Goal: Task Accomplishment & Management: Manage account settings

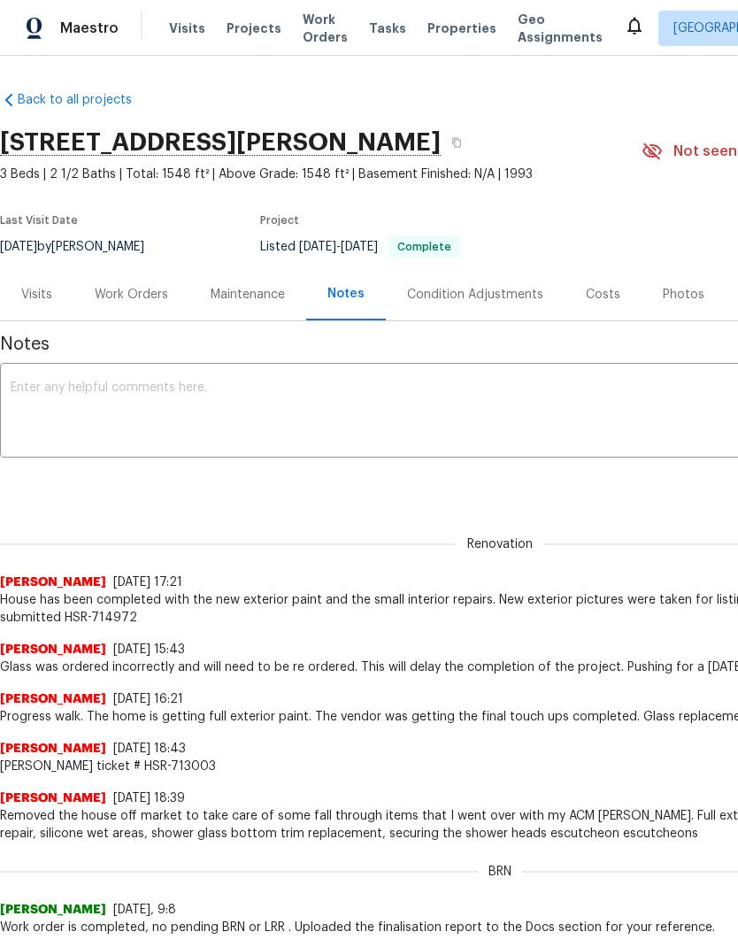
click at [133, 286] on div "Work Orders" at bounding box center [131, 295] width 73 height 18
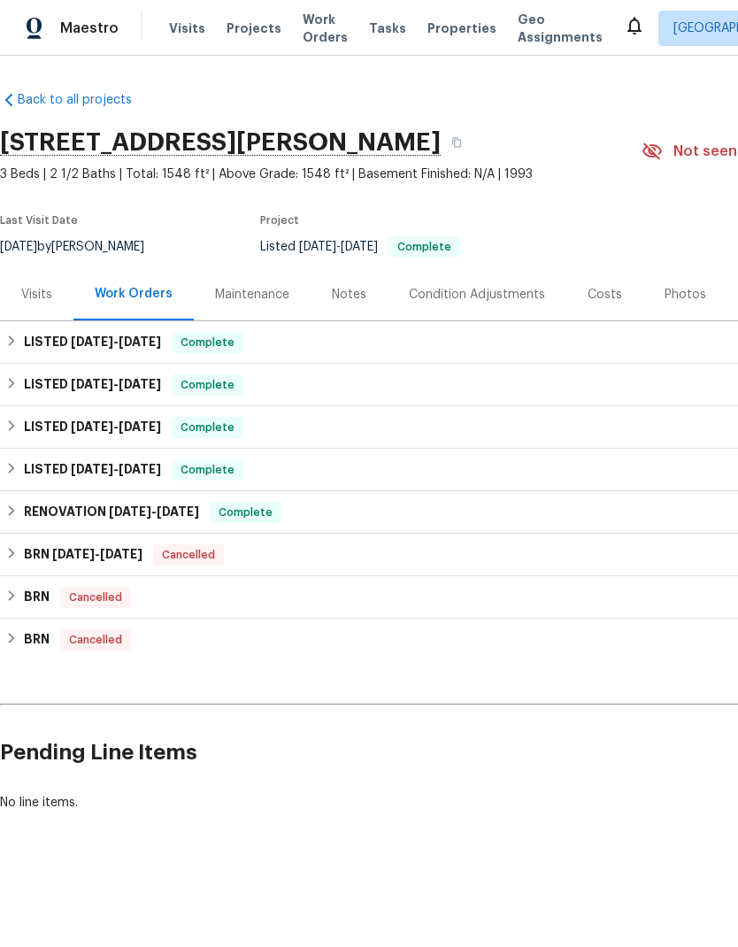
click at [342, 292] on div "Notes" at bounding box center [349, 295] width 35 height 18
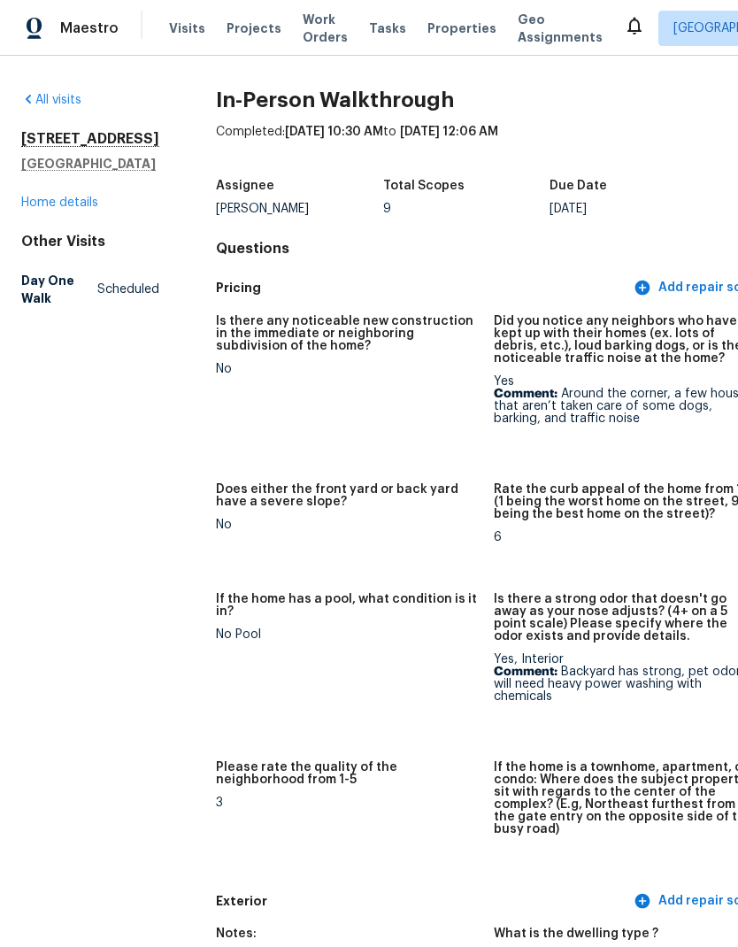
click at [84, 209] on link "Home details" at bounding box center [59, 203] width 77 height 12
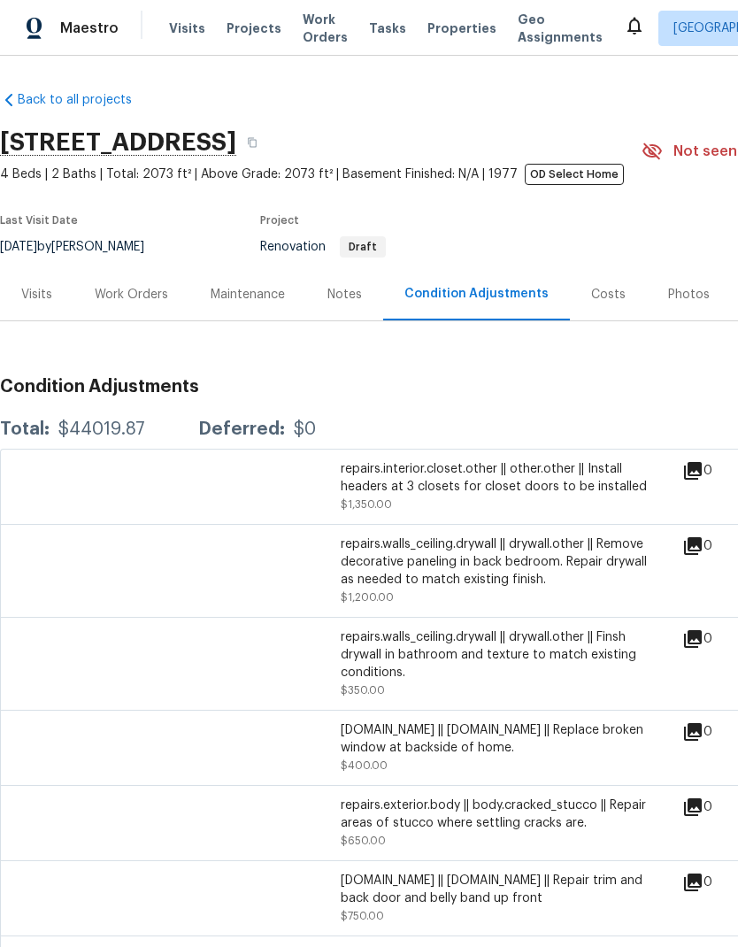
click at [143, 293] on div "Work Orders" at bounding box center [131, 295] width 73 height 18
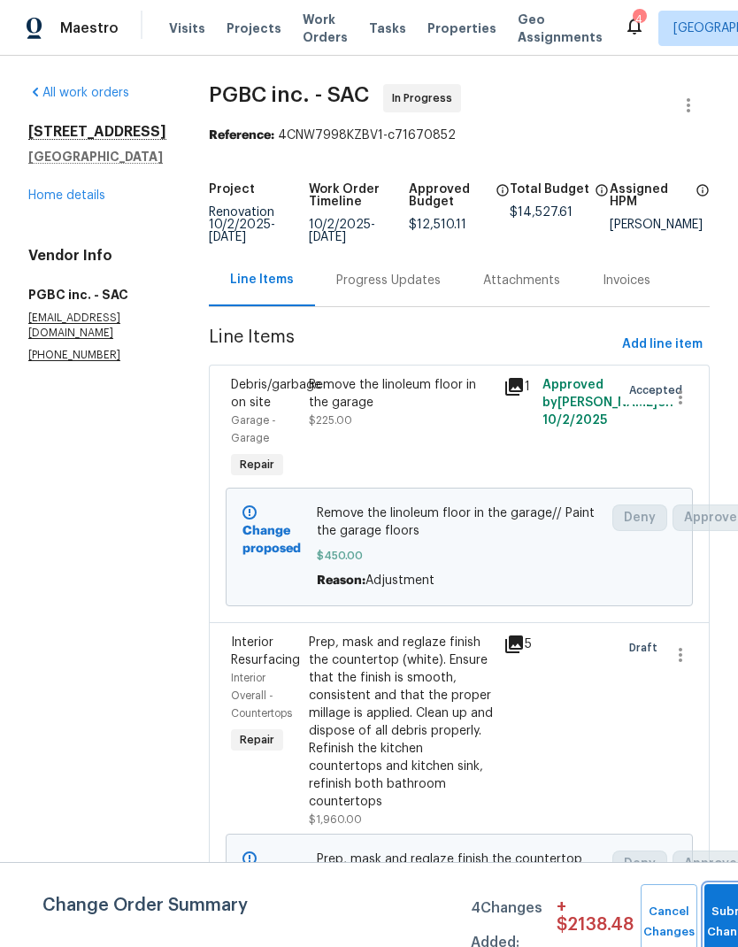
click at [717, 917] on button "Submit Changes" at bounding box center [733, 922] width 57 height 76
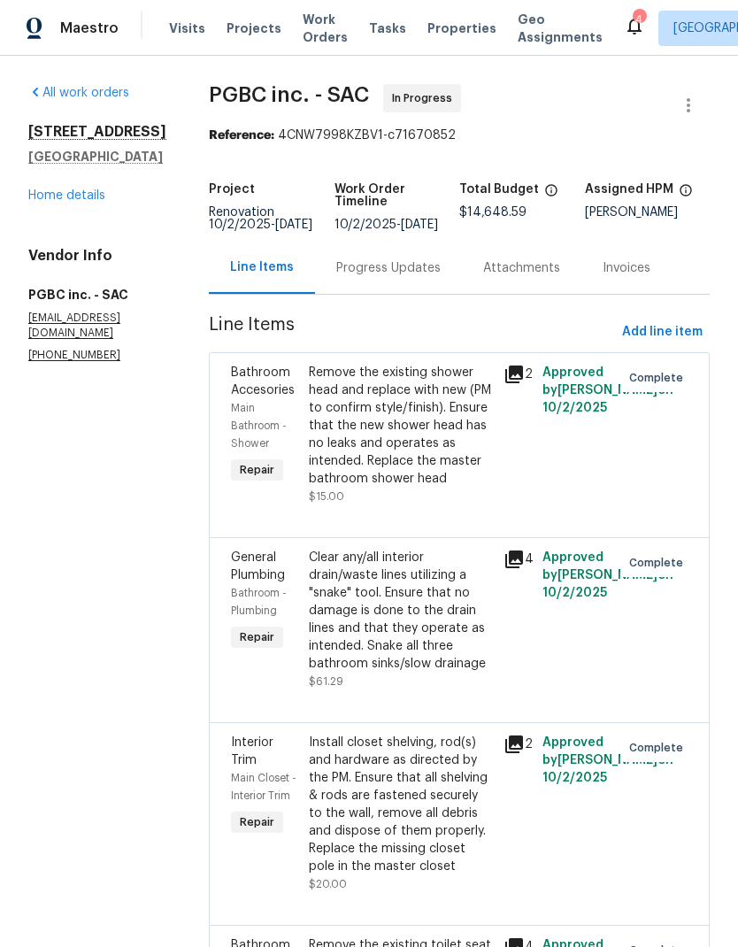
click at [94, 202] on link "Home details" at bounding box center [66, 195] width 77 height 12
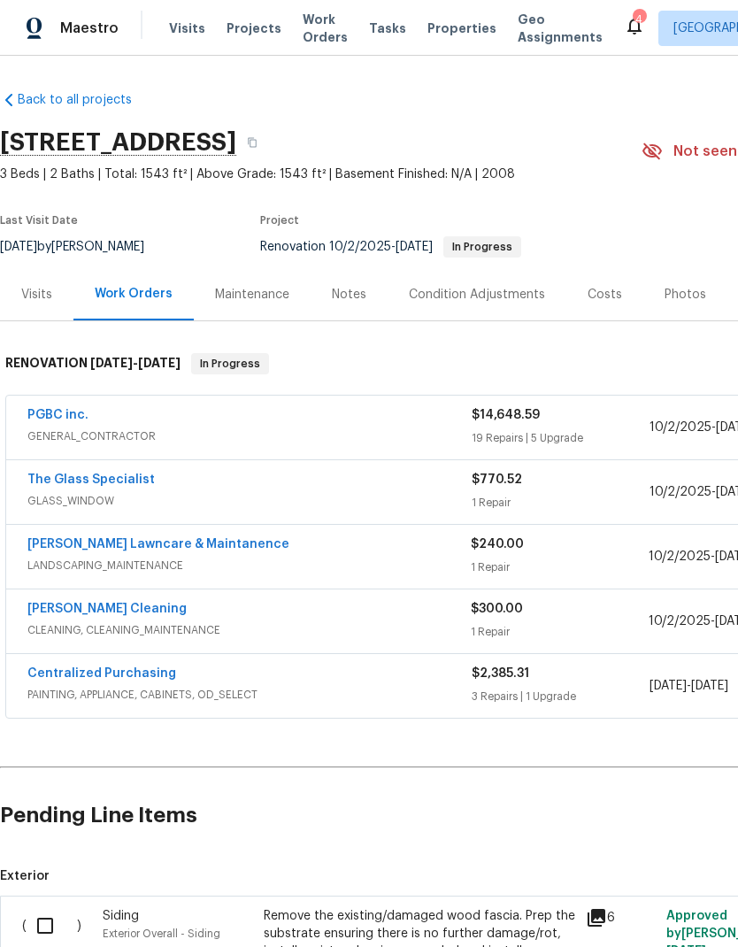
click at [603, 292] on div "Costs" at bounding box center [605, 295] width 35 height 18
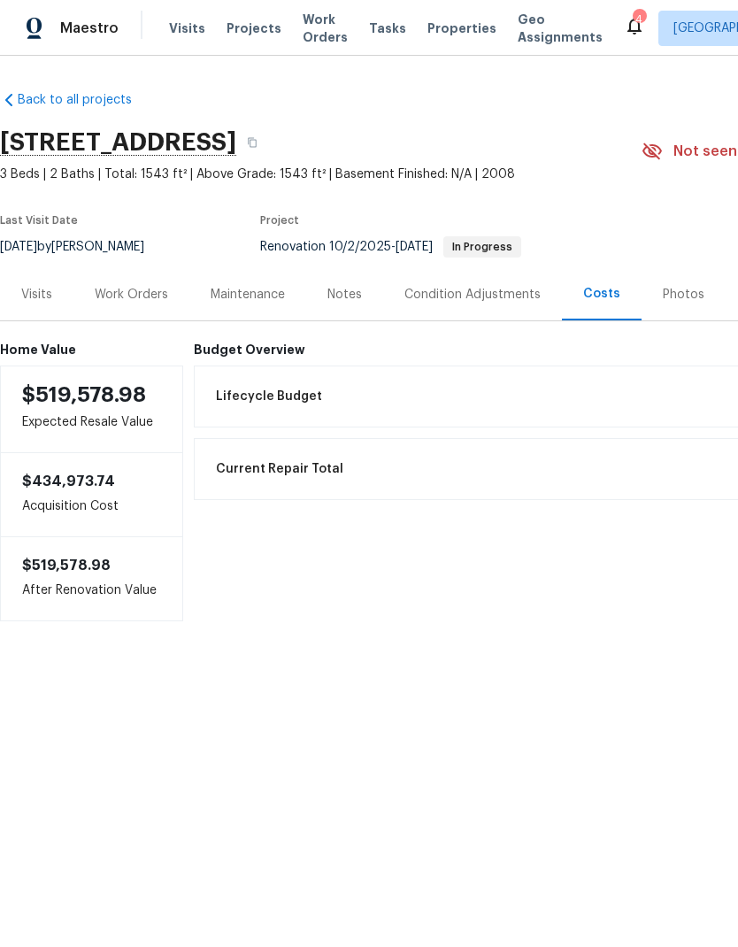
click at [147, 306] on div "Work Orders" at bounding box center [131, 294] width 116 height 52
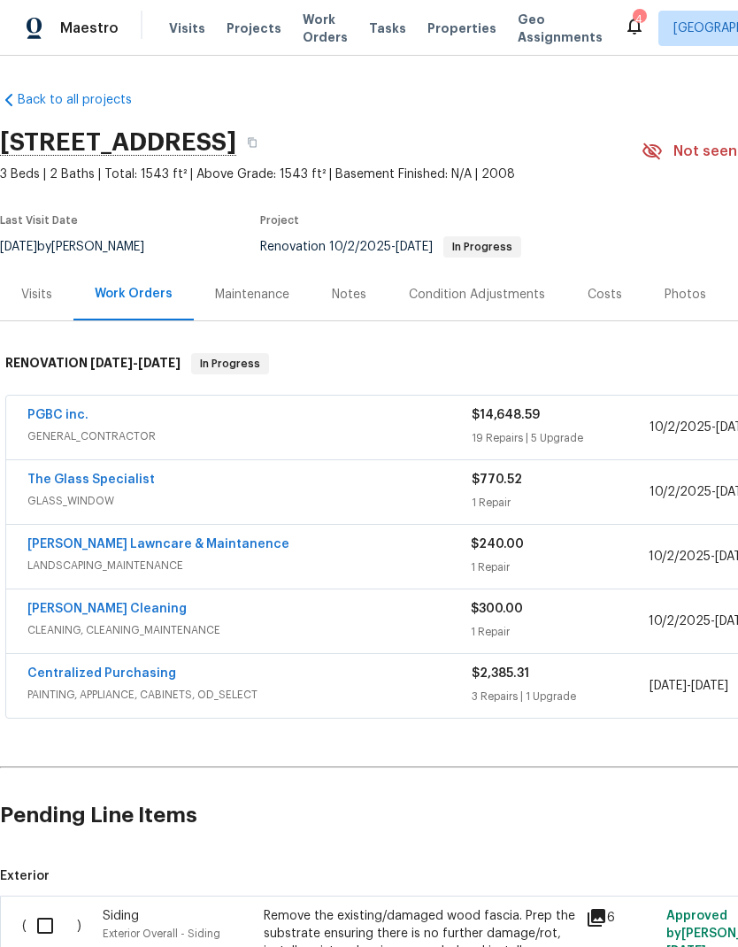
click at [341, 420] on div "PGBC inc." at bounding box center [249, 416] width 444 height 21
click at [111, 420] on div "PGBC inc." at bounding box center [249, 416] width 444 height 21
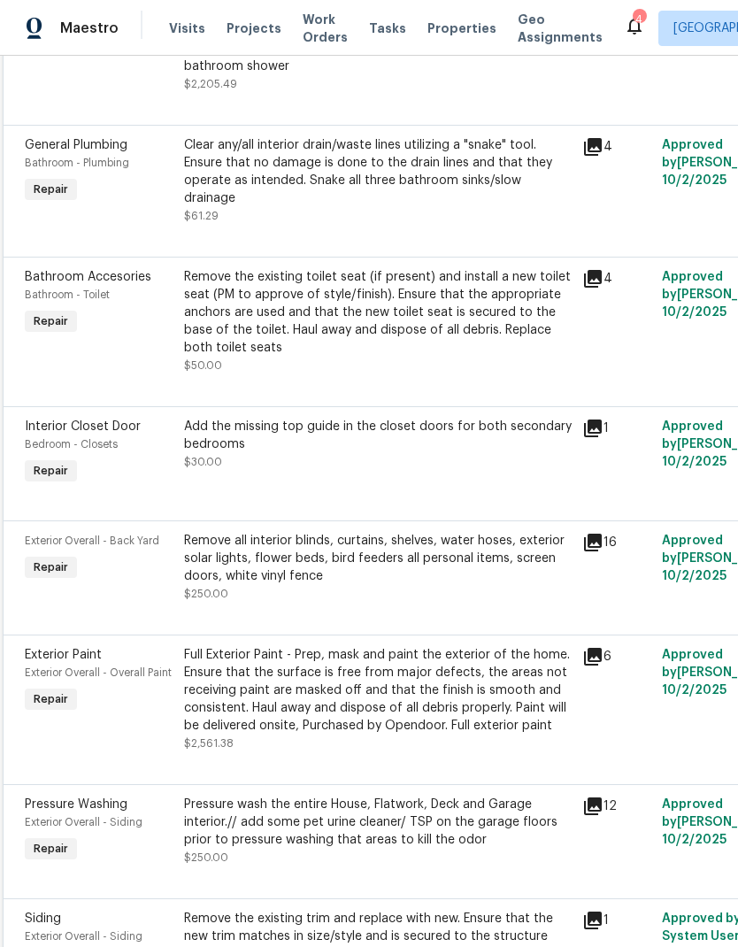
scroll to position [774, 3]
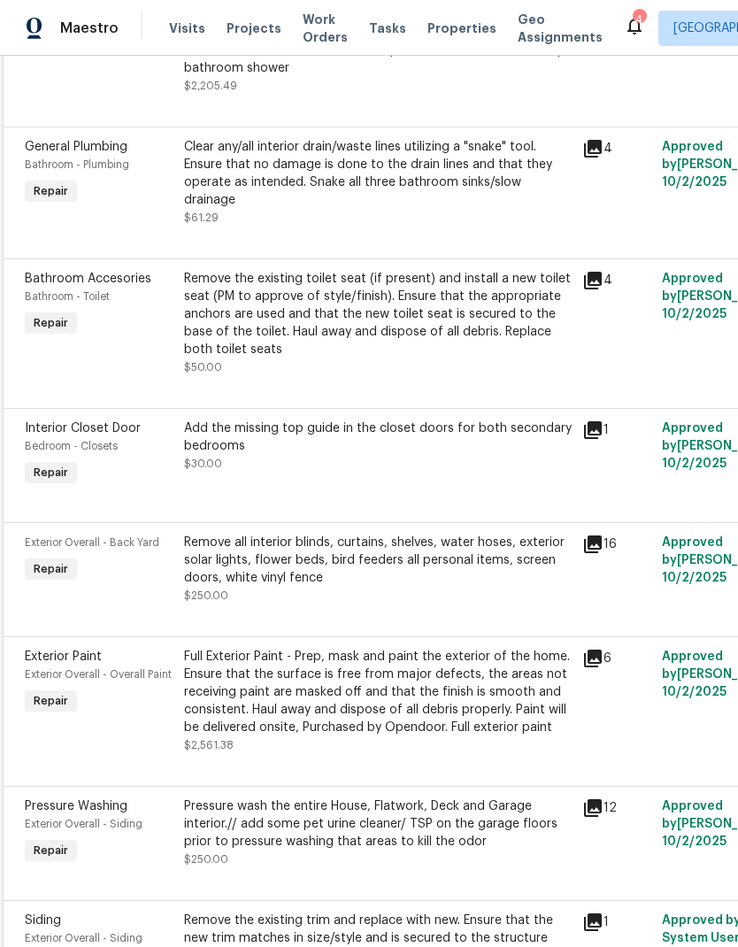
click at [440, 422] on div "Add the missing top guide in the closet doors for both secondary bedrooms" at bounding box center [378, 437] width 388 height 35
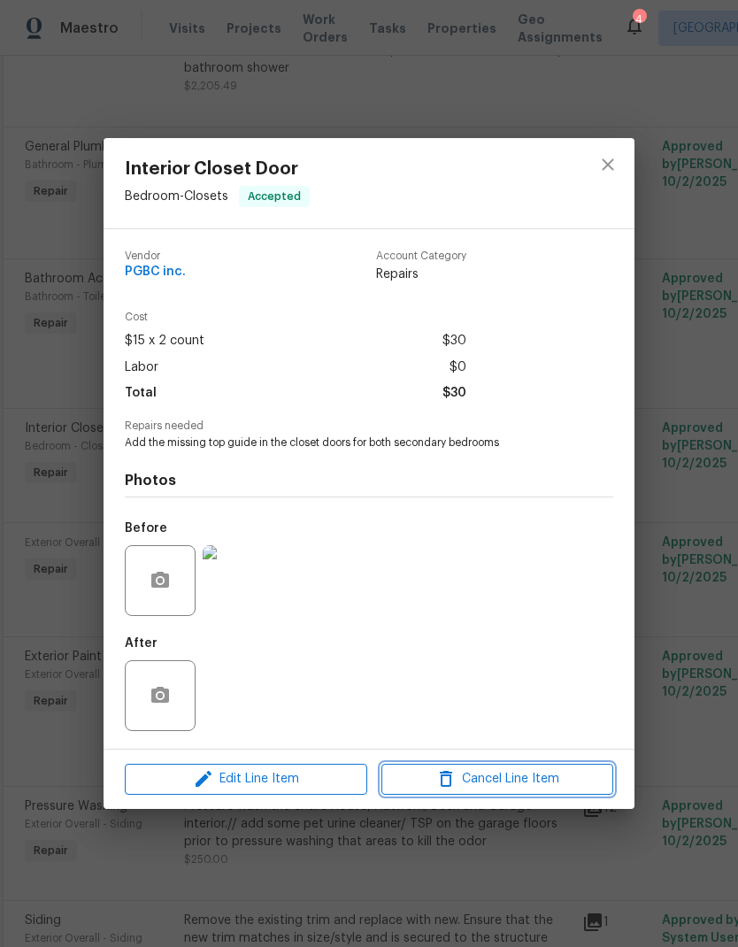
click at [499, 776] on span "Cancel Line Item" at bounding box center [497, 779] width 221 height 22
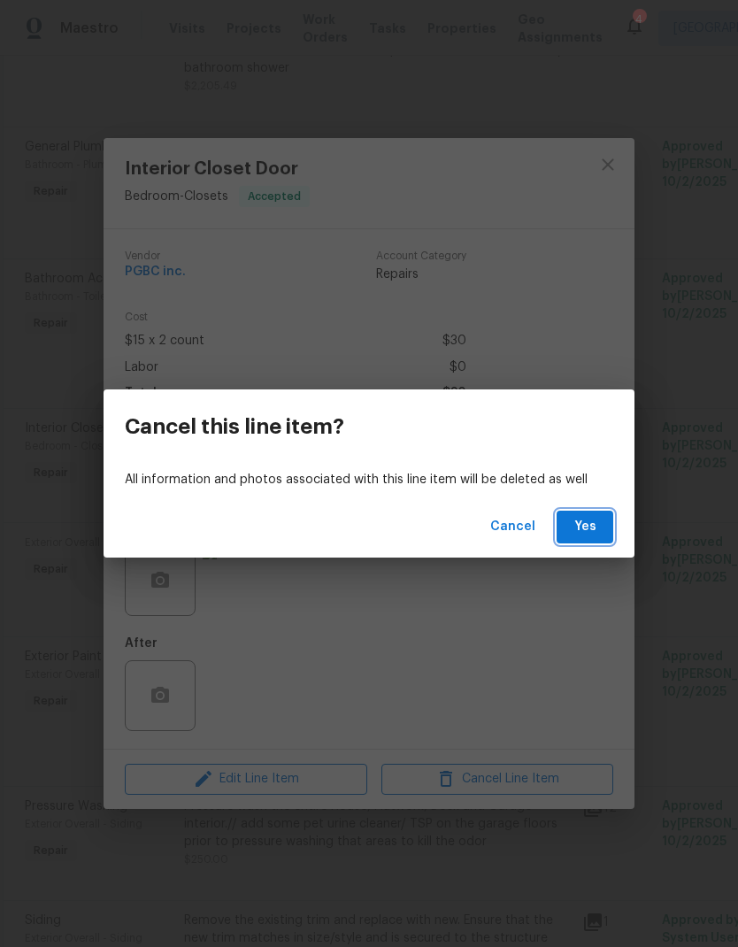
click at [598, 521] on span "Yes" at bounding box center [585, 527] width 28 height 22
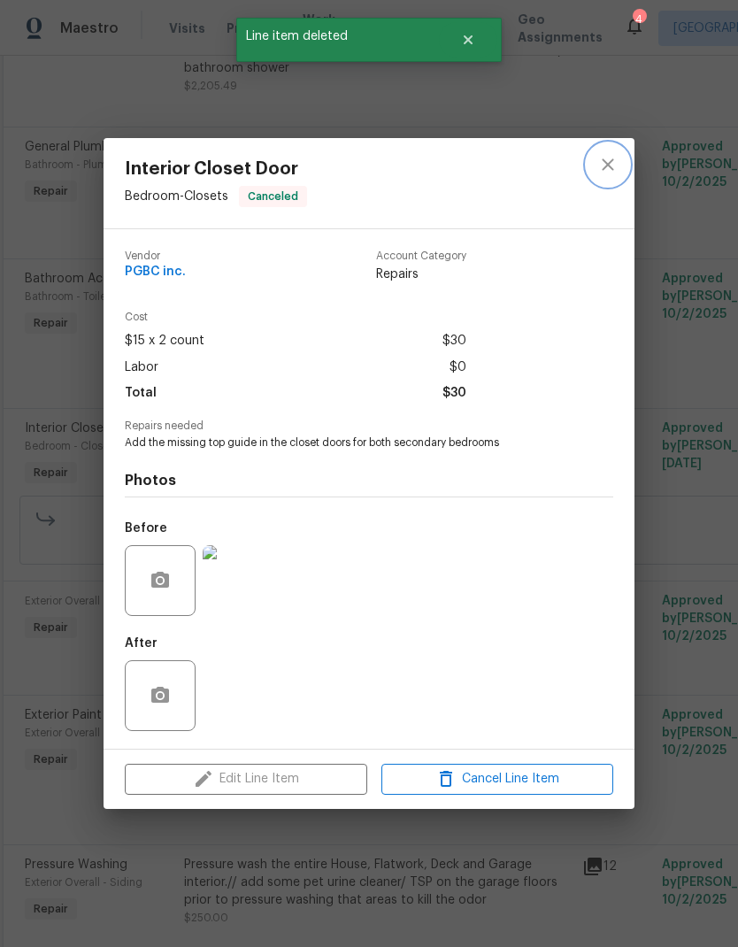
click at [613, 164] on icon "close" at bounding box center [608, 164] width 21 height 21
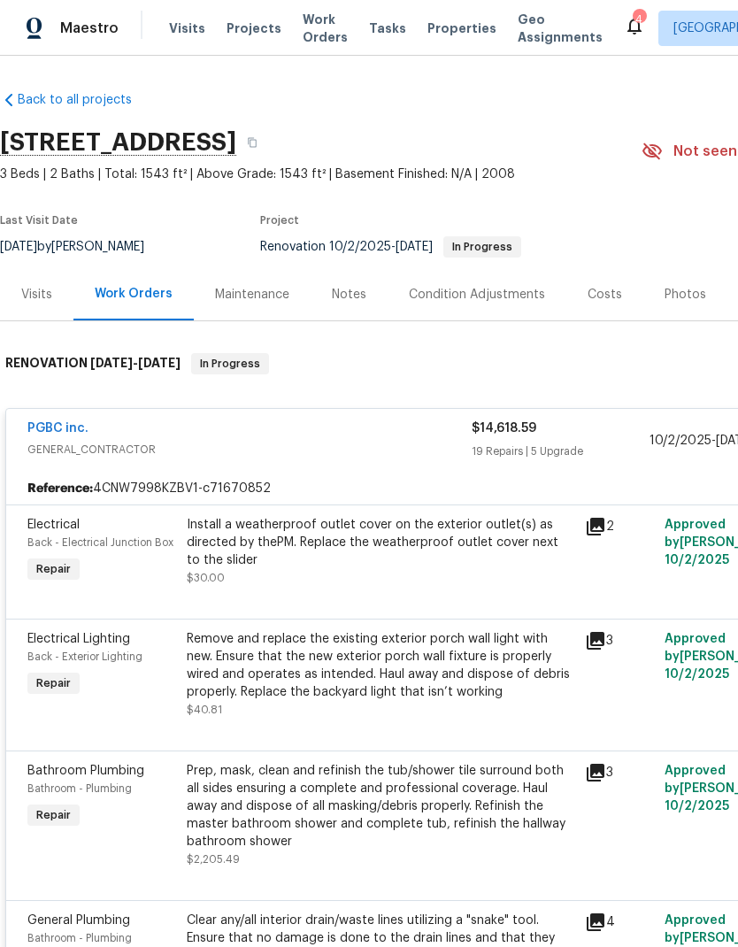
scroll to position [0, 0]
click at [63, 426] on link "PGBC inc." at bounding box center [57, 428] width 61 height 12
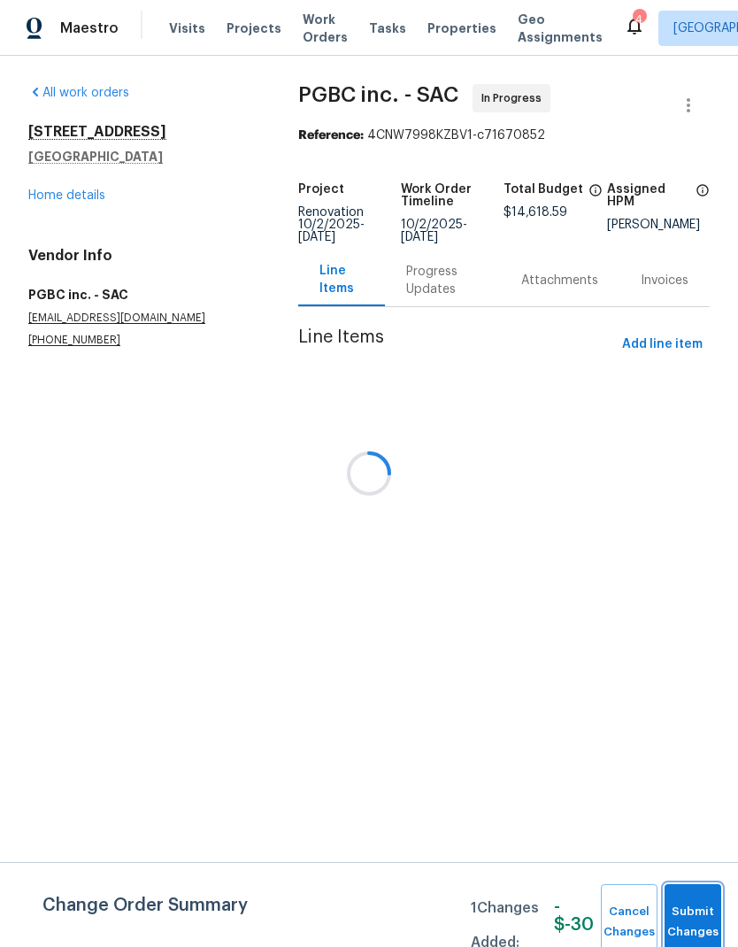
click at [710, 917] on button "Submit Changes" at bounding box center [693, 922] width 57 height 76
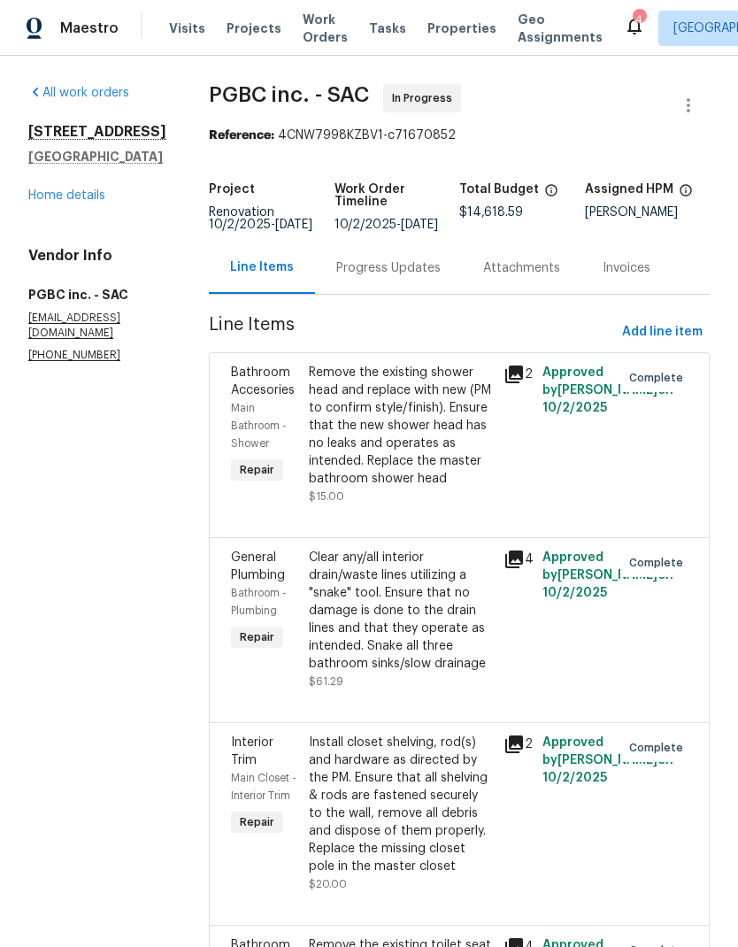
click at [89, 202] on link "Home details" at bounding box center [66, 195] width 77 height 12
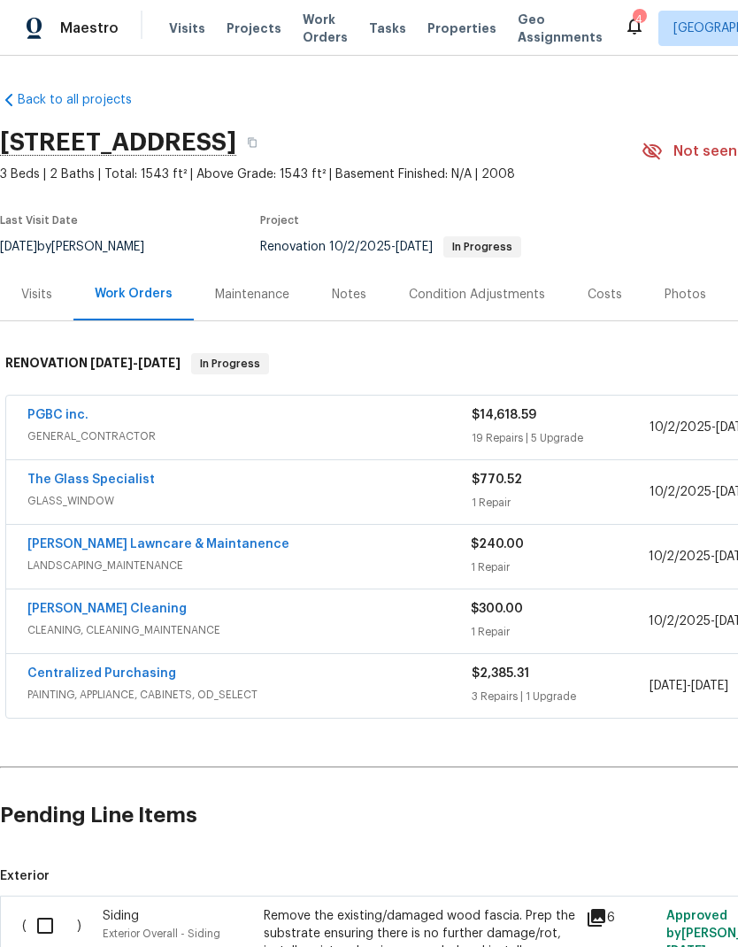
click at [605, 305] on div "Costs" at bounding box center [605, 294] width 77 height 52
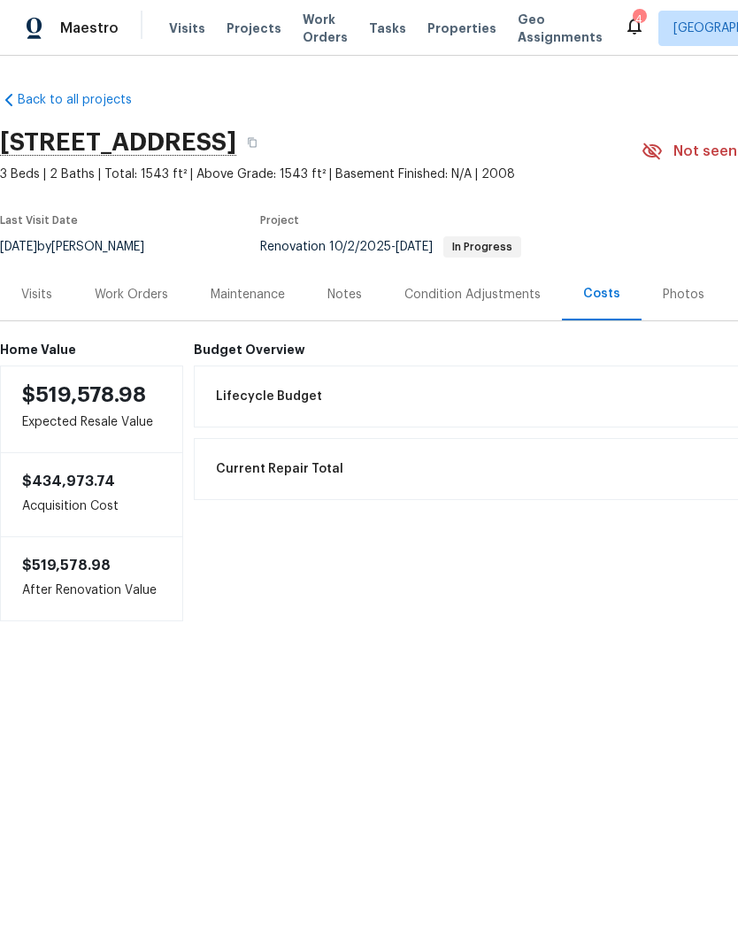
click at [46, 295] on div "Visits" at bounding box center [36, 295] width 31 height 18
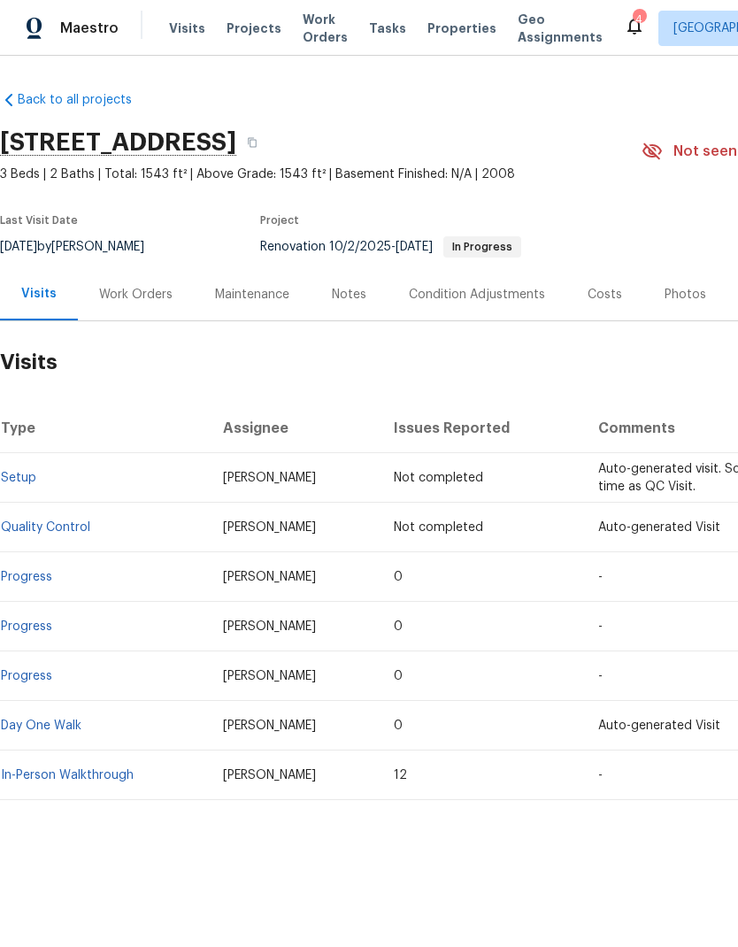
click at [153, 297] on div "Work Orders" at bounding box center [135, 295] width 73 height 18
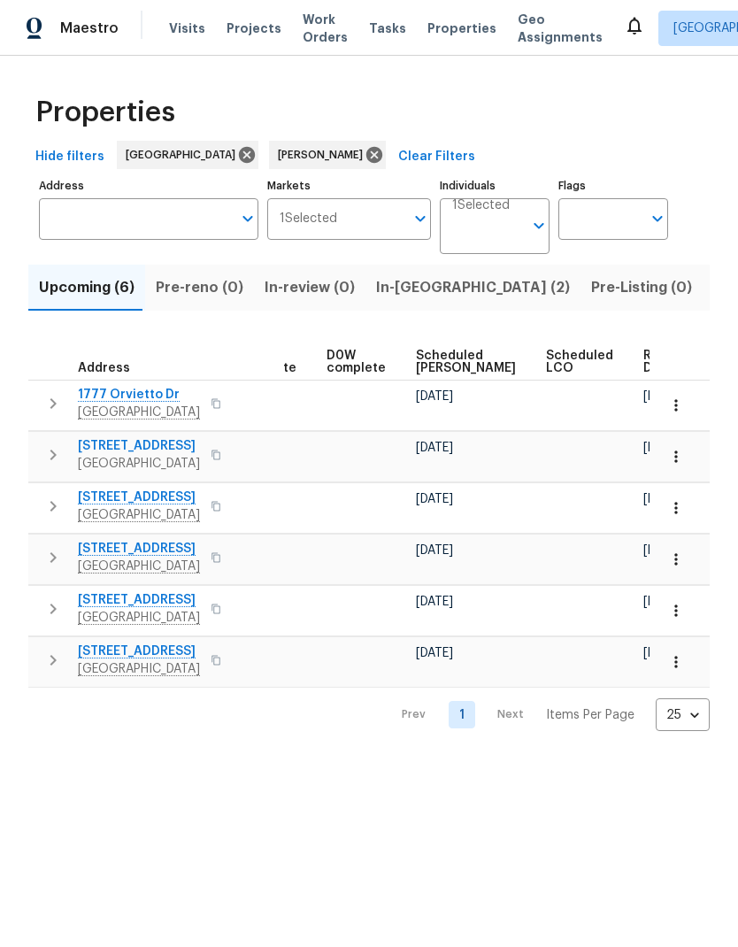
scroll to position [0, 462]
click at [417, 368] on span "Scheduled COE" at bounding box center [467, 362] width 100 height 25
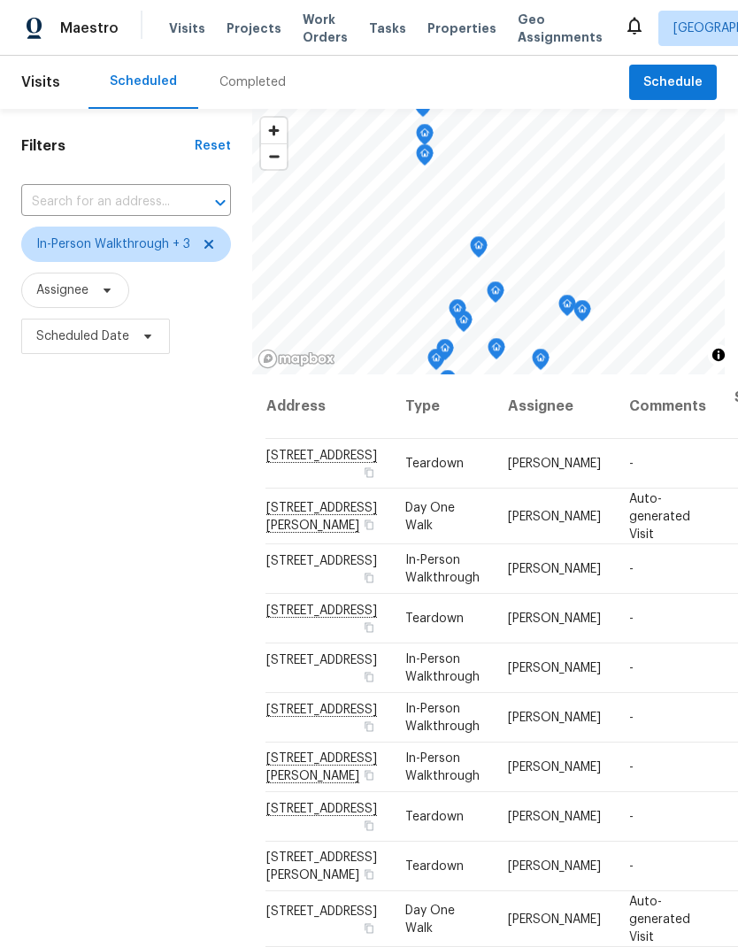
scroll to position [0, 7]
click at [171, 845] on div "Filters Reset ​ In-Person Walkthrough + 3 Assignee Scheduled Date" at bounding box center [126, 620] width 252 height 1023
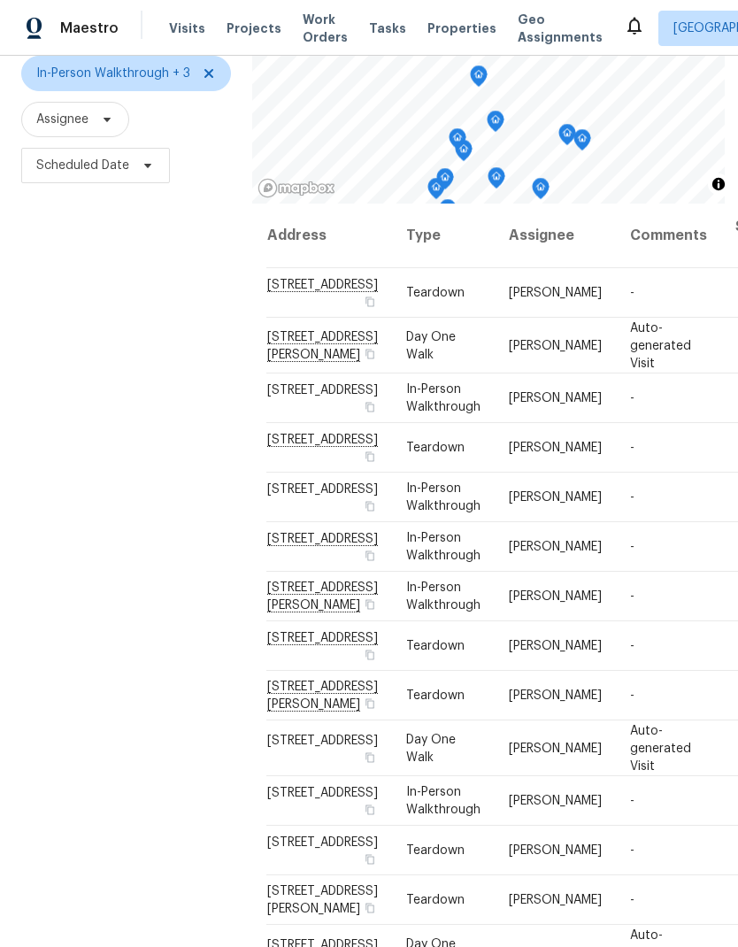
scroll to position [0, 0]
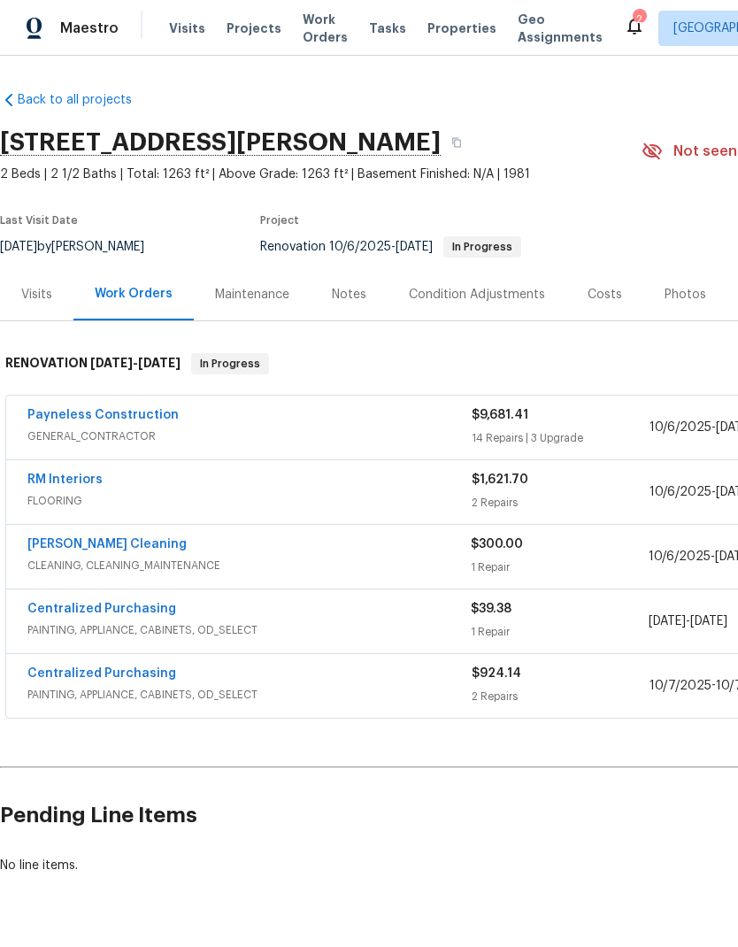
click at [232, 424] on div "Payneless Construction" at bounding box center [249, 416] width 444 height 21
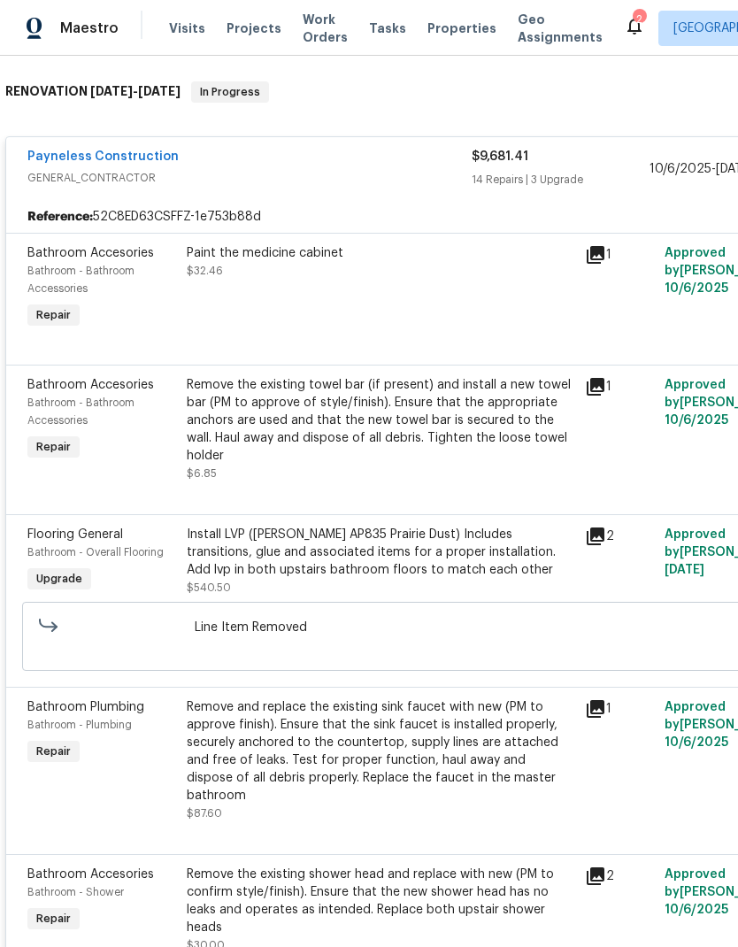
scroll to position [273, 0]
click at [607, 760] on div "1" at bounding box center [620, 759] width 80 height 135
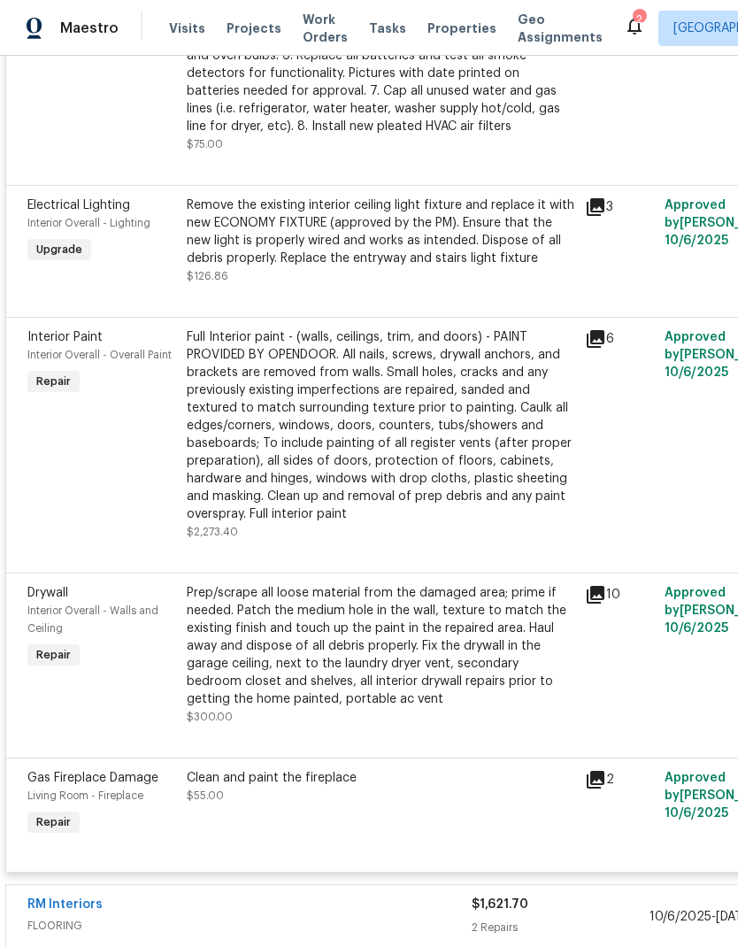
scroll to position [2448, 0]
click at [600, 585] on icon at bounding box center [596, 594] width 18 height 18
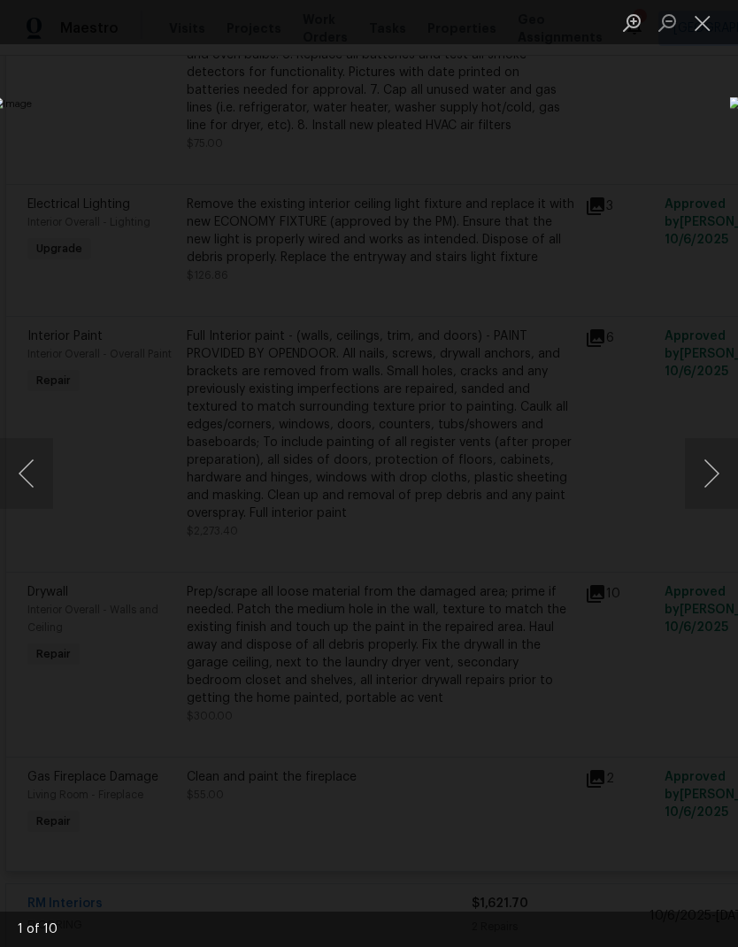
click at [704, 472] on button "Next image" at bounding box center [711, 473] width 53 height 71
click at [712, 478] on button "Next image" at bounding box center [711, 473] width 53 height 71
click at [705, 480] on button "Next image" at bounding box center [711, 473] width 53 height 71
click at [706, 481] on button "Next image" at bounding box center [711, 473] width 53 height 71
click at [702, 480] on button "Next image" at bounding box center [711, 473] width 53 height 71
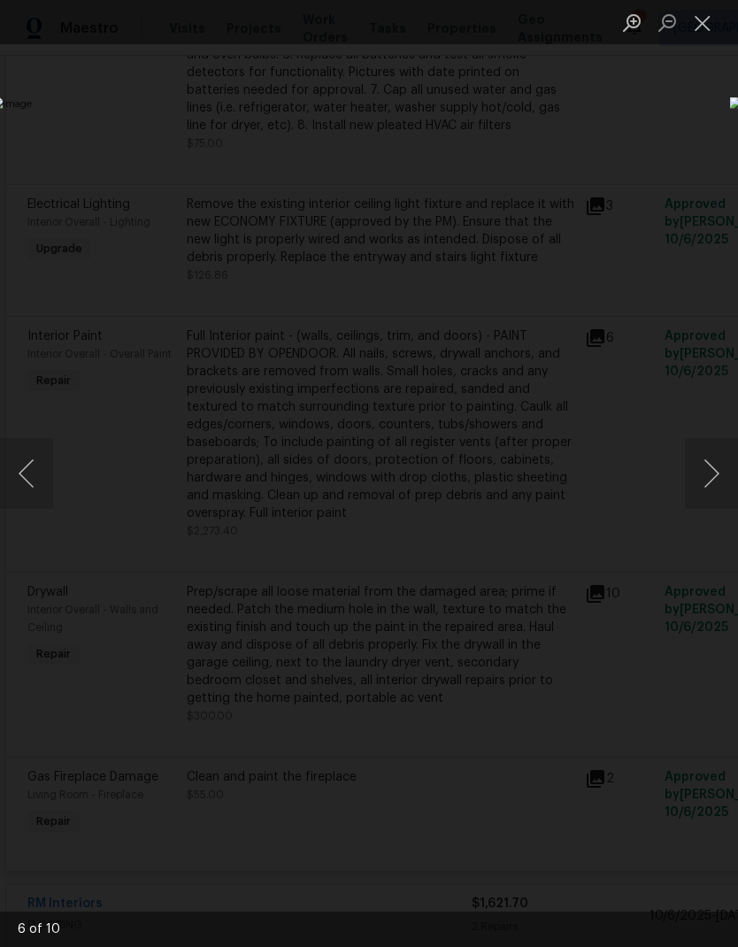
click at [706, 482] on button "Next image" at bounding box center [711, 473] width 53 height 71
click at [706, 477] on button "Next image" at bounding box center [711, 473] width 53 height 71
click at [711, 474] on button "Next image" at bounding box center [711, 473] width 53 height 71
click at [717, 480] on button "Next image" at bounding box center [711, 473] width 53 height 71
click at [717, 479] on button "Next image" at bounding box center [711, 473] width 53 height 71
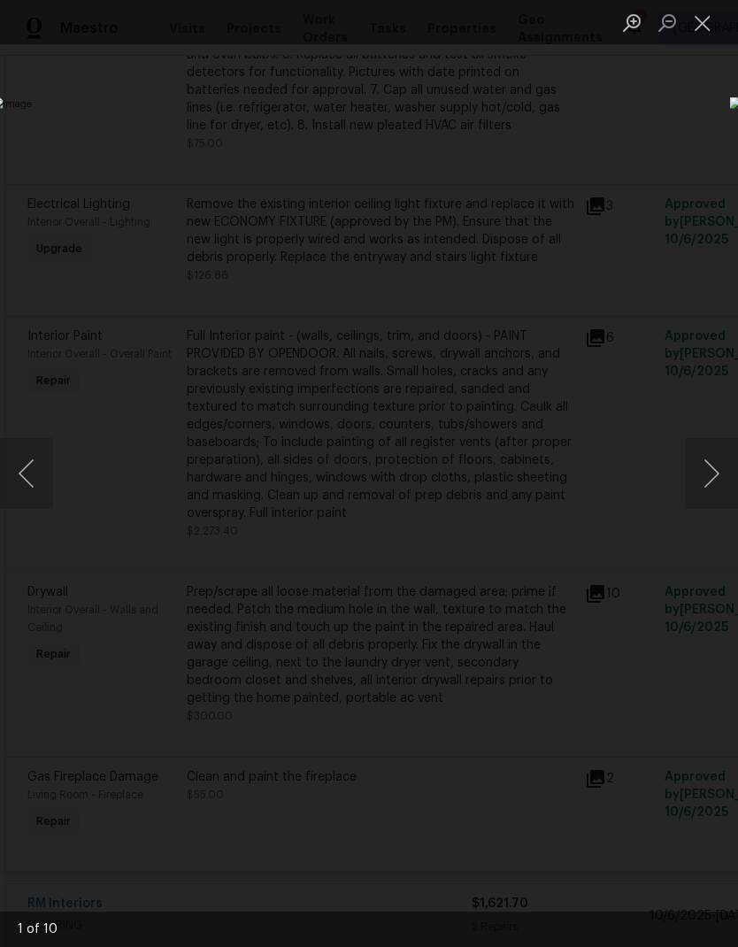
click at [719, 479] on button "Next image" at bounding box center [711, 473] width 53 height 71
click at [713, 17] on button "Close lightbox" at bounding box center [702, 22] width 35 height 31
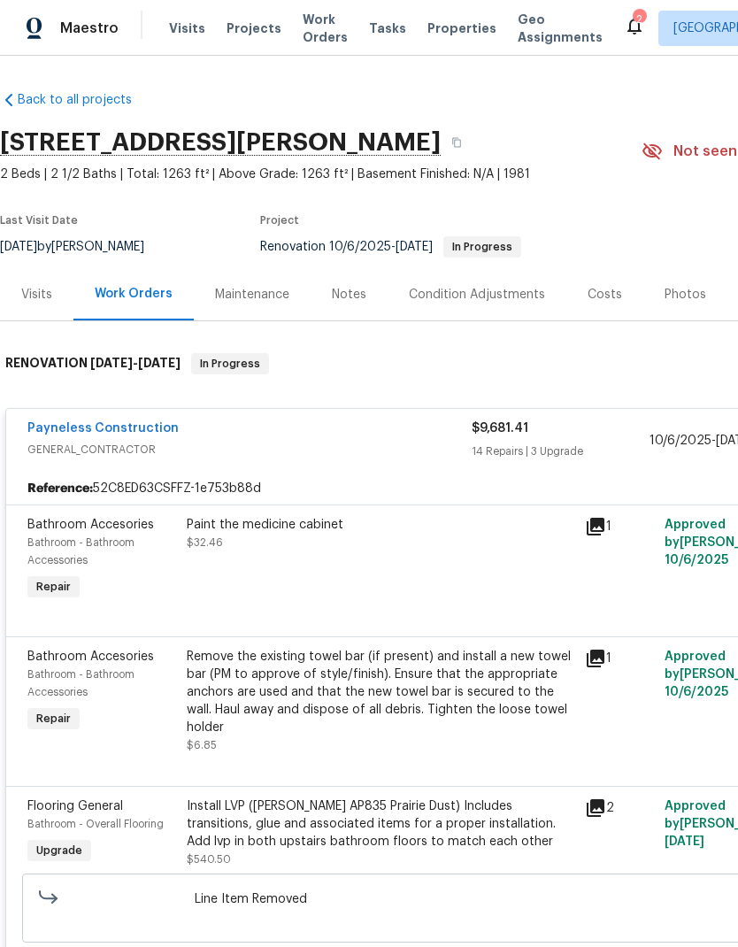
scroll to position [0, 0]
click at [127, 433] on link "Payneless Construction" at bounding box center [102, 428] width 151 height 12
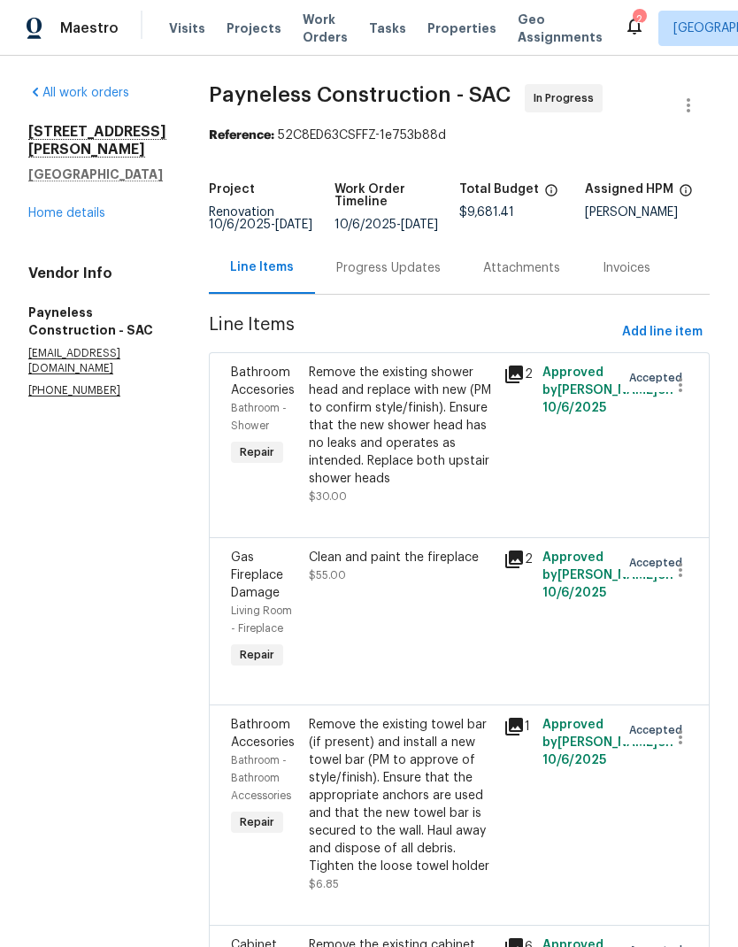
click at [93, 207] on link "Home details" at bounding box center [66, 213] width 77 height 12
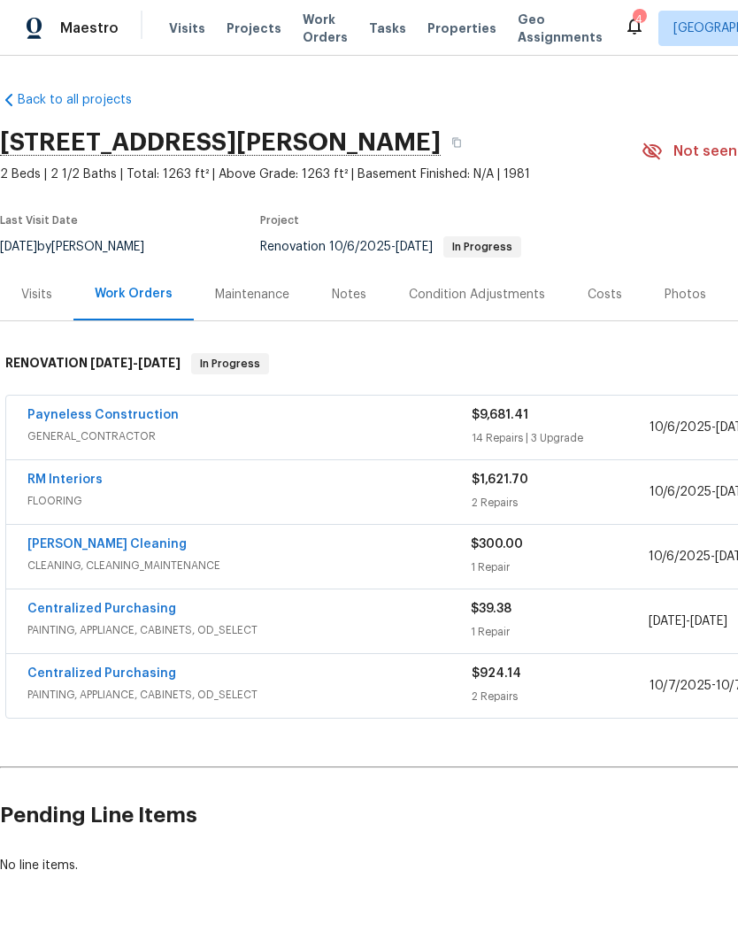
click at [152, 441] on span "GENERAL_CONTRACTOR" at bounding box center [249, 437] width 444 height 18
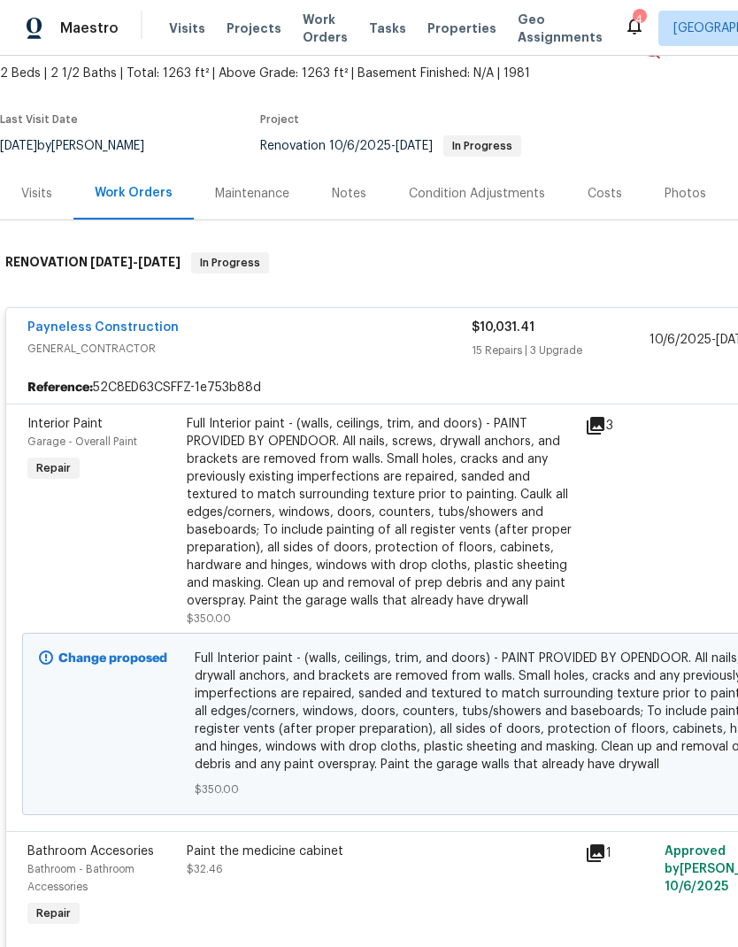
scroll to position [100, 1]
click at [146, 333] on link "Payneless Construction" at bounding box center [102, 328] width 151 height 12
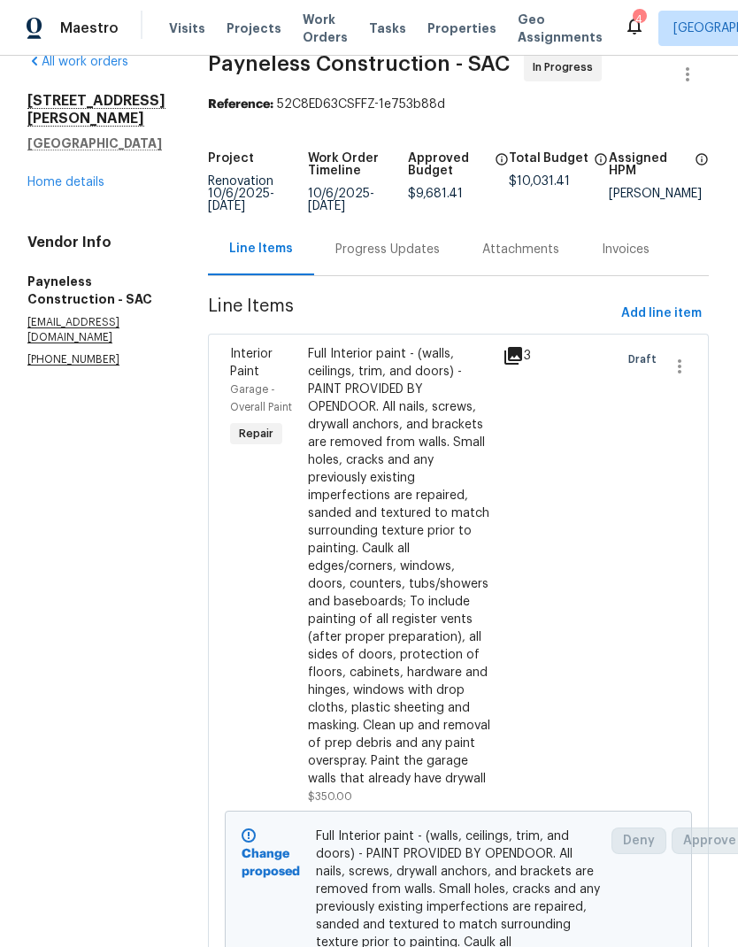
scroll to position [31, 2]
click at [97, 176] on link "Home details" at bounding box center [65, 182] width 77 height 12
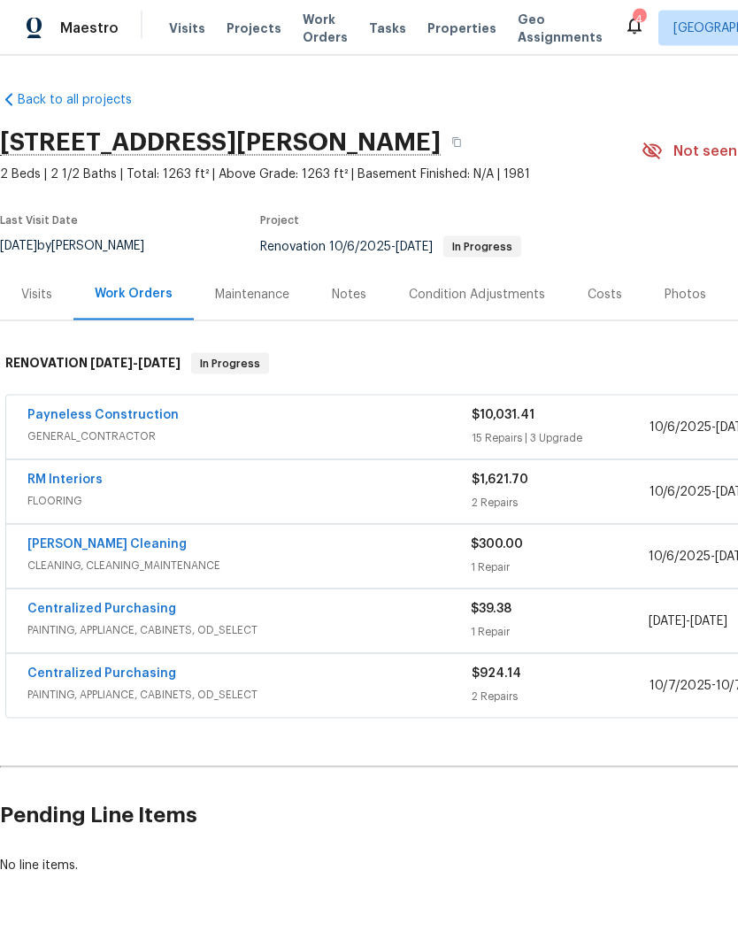
scroll to position [47, 0]
click at [277, 406] on div "Payneless Construction" at bounding box center [249, 416] width 444 height 21
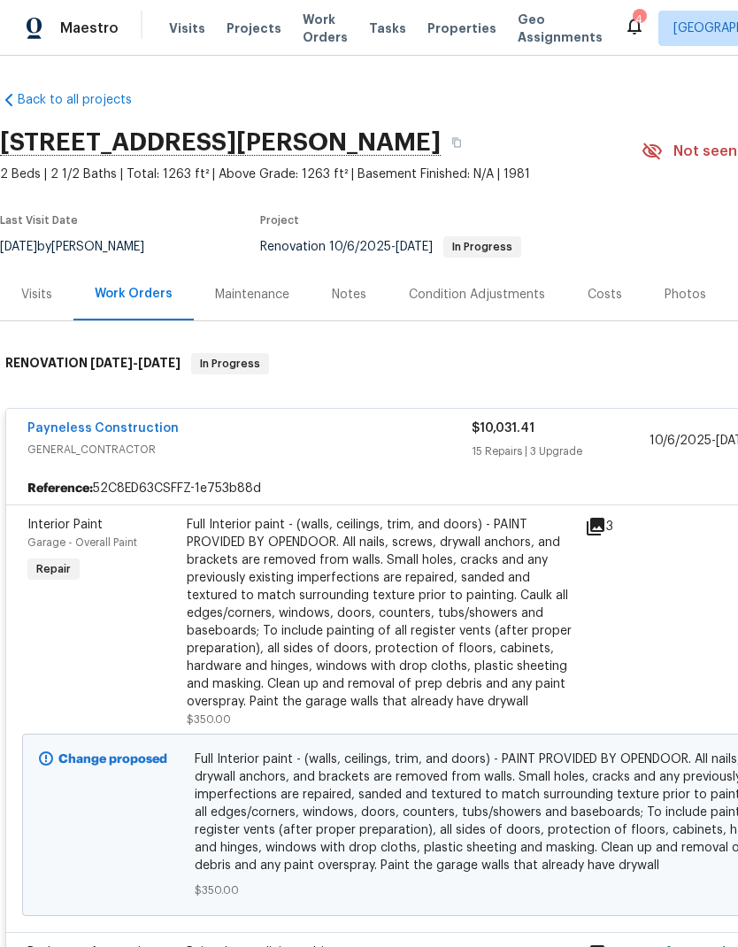
scroll to position [0, 0]
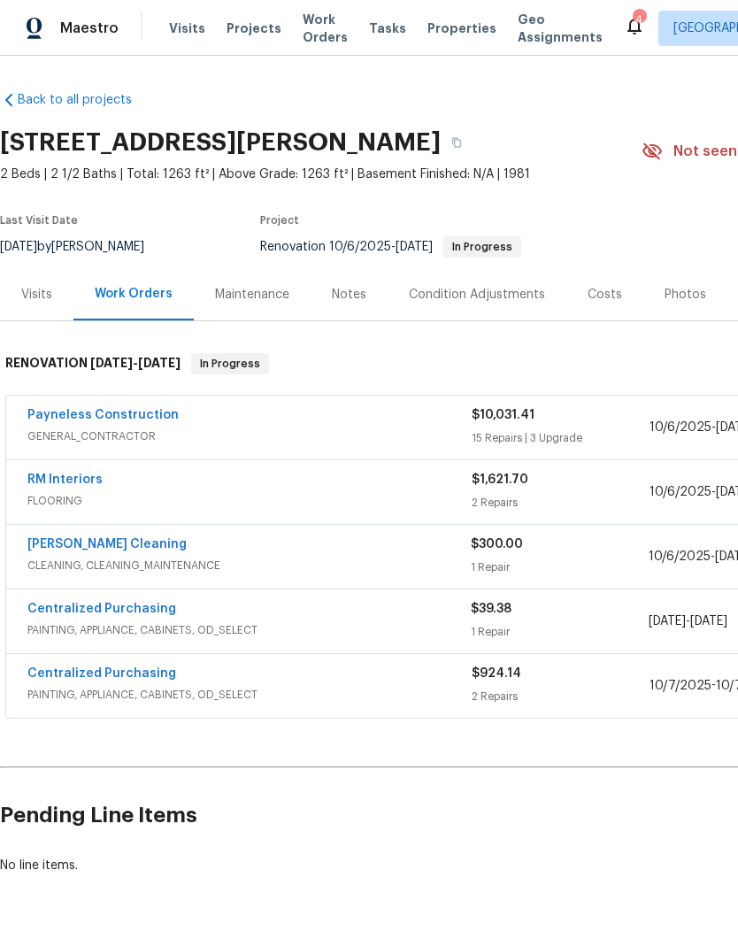
scroll to position [47, 0]
click at [146, 409] on link "Payneless Construction" at bounding box center [102, 415] width 151 height 12
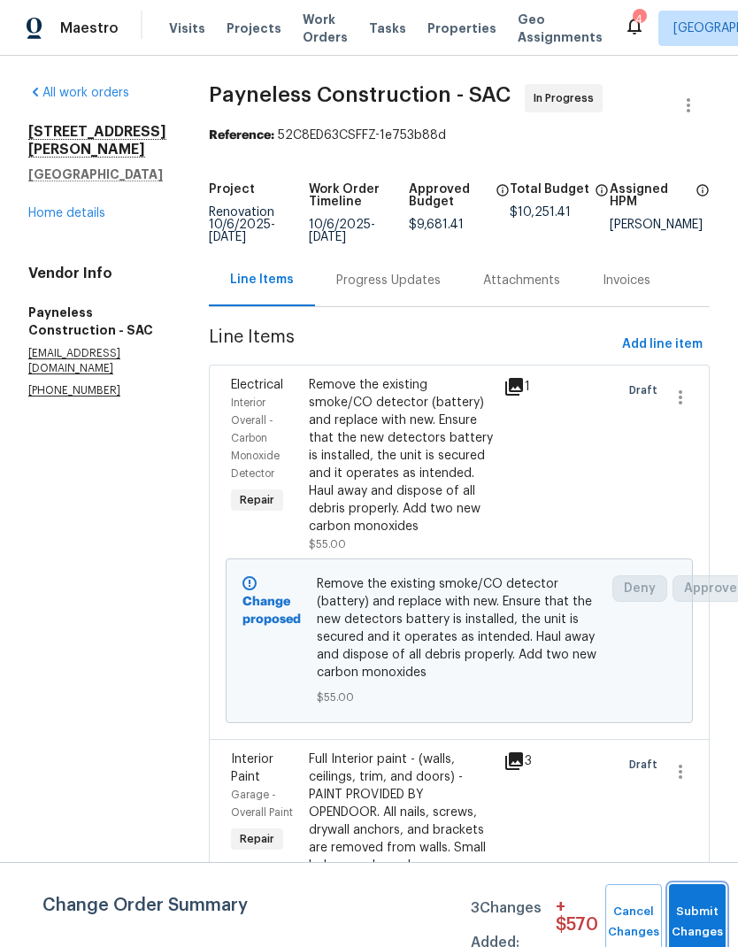
click at [696, 905] on button "Submit Changes" at bounding box center [697, 922] width 57 height 76
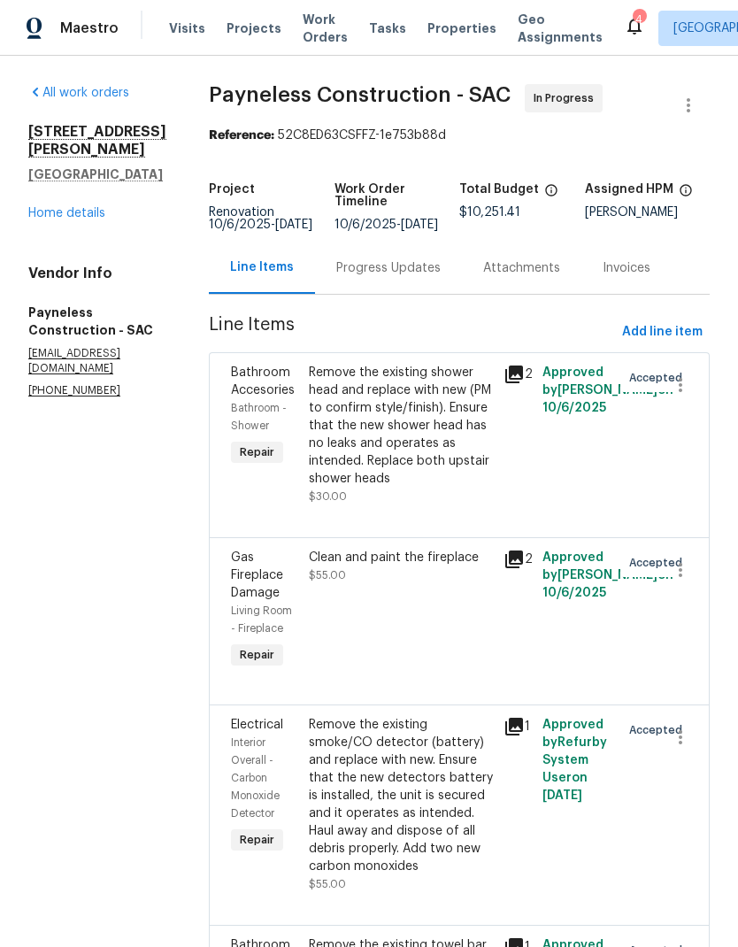
click at [79, 207] on link "Home details" at bounding box center [66, 213] width 77 height 12
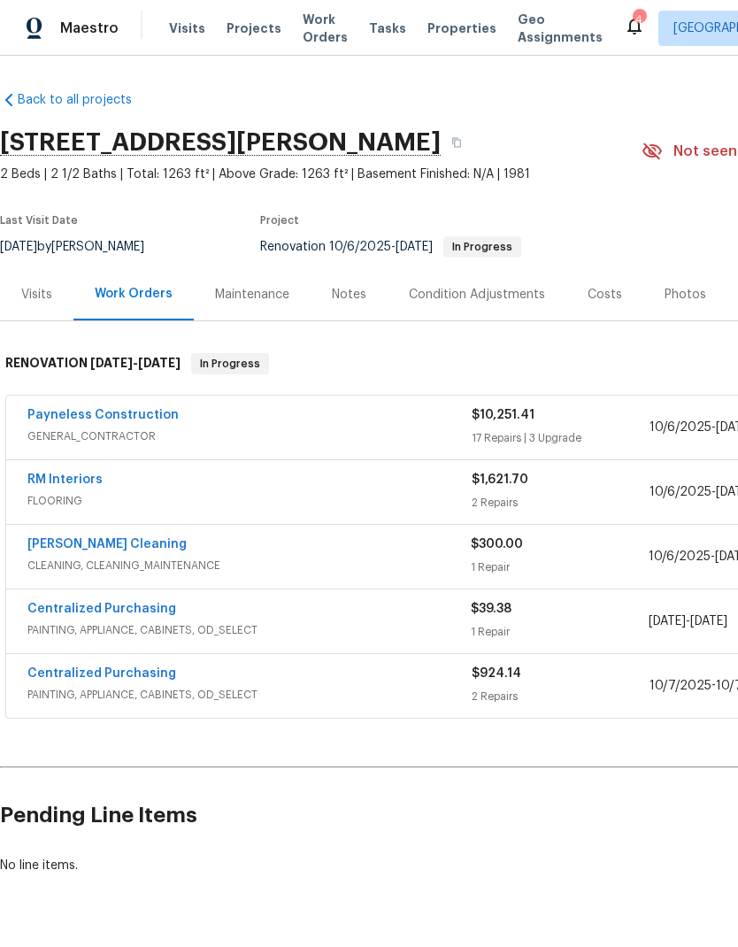
click at [150, 410] on link "Payneless Construction" at bounding box center [102, 415] width 151 height 12
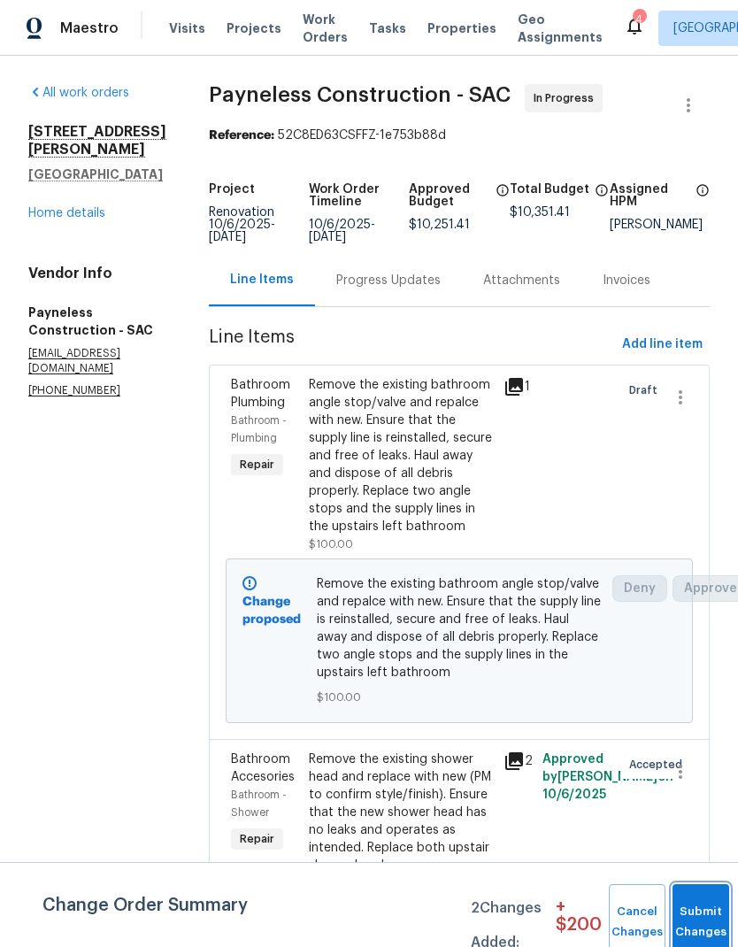
click at [695, 921] on span "Submit Changes" at bounding box center [701, 922] width 39 height 41
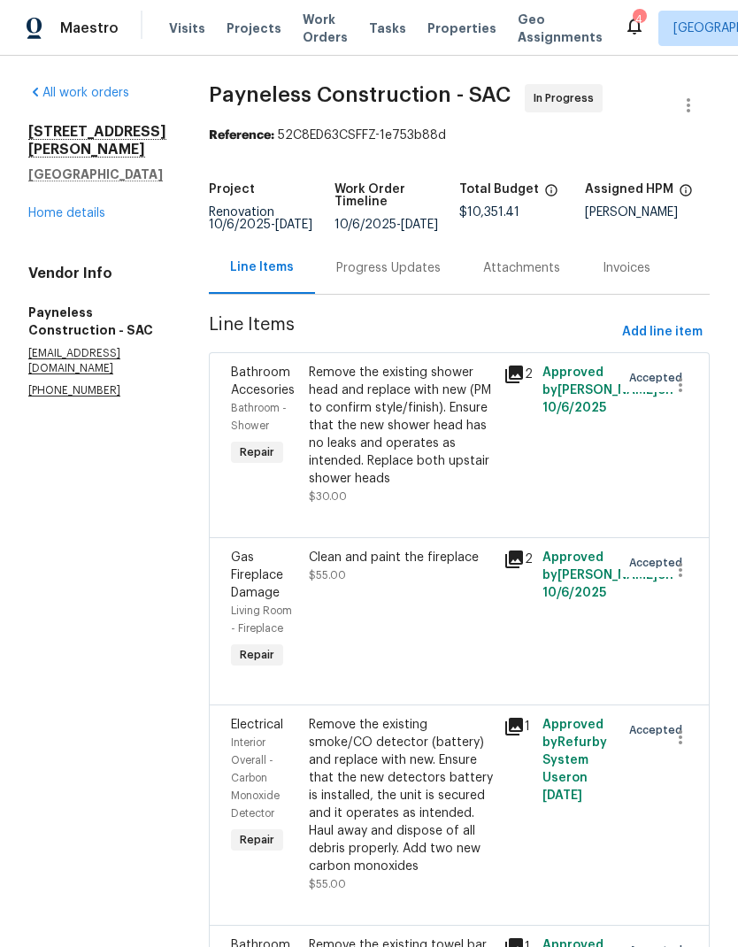
click at [98, 207] on link "Home details" at bounding box center [66, 213] width 77 height 12
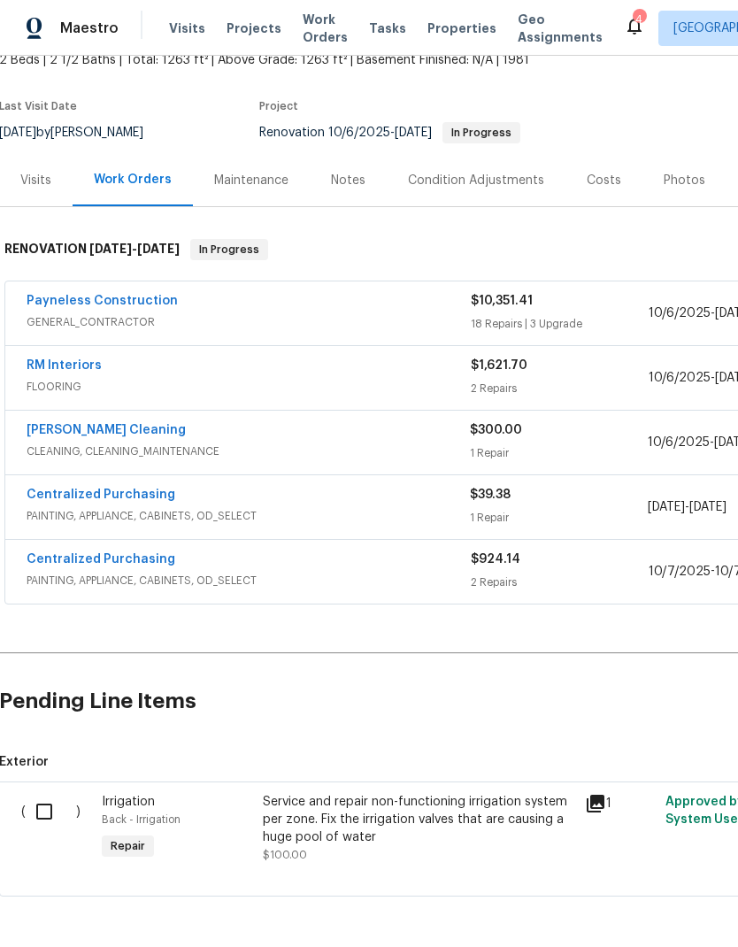
scroll to position [113, 1]
click at [49, 809] on input "checkbox" at bounding box center [51, 812] width 50 height 37
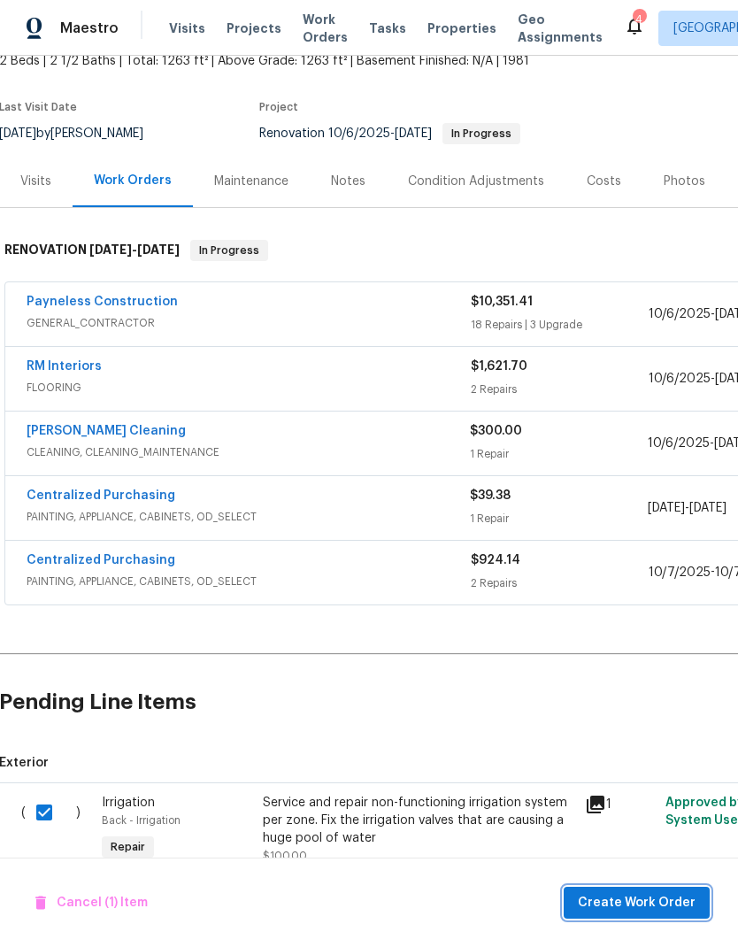
click at [664, 905] on span "Create Work Order" at bounding box center [637, 903] width 118 height 22
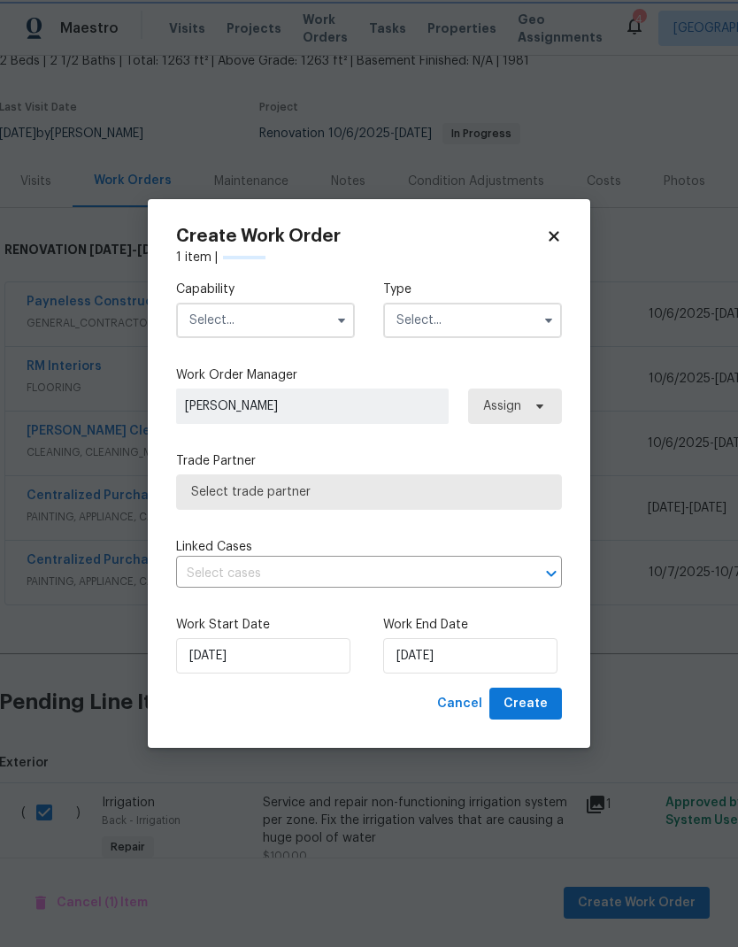
checkbox input "false"
click at [312, 313] on input "text" at bounding box center [265, 320] width 179 height 35
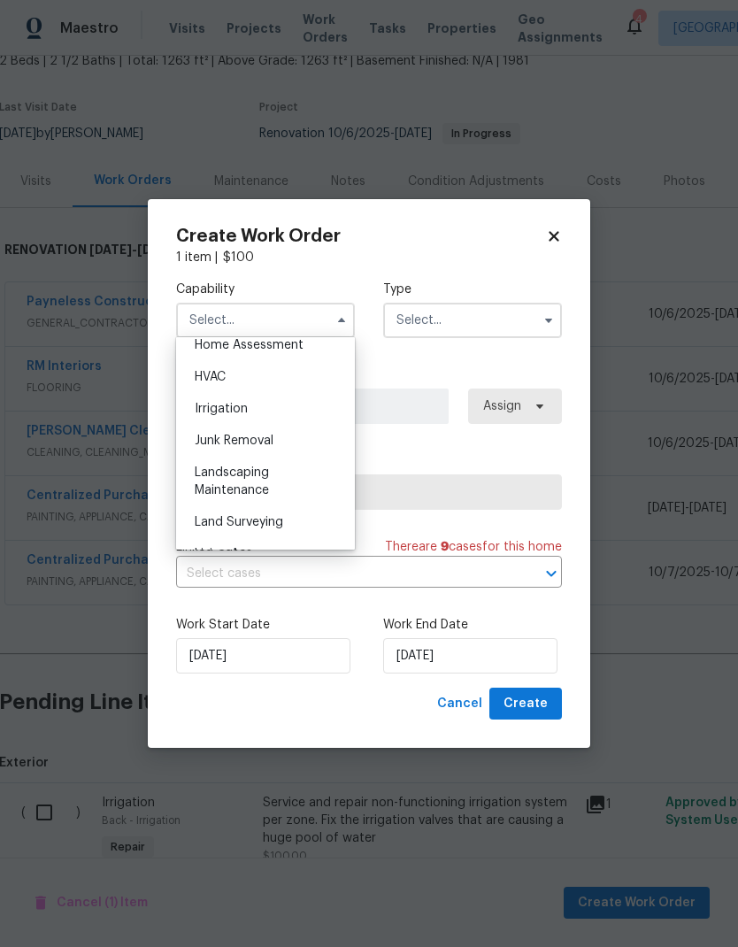
scroll to position [1064, 0]
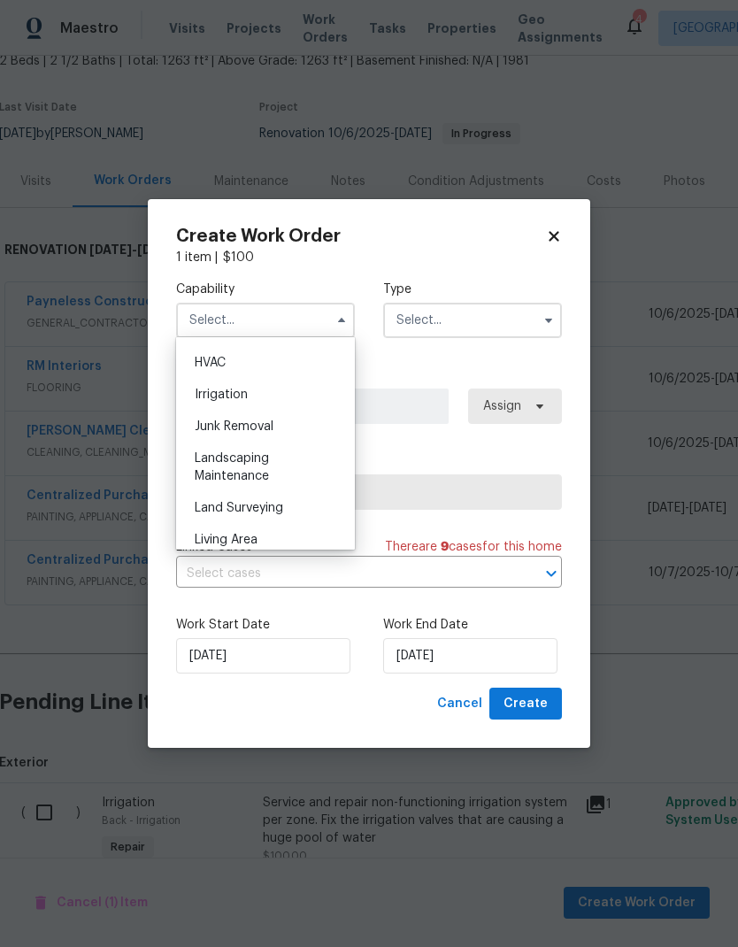
click at [295, 465] on div "Landscaping Maintenance" at bounding box center [266, 468] width 170 height 50
type input "Landscaping Maintenance"
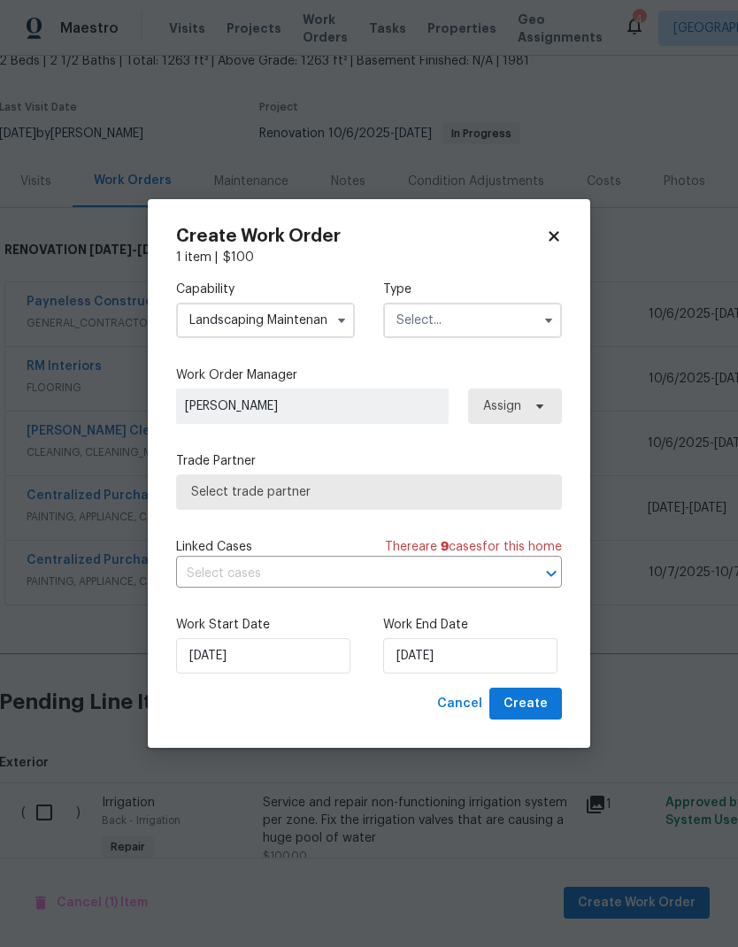
click at [493, 322] on input "text" at bounding box center [472, 320] width 179 height 35
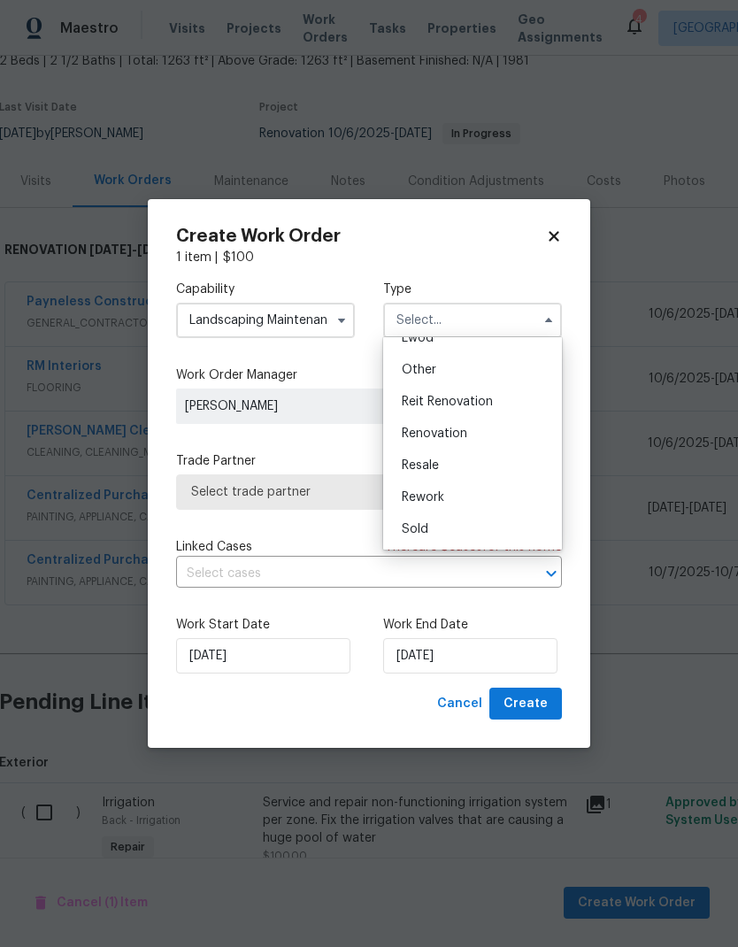
scroll to position [211, 0]
click at [504, 435] on div "Renovation" at bounding box center [473, 434] width 170 height 32
type input "Renovation"
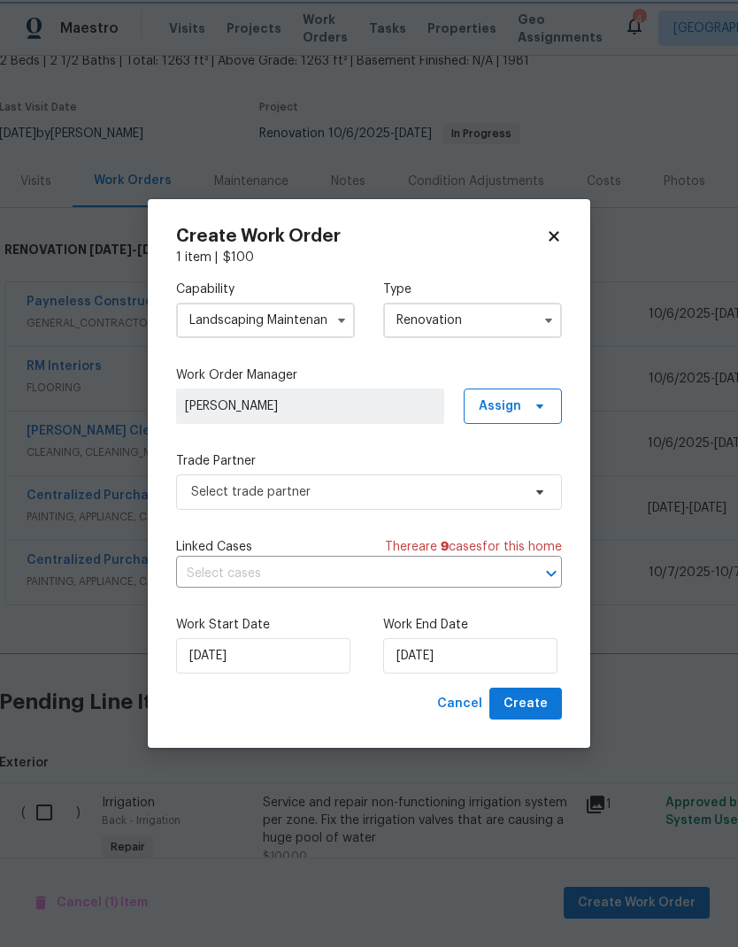
scroll to position [0, 0]
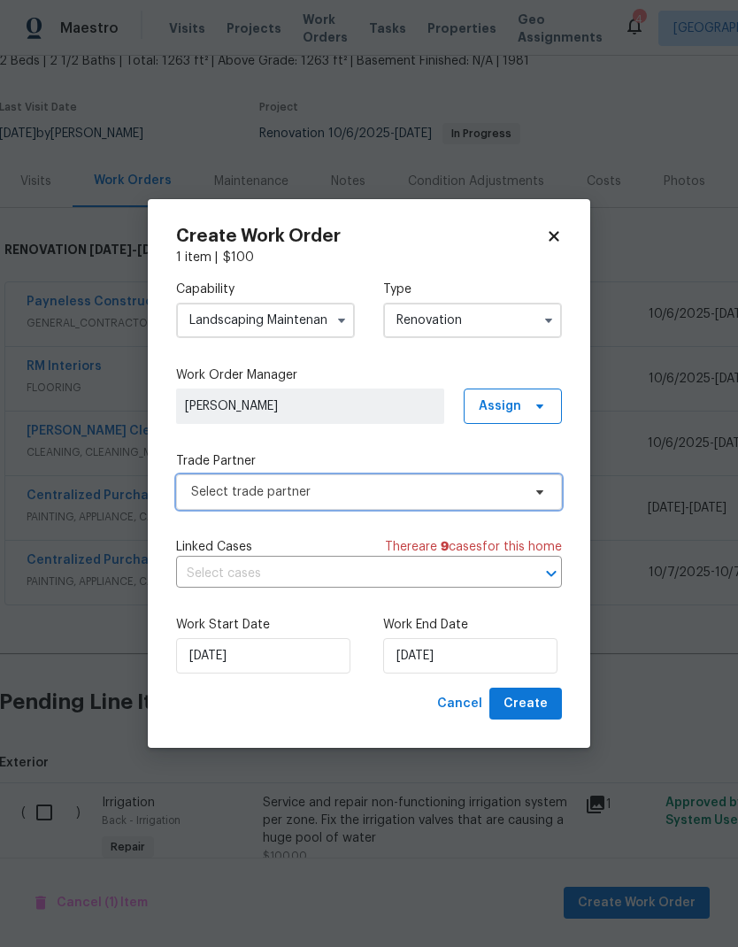
click at [452, 497] on span "Select trade partner" at bounding box center [356, 492] width 330 height 18
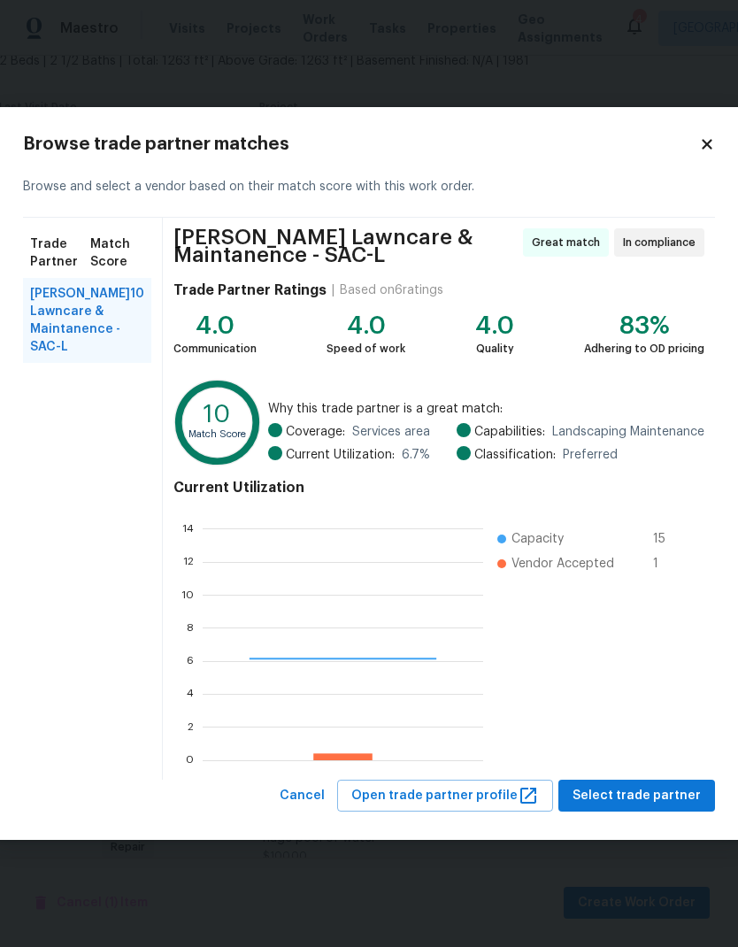
scroll to position [248, 281]
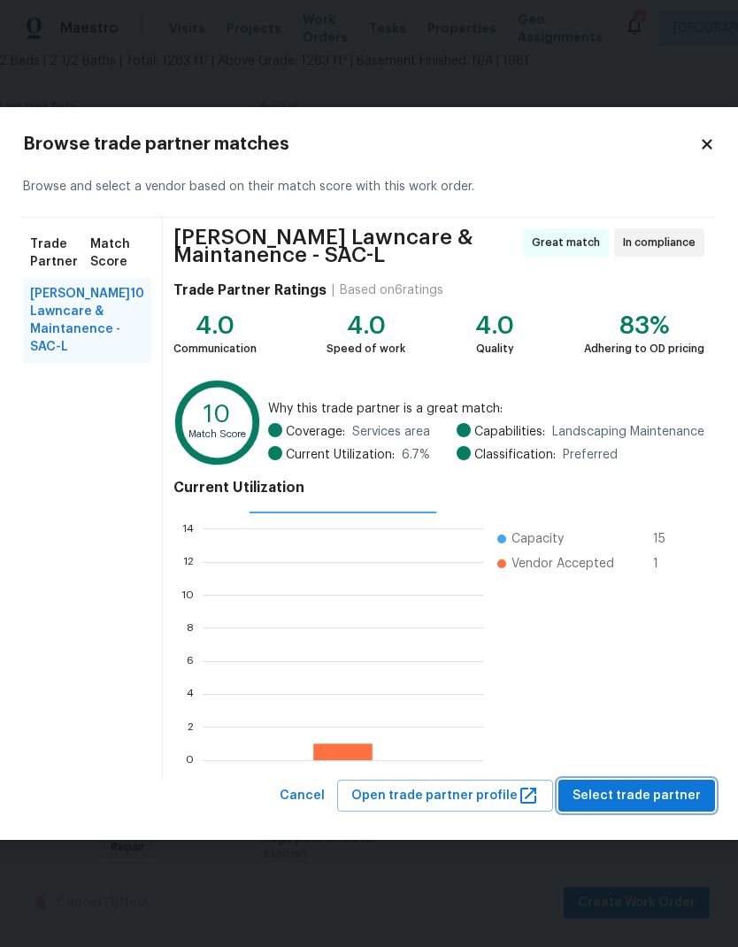
click at [678, 791] on span "Select trade partner" at bounding box center [637, 796] width 128 height 22
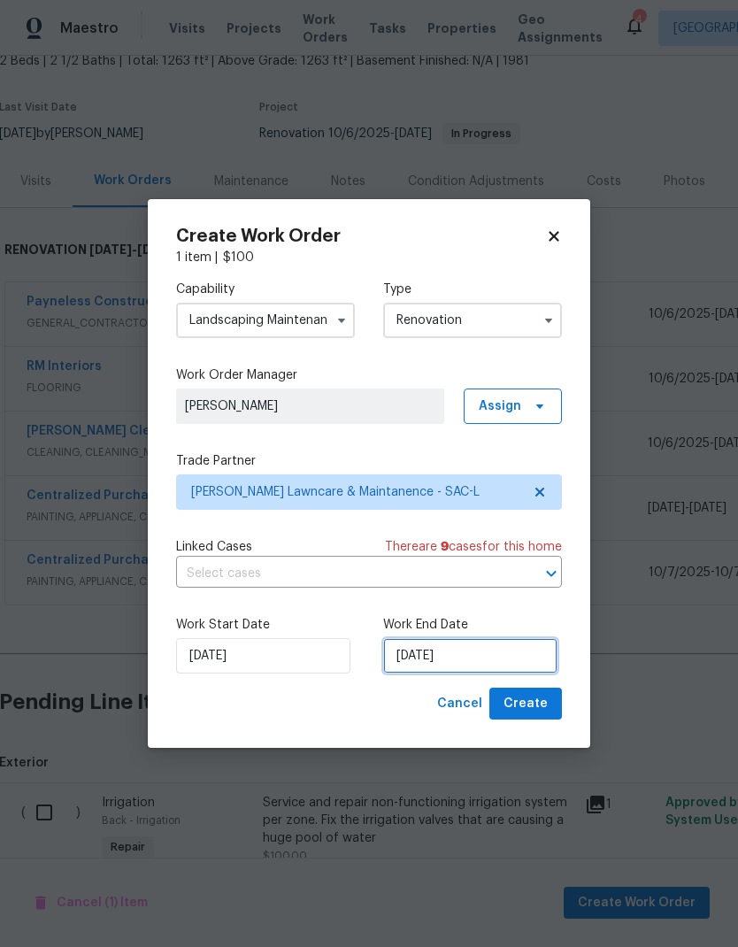
click at [477, 656] on input "[DATE]" at bounding box center [470, 655] width 174 height 35
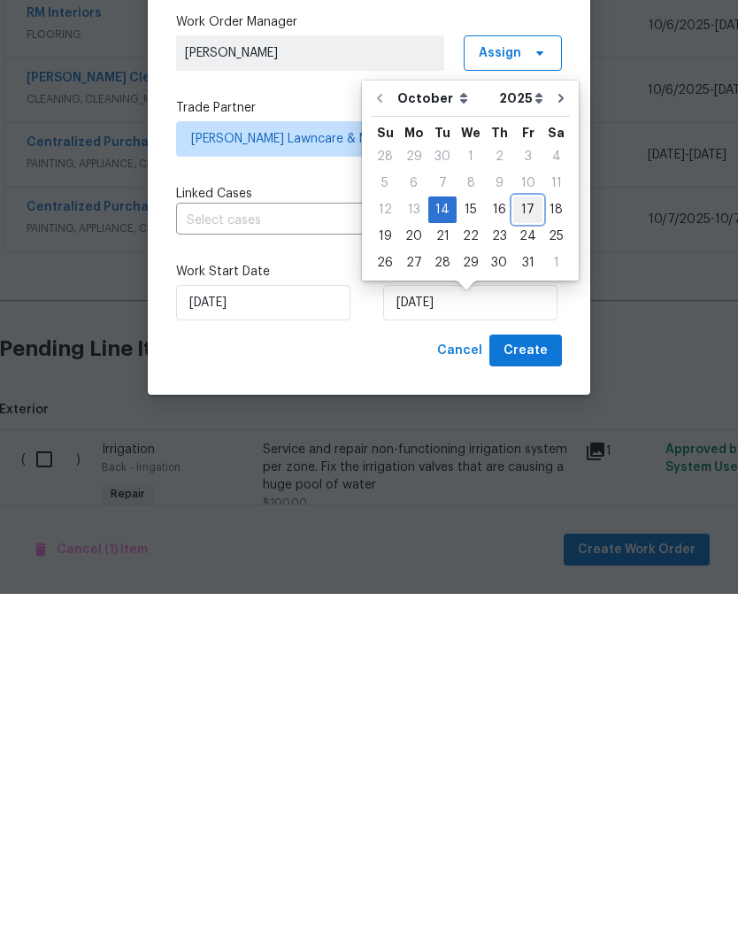
click at [523, 551] on div "17" at bounding box center [527, 563] width 29 height 25
type input "10/17/2025"
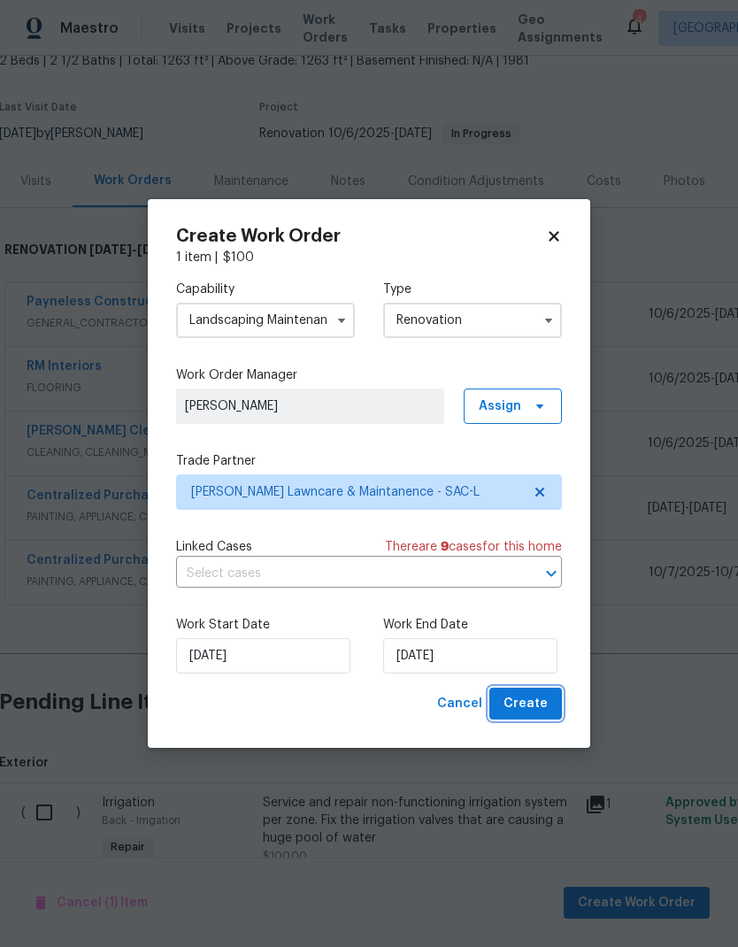
click at [536, 706] on span "Create" at bounding box center [526, 704] width 44 height 22
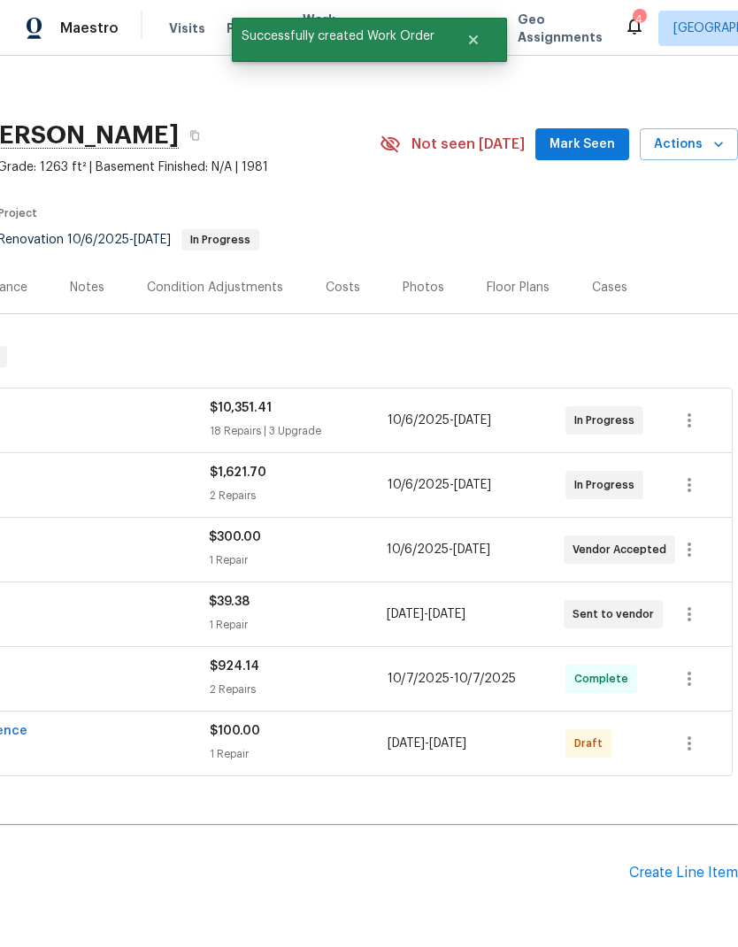
scroll to position [7, 262]
click at [693, 733] on icon "button" at bounding box center [689, 743] width 21 height 21
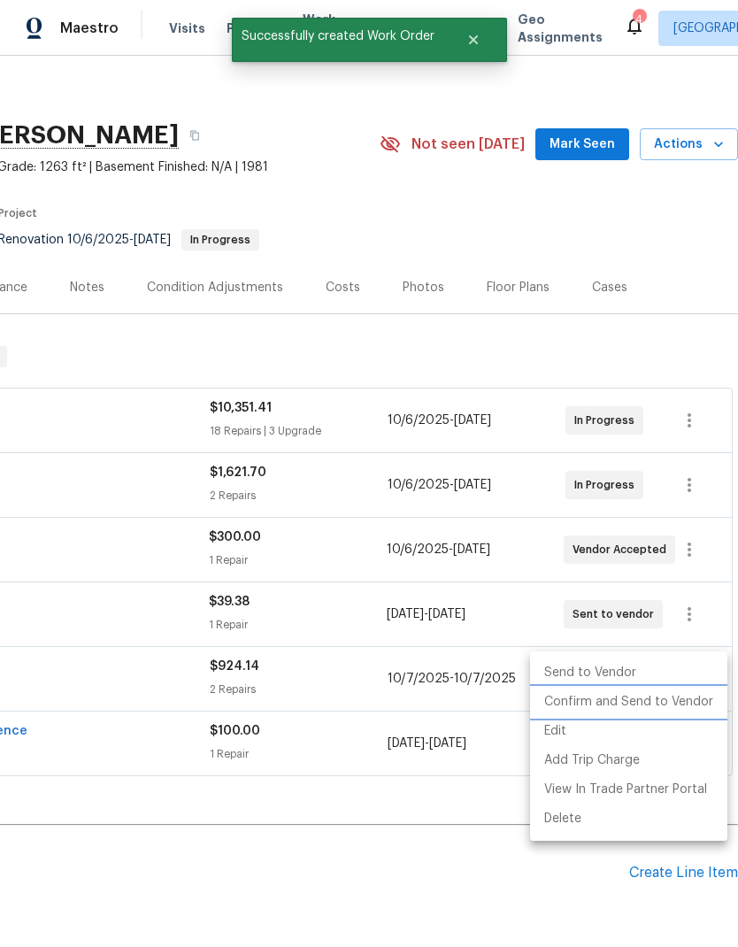
click at [693, 704] on li "Confirm and Send to Vendor" at bounding box center [628, 702] width 197 height 29
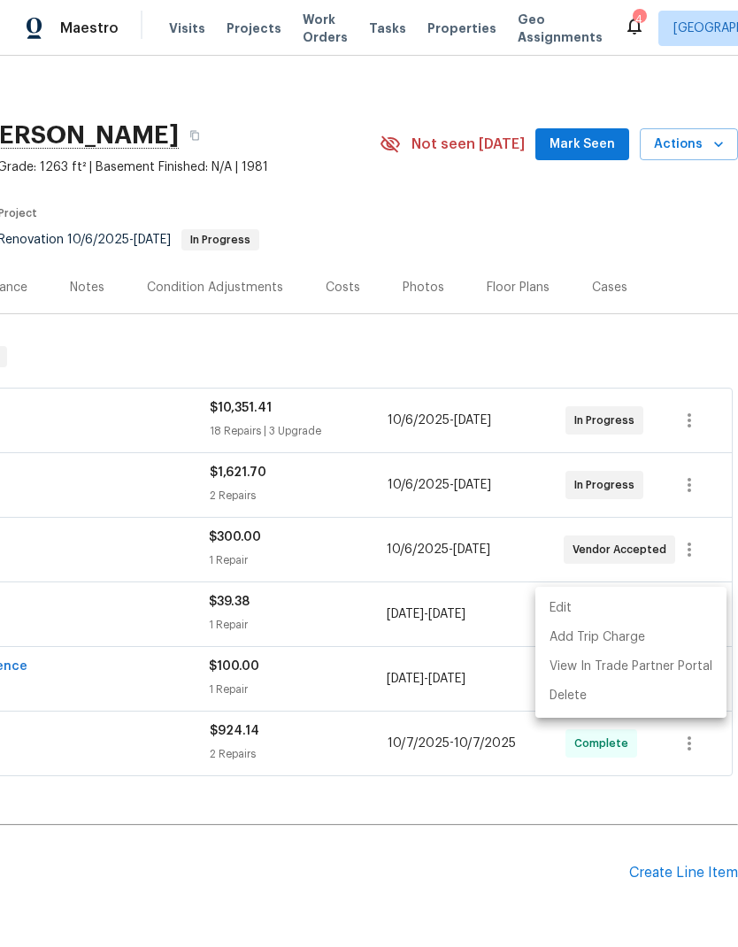
click at [470, 834] on div at bounding box center [369, 473] width 738 height 947
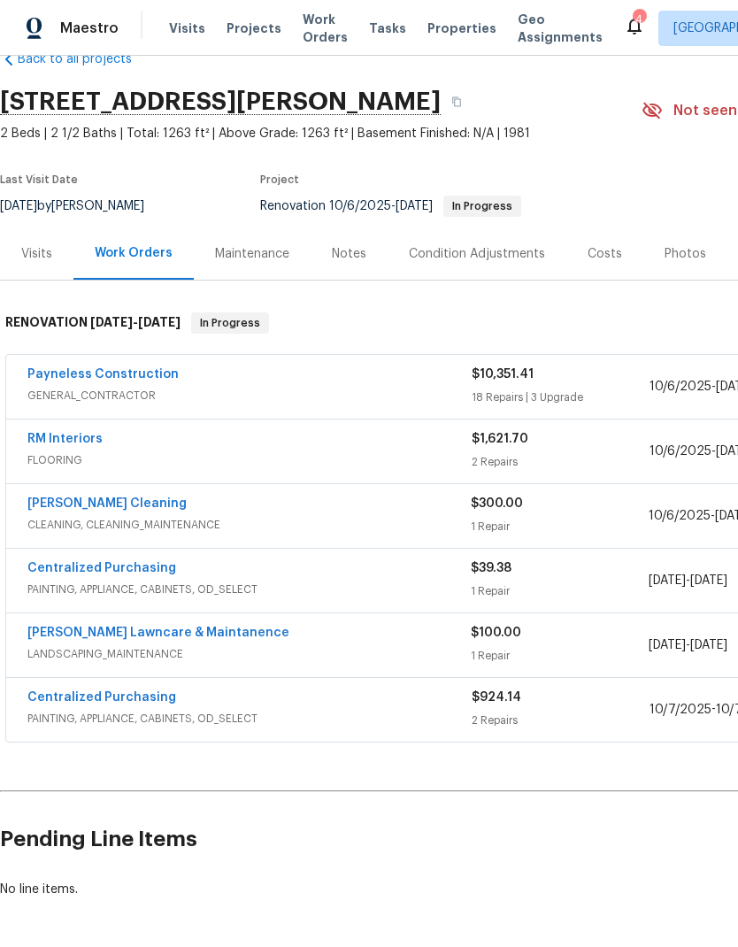
scroll to position [41, 0]
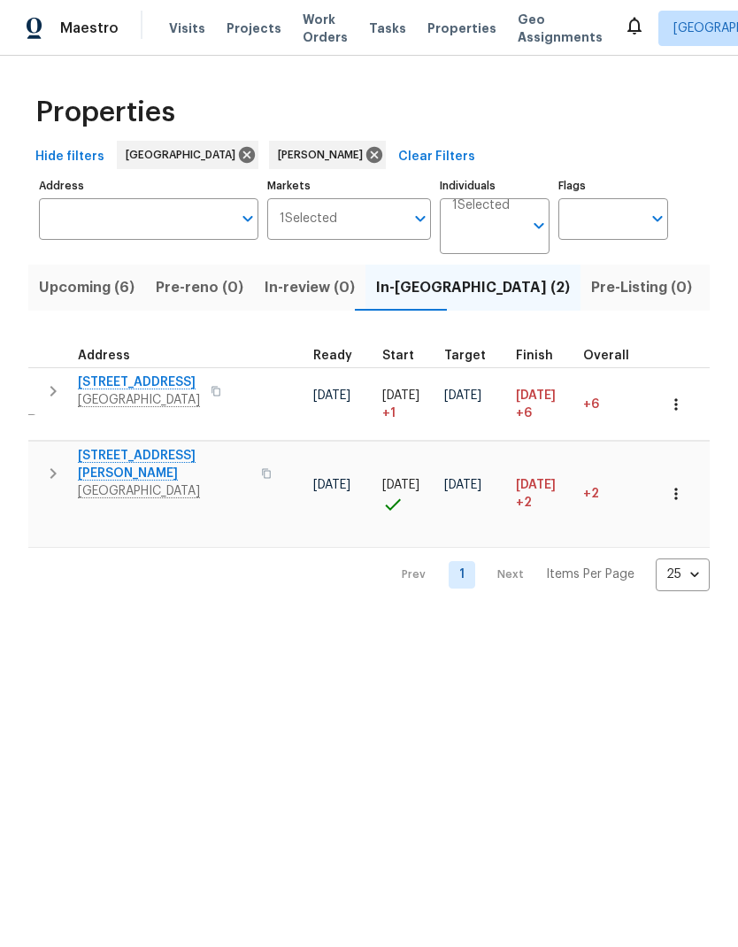
scroll to position [0, 280]
click at [366, 158] on icon at bounding box center [374, 155] width 16 height 16
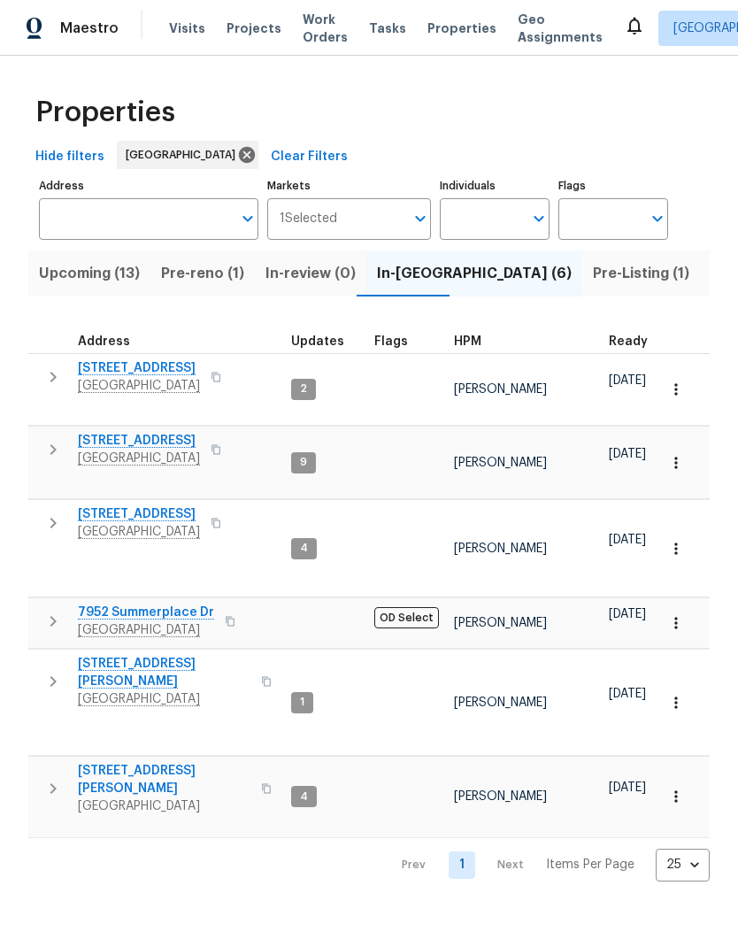
click at [492, 214] on input "Individuals" at bounding box center [481, 219] width 83 height 42
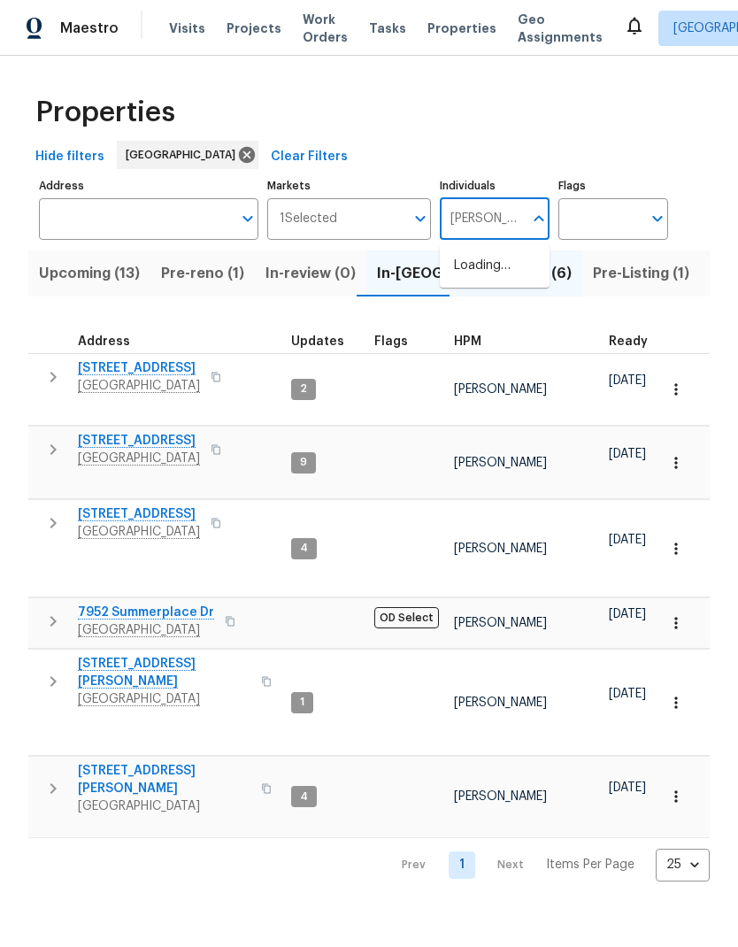
type input "douglass"
click at [517, 274] on li "[PERSON_NAME]" at bounding box center [494, 275] width 81 height 37
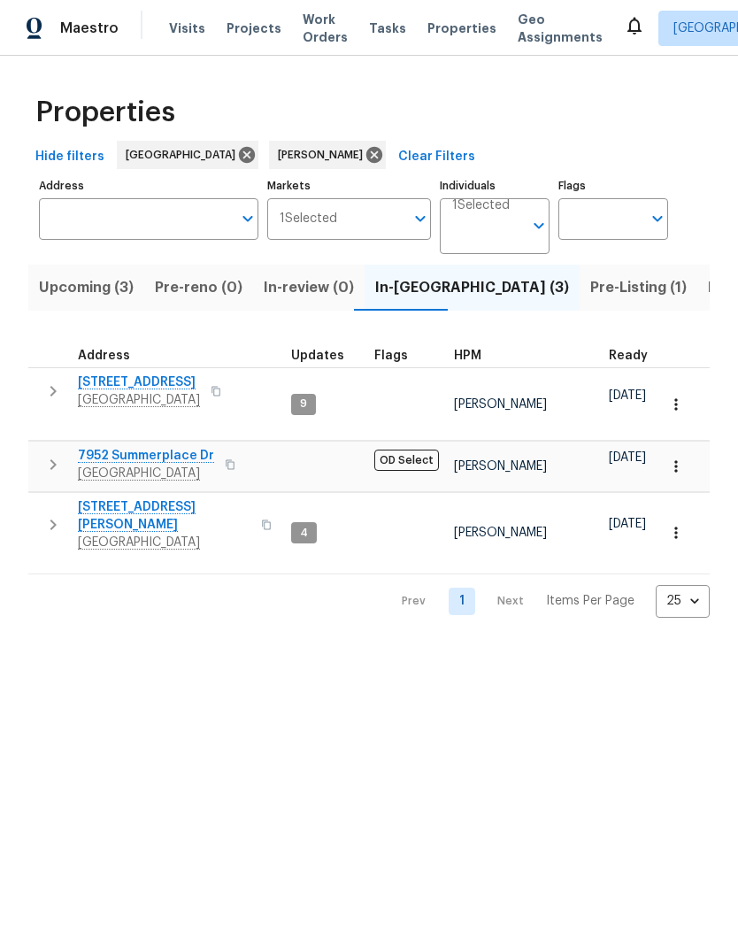
click at [490, 238] on input "Individuals" at bounding box center [487, 233] width 71 height 42
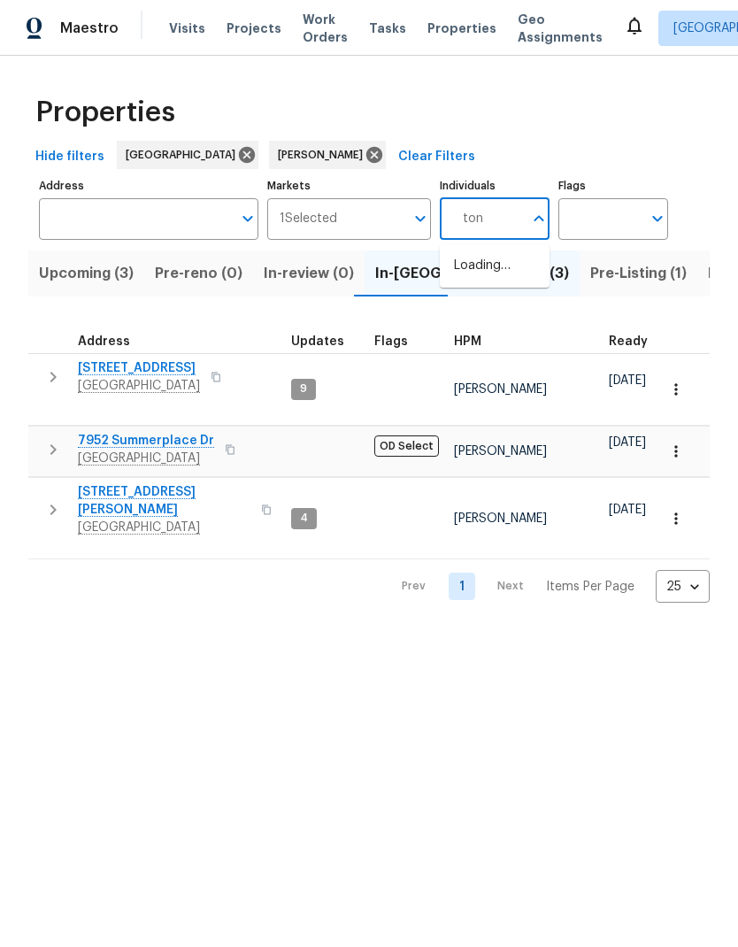
type input "toni"
click at [531, 269] on li "[PERSON_NAME]" at bounding box center [494, 275] width 81 height 37
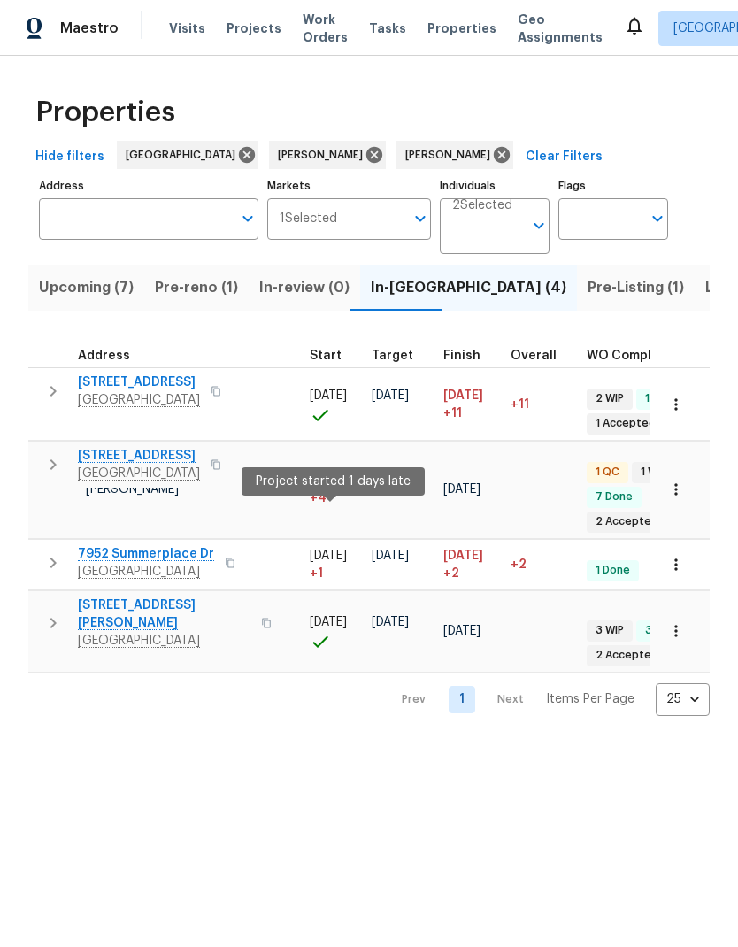
scroll to position [3, 365]
click at [359, 744] on html "Maestro Visits Projects Work Orders Tasks Properties Geo Assignments Sacramento…" at bounding box center [369, 372] width 738 height 744
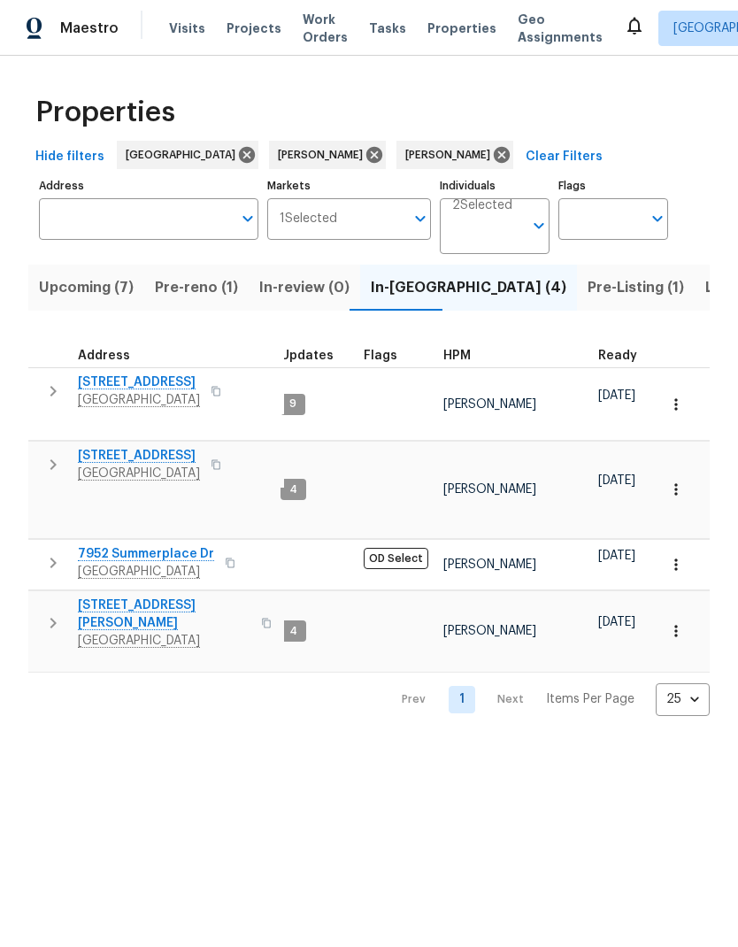
scroll to position [0, 12]
click at [160, 389] on span "9313 Edisto Way" at bounding box center [139, 383] width 122 height 18
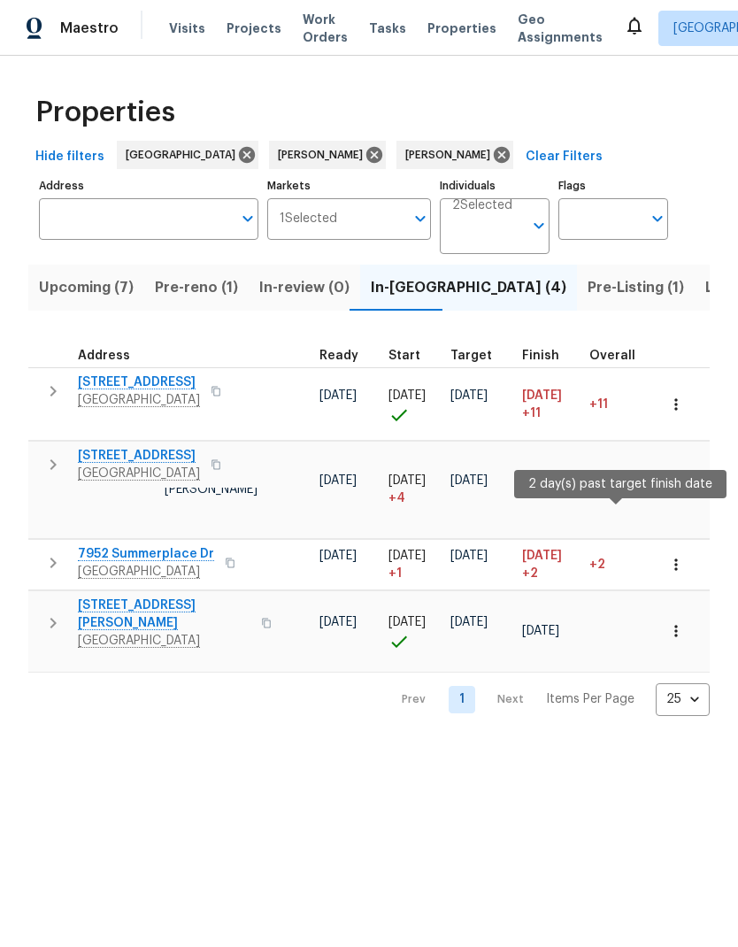
scroll to position [0, 289]
click at [422, 744] on html "Maestro Visits Projects Work Orders Tasks Properties Geo Assignments Sacramento…" at bounding box center [369, 372] width 738 height 744
click at [386, 744] on html "Maestro Visits Projects Work Orders Tasks Properties Geo Assignments Sacramento…" at bounding box center [369, 372] width 738 height 744
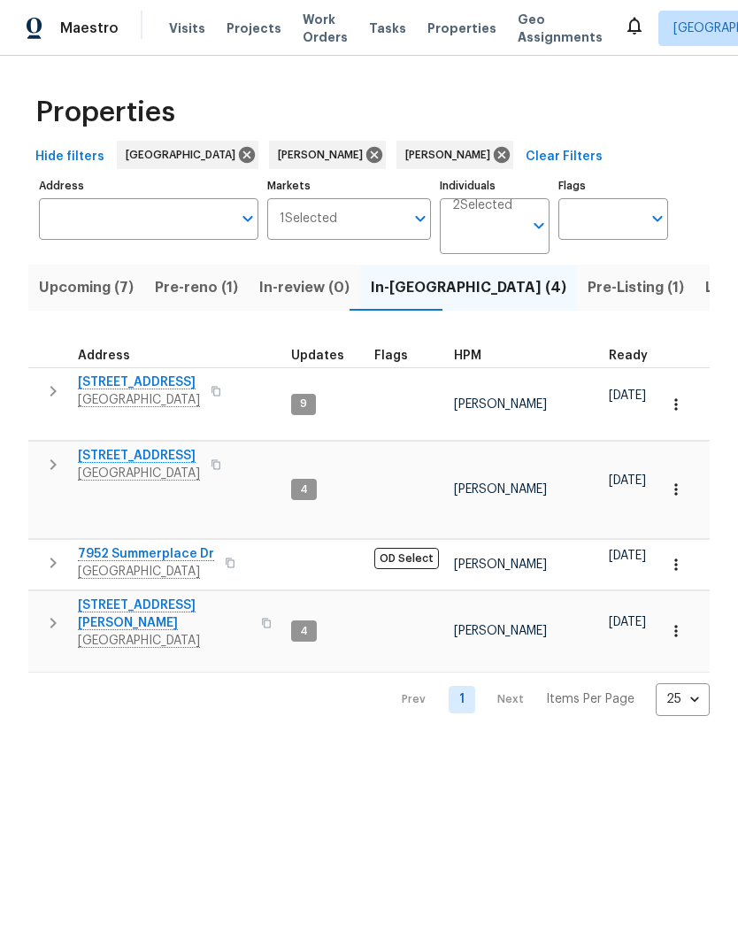
scroll to position [0, 0]
click at [170, 447] on span "192 Creekside Cir" at bounding box center [139, 456] width 122 height 18
click at [176, 545] on span "7952 Summerplace Dr" at bounding box center [146, 554] width 136 height 18
click at [166, 597] on span "26 Marina Grande Ct" at bounding box center [164, 614] width 173 height 35
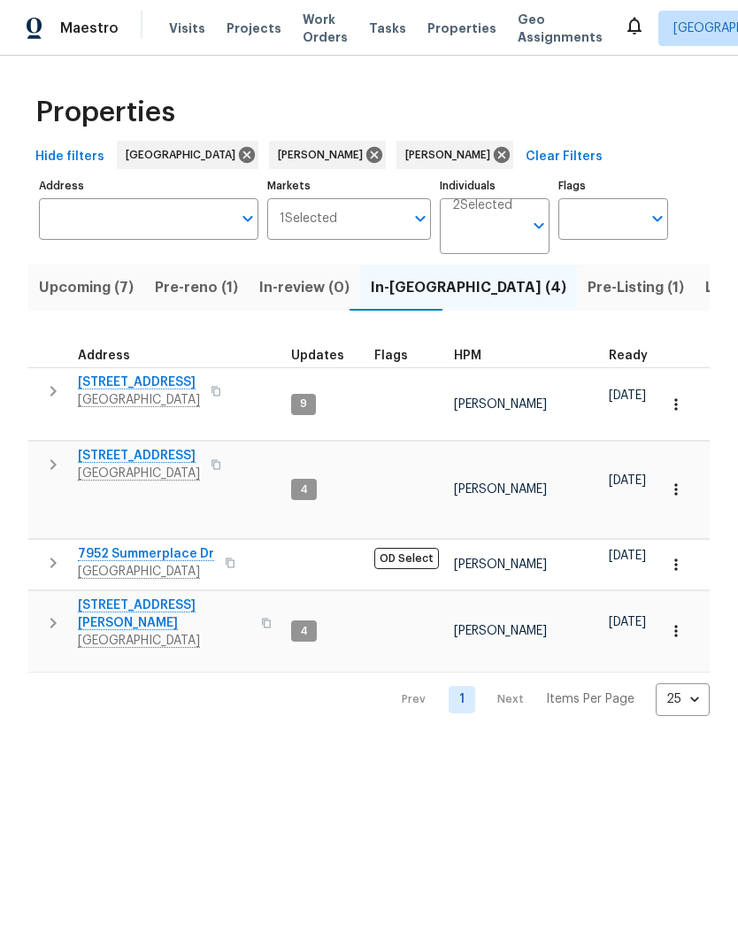
click at [206, 296] on span "Pre-reno (1)" at bounding box center [196, 287] width 83 height 25
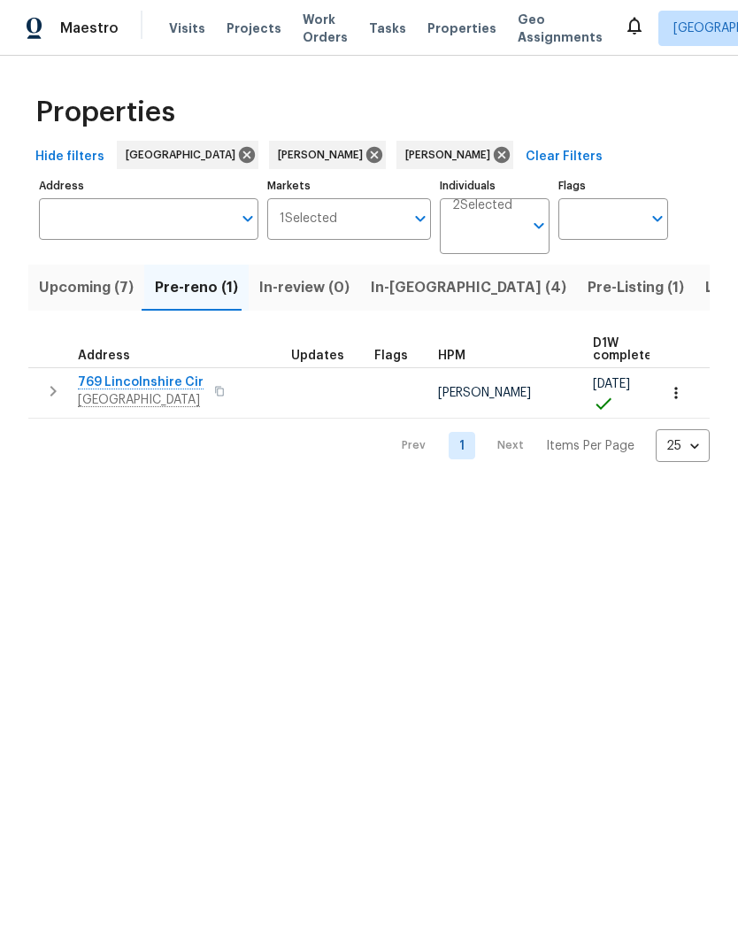
click at [80, 295] on span "Upcoming (7)" at bounding box center [86, 287] width 95 height 25
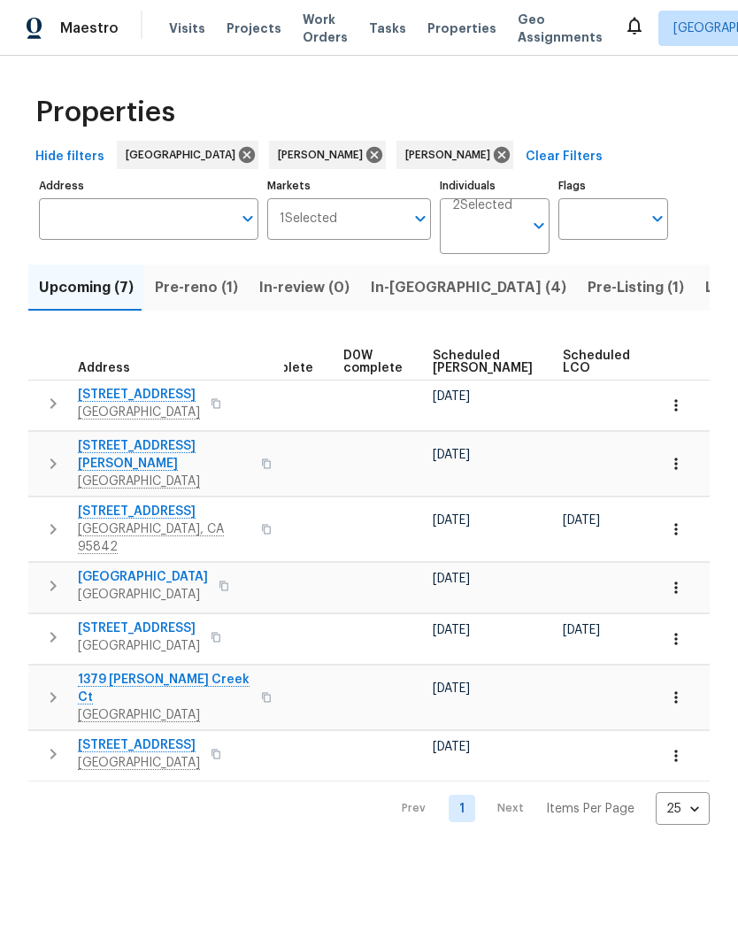
scroll to position [0, 420]
click at [462, 353] on span "Scheduled COE" at bounding box center [494, 362] width 100 height 25
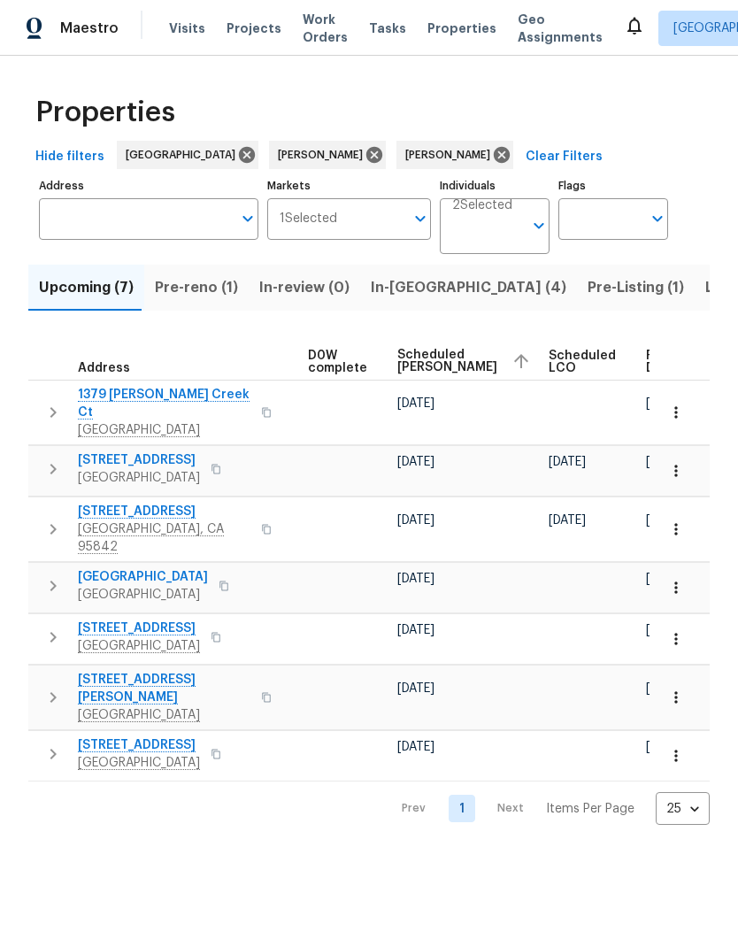
scroll to position [0, 465]
click at [492, 152] on icon at bounding box center [501, 154] width 19 height 19
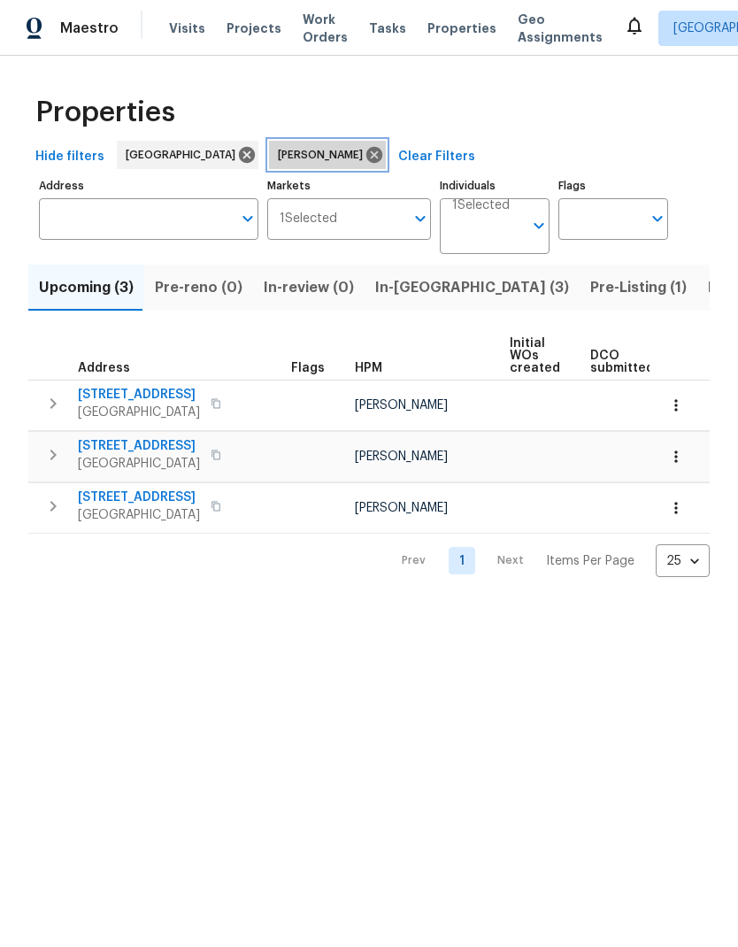
click at [366, 155] on icon at bounding box center [374, 155] width 16 height 16
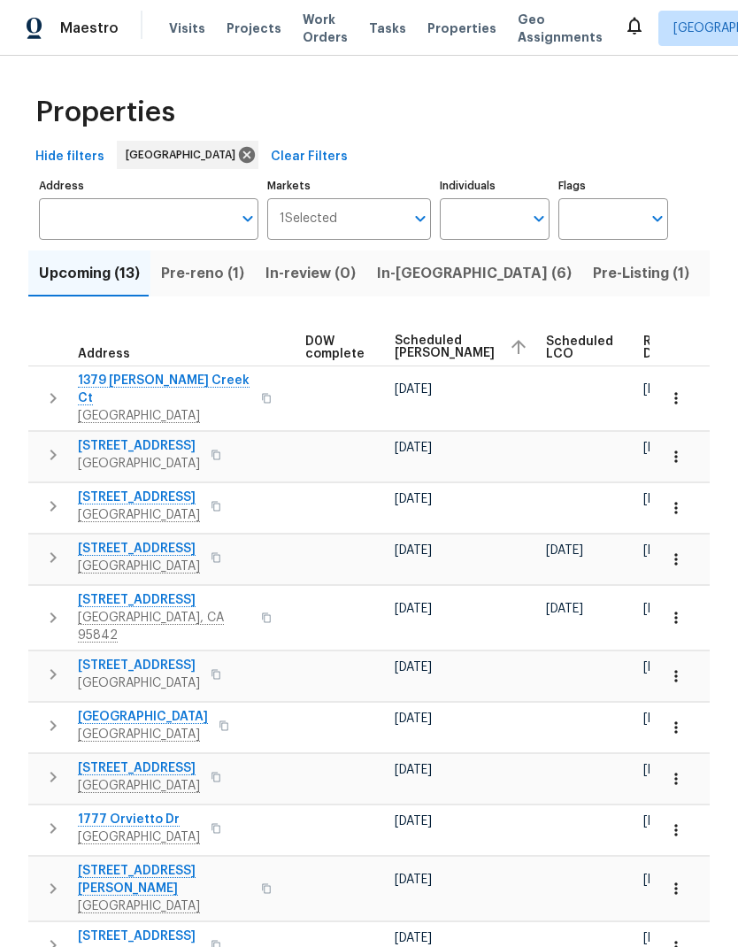
scroll to position [0, 483]
click at [428, 338] on span "Scheduled COE" at bounding box center [446, 347] width 100 height 25
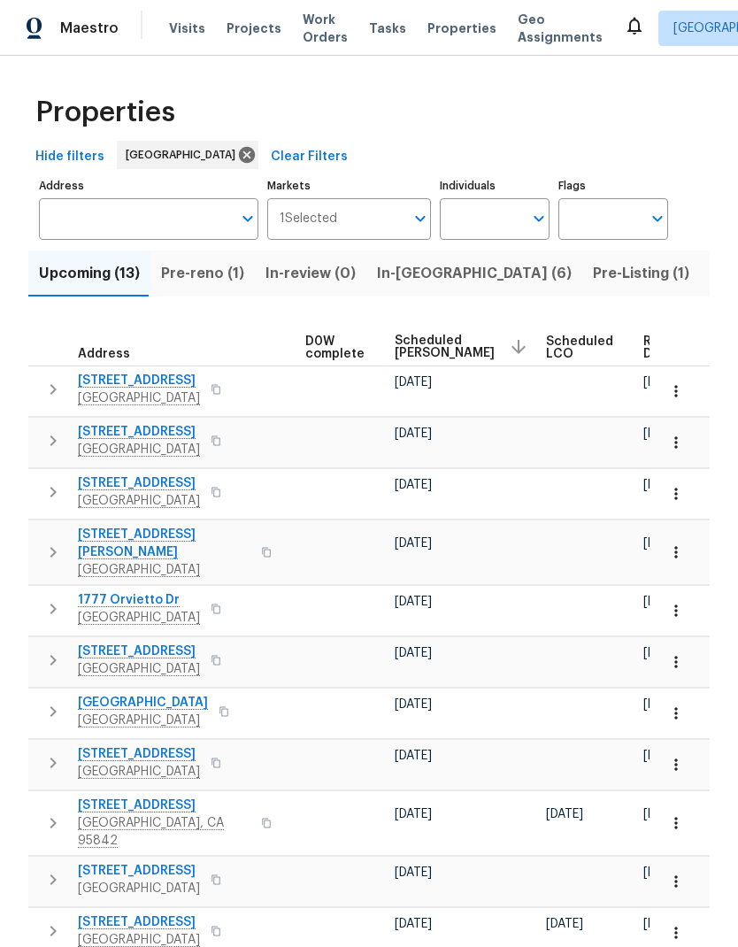
scroll to position [0, 483]
click at [428, 346] on span "Scheduled COE" at bounding box center [446, 347] width 100 height 25
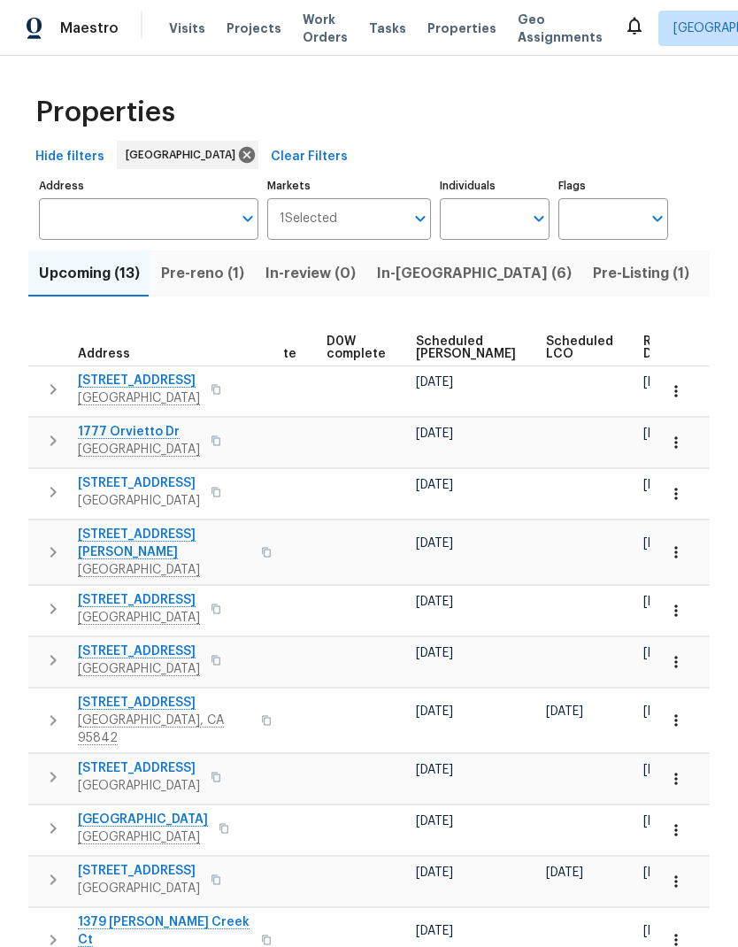
scroll to position [0, 462]
click at [644, 348] on span "Ready Date" at bounding box center [663, 348] width 39 height 25
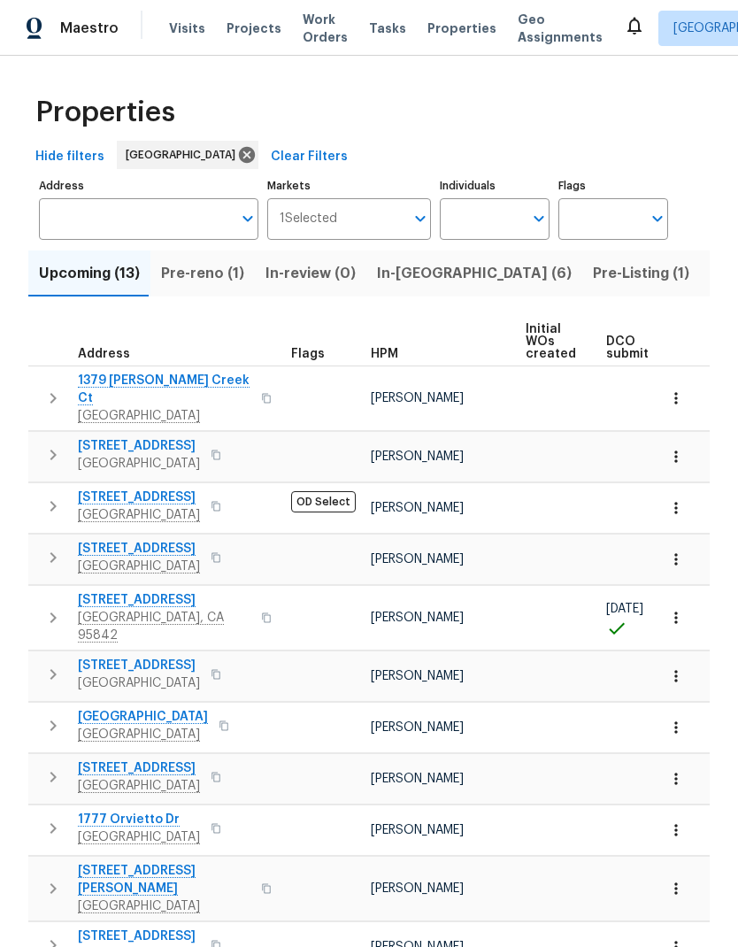
click at [477, 213] on input "Individuals" at bounding box center [481, 219] width 83 height 42
type input "Marcos reyes"
click at [513, 276] on li "[PERSON_NAME]" at bounding box center [494, 275] width 81 height 37
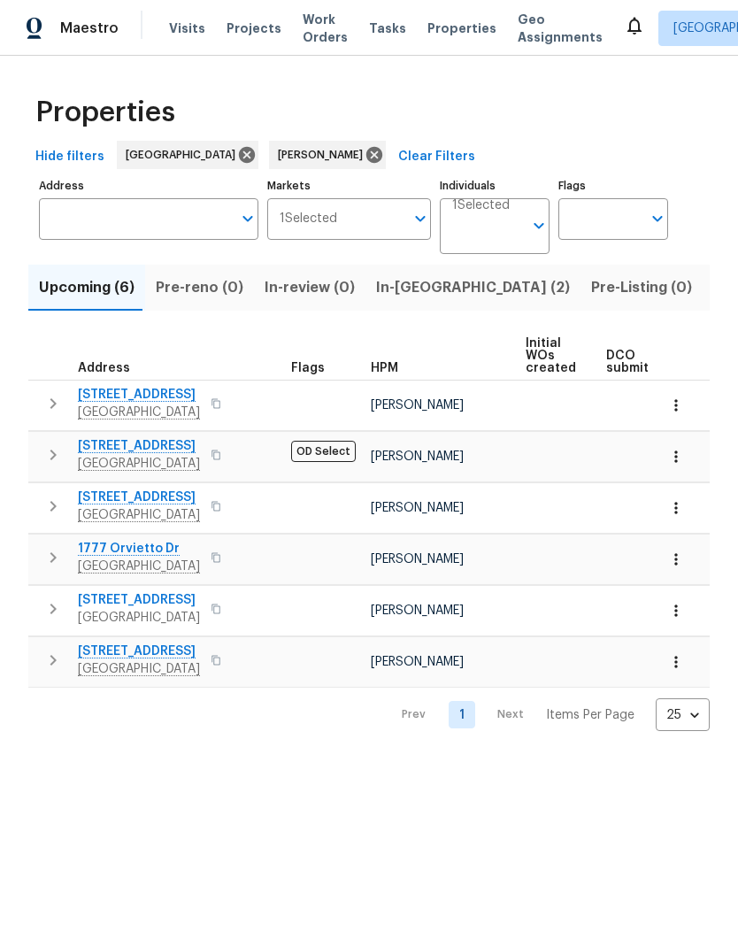
click at [424, 290] on span "In-reno (2)" at bounding box center [473, 287] width 194 height 25
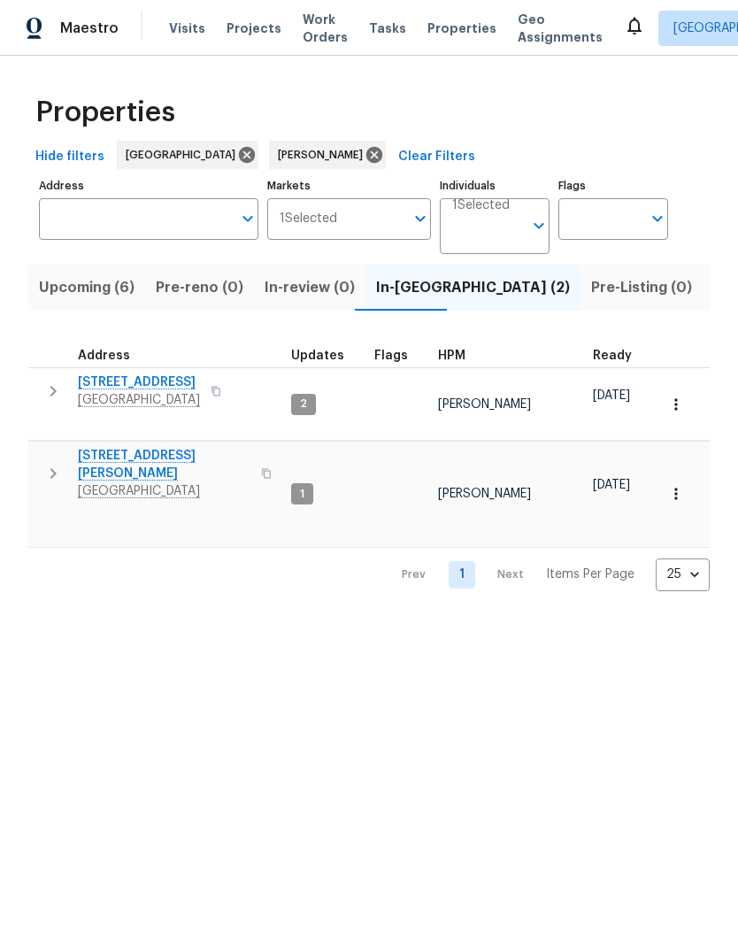
click at [94, 300] on span "Upcoming (6)" at bounding box center [87, 287] width 96 height 25
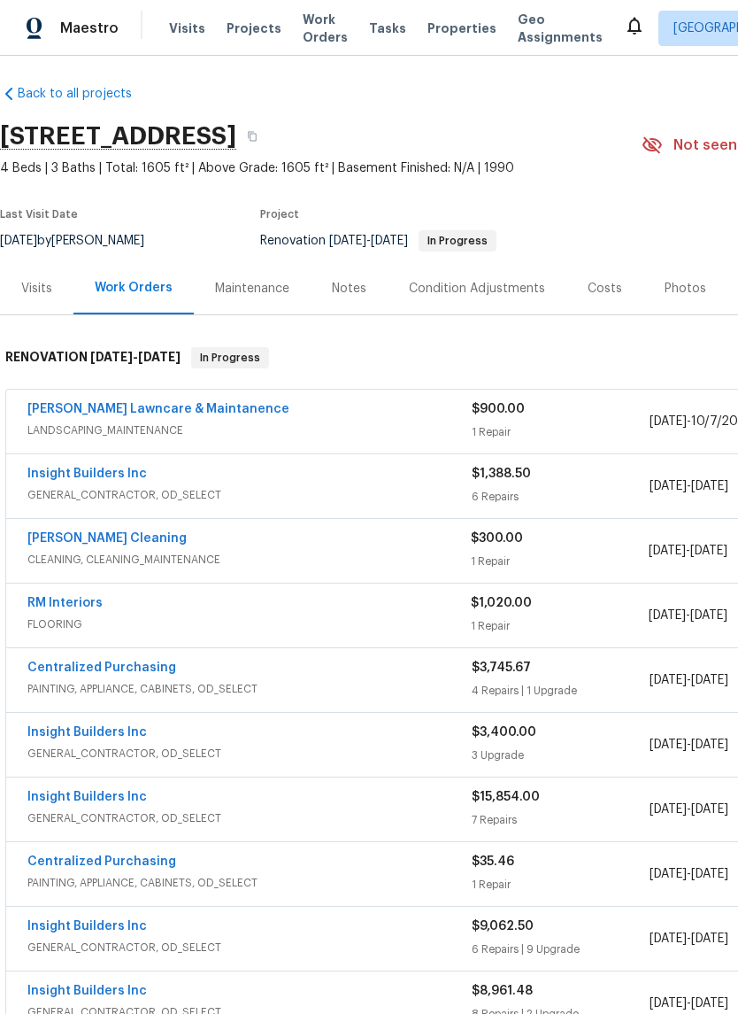
scroll to position [4, 0]
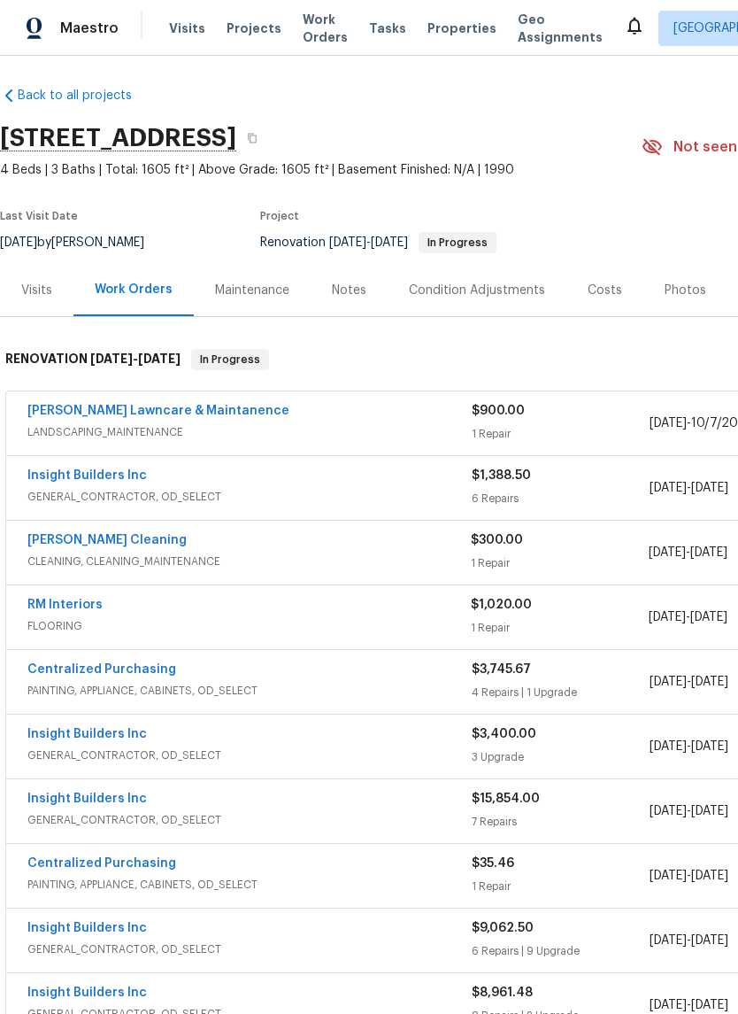
click at [598, 292] on div "Costs" at bounding box center [605, 291] width 35 height 18
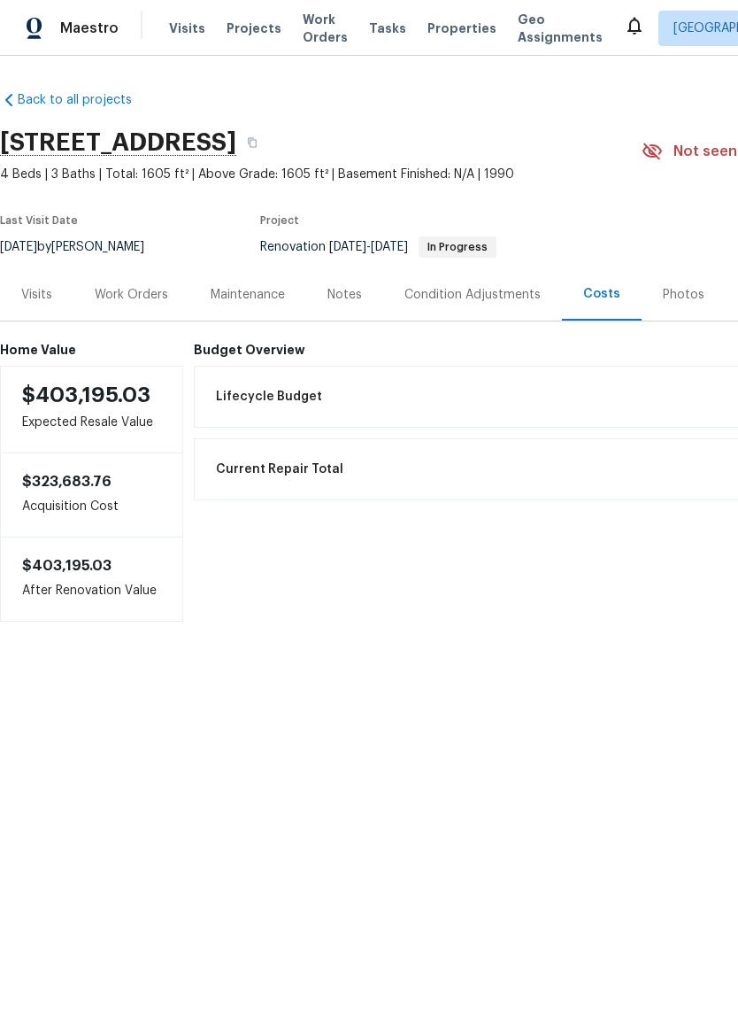
click at [476, 291] on div "Condition Adjustments" at bounding box center [473, 295] width 136 height 18
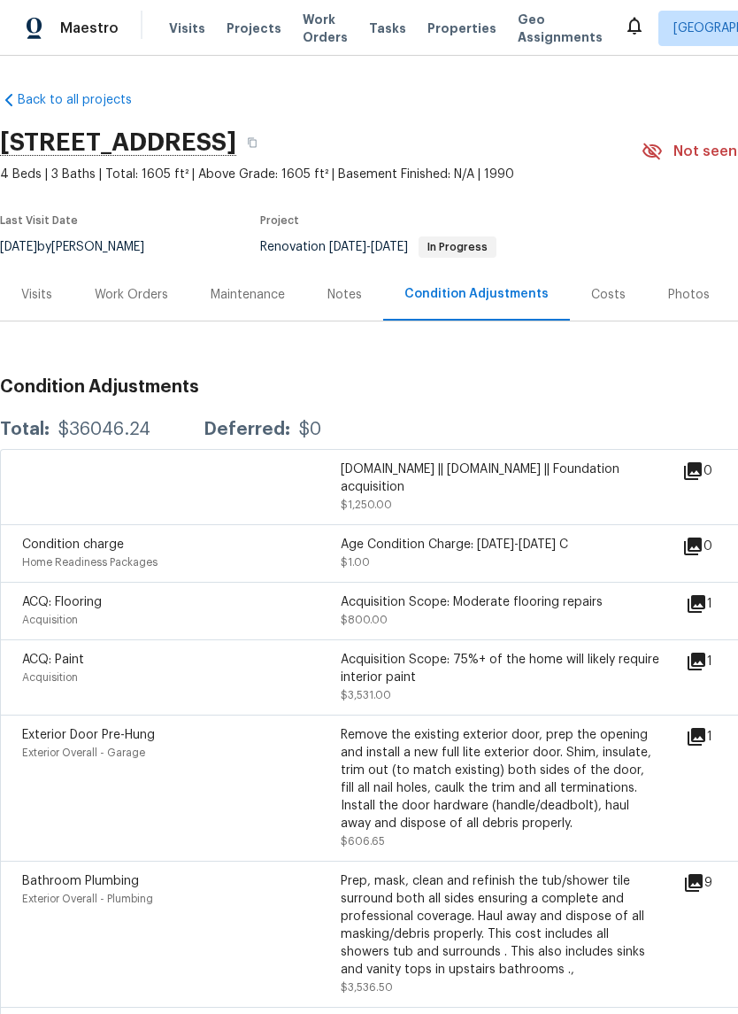
click at [46, 304] on div "Visits" at bounding box center [36, 294] width 73 height 52
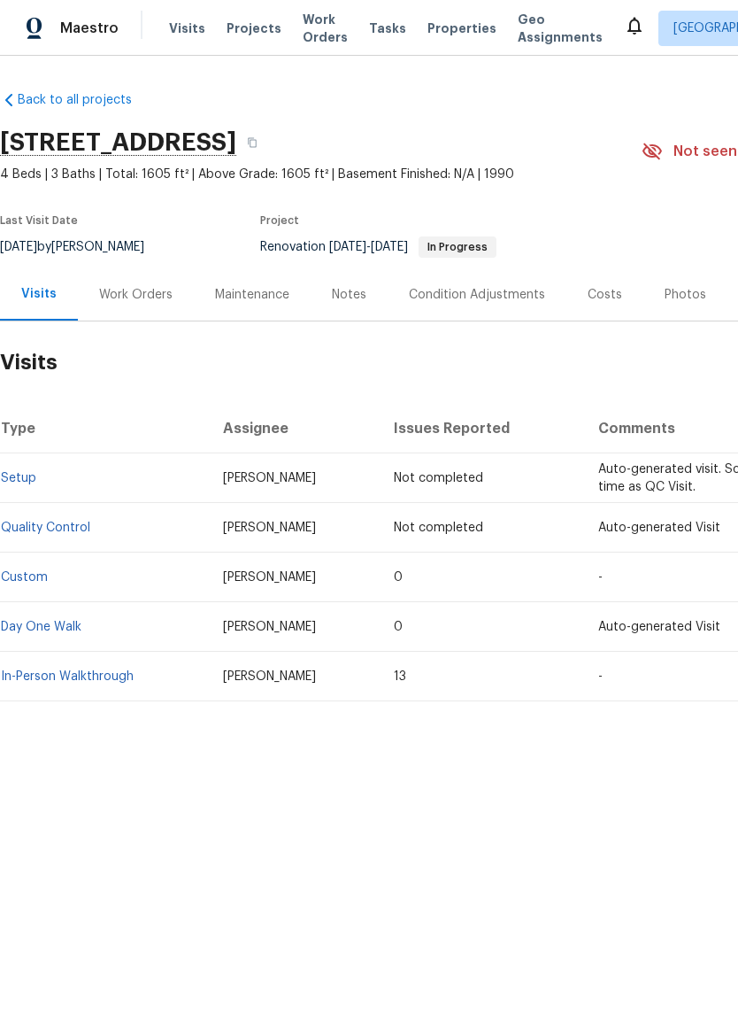
click at [359, 298] on div "Notes" at bounding box center [349, 295] width 35 height 18
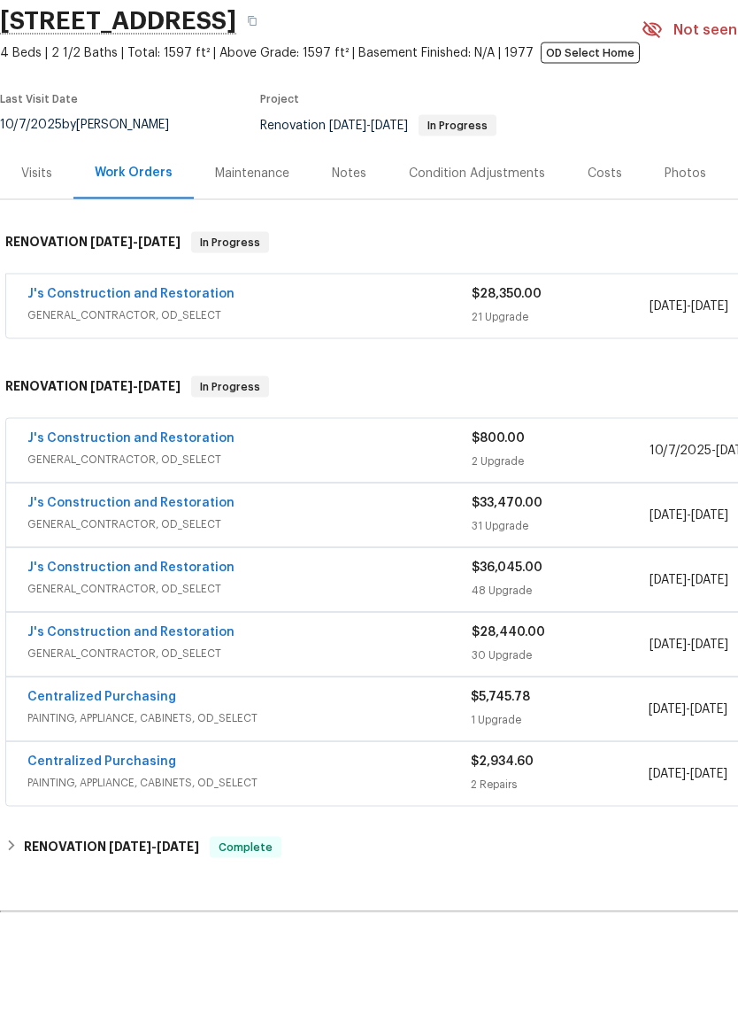
scroll to position [55, 0]
click at [384, 351] on div "J's Construction and Restoration" at bounding box center [249, 361] width 444 height 21
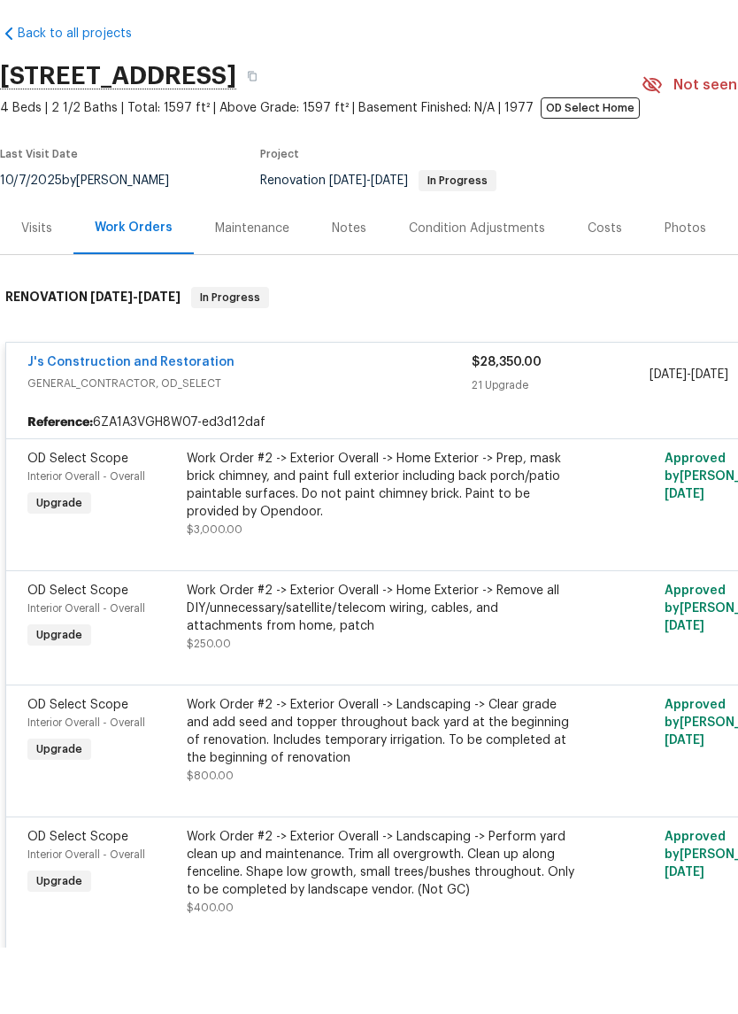
scroll to position [0, 0]
click at [369, 420] on div "J's Construction and Restoration" at bounding box center [249, 430] width 444 height 21
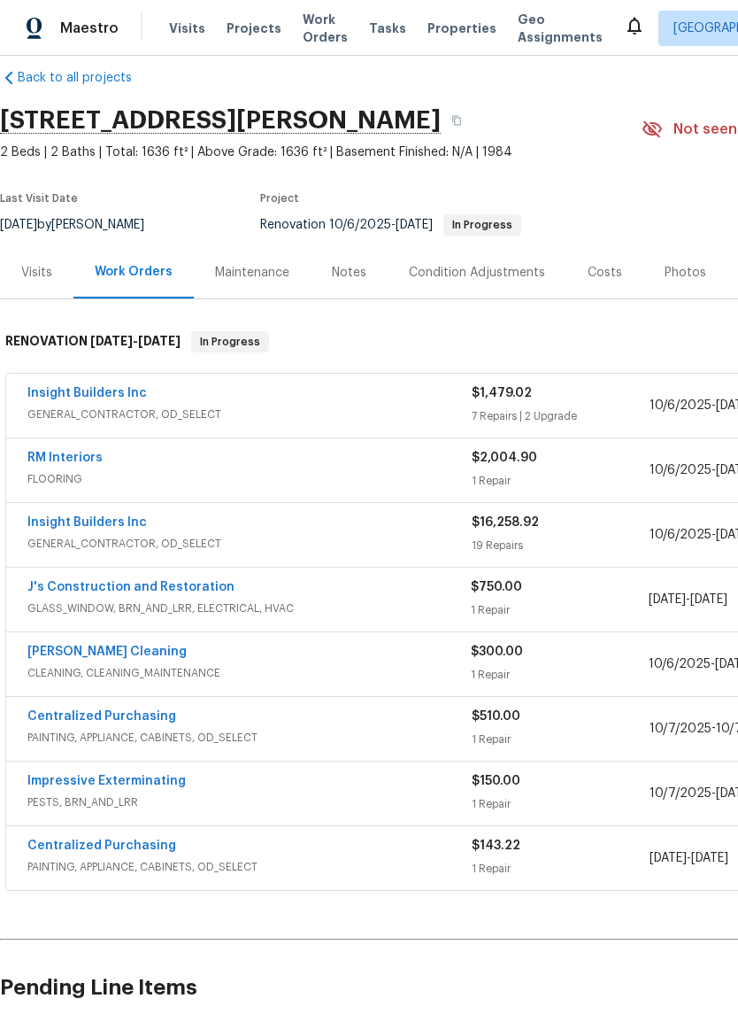
scroll to position [21, 0]
click at [242, 598] on div "J's Construction and Restoration" at bounding box center [249, 589] width 444 height 21
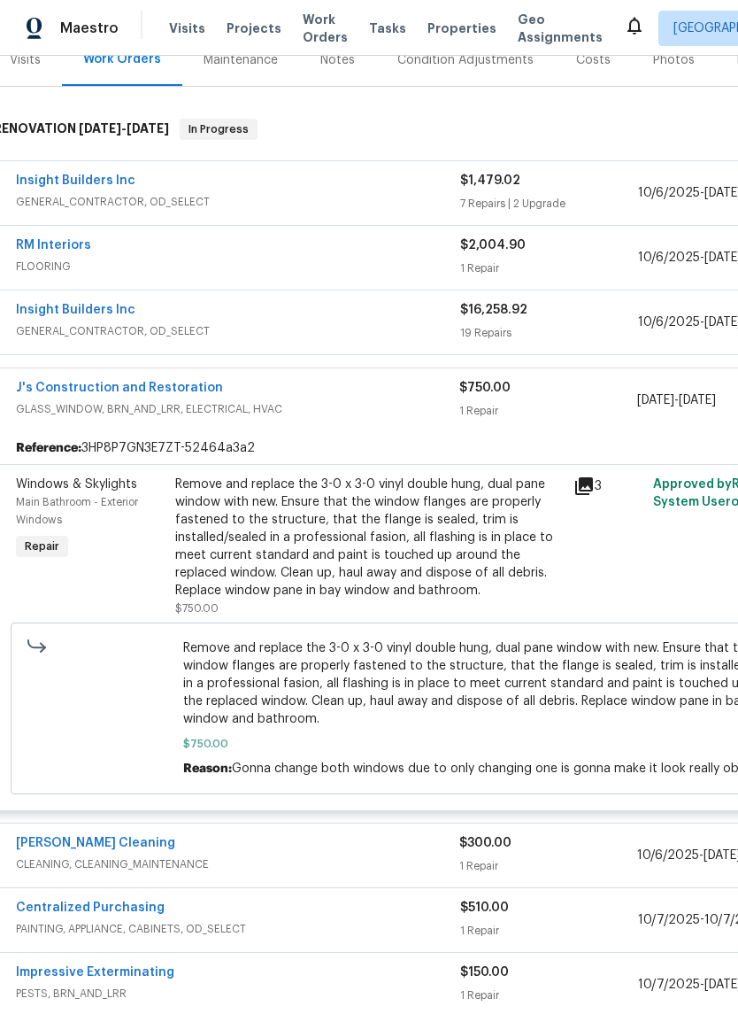
scroll to position [235, 11]
click at [358, 395] on div "J's Construction and Restoration" at bounding box center [239, 389] width 444 height 21
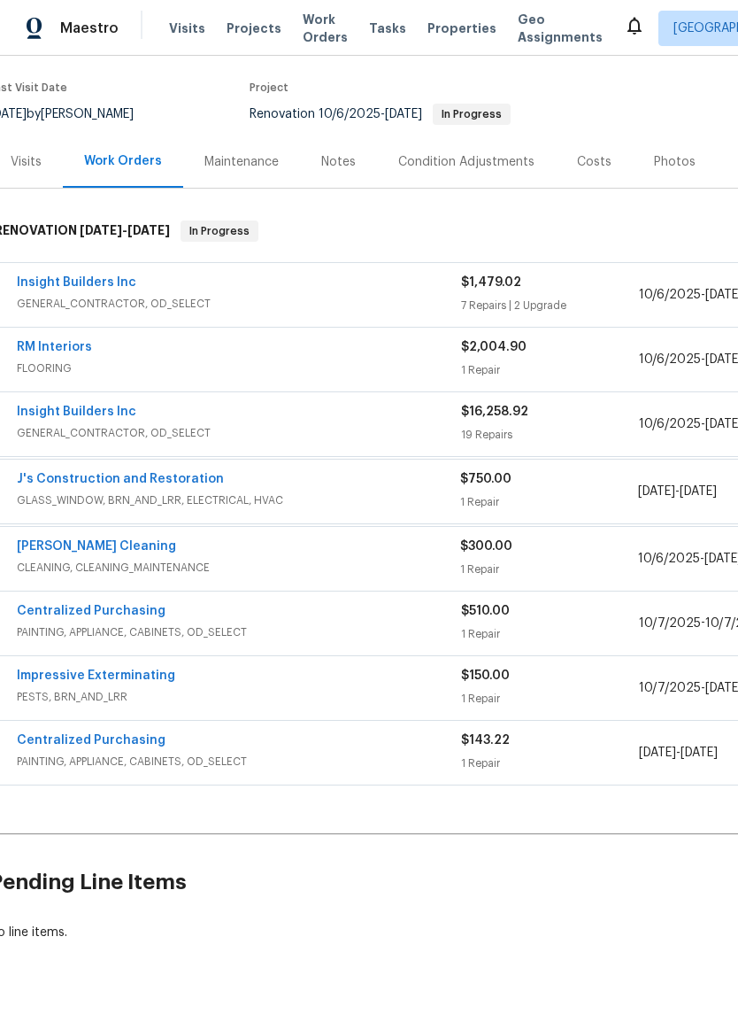
scroll to position [131, 11]
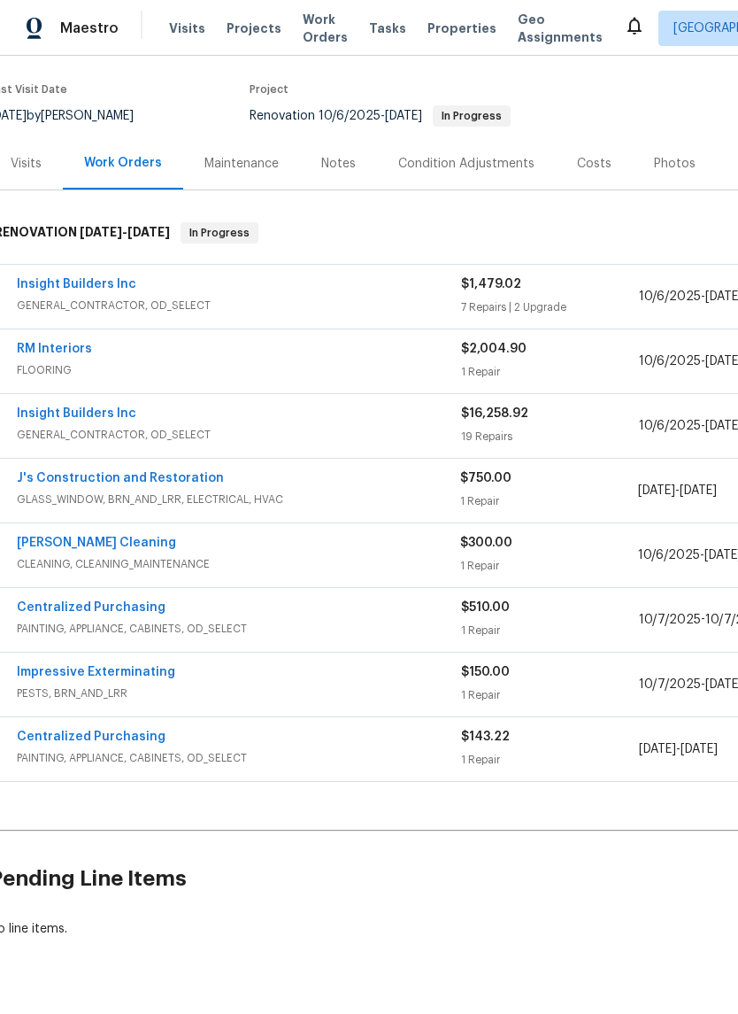
click at [359, 670] on div "Impressive Exterminating" at bounding box center [239, 673] width 444 height 21
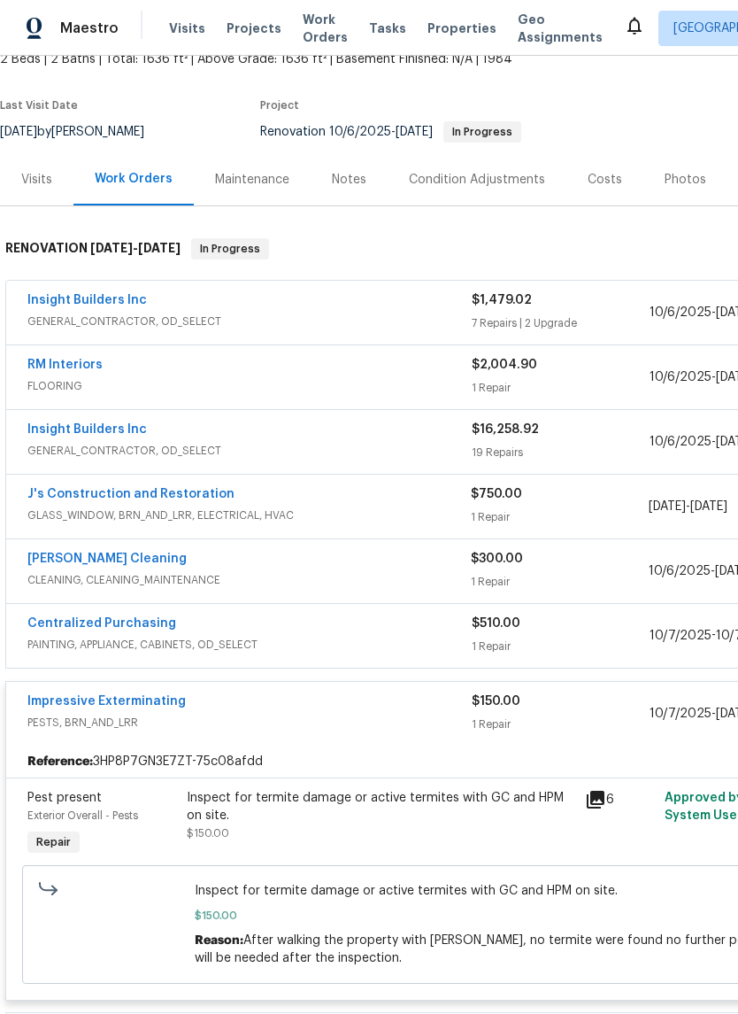
scroll to position [115, 0]
click at [369, 442] on span "GENERAL_CONTRACTOR, OD_SELECT" at bounding box center [249, 451] width 444 height 18
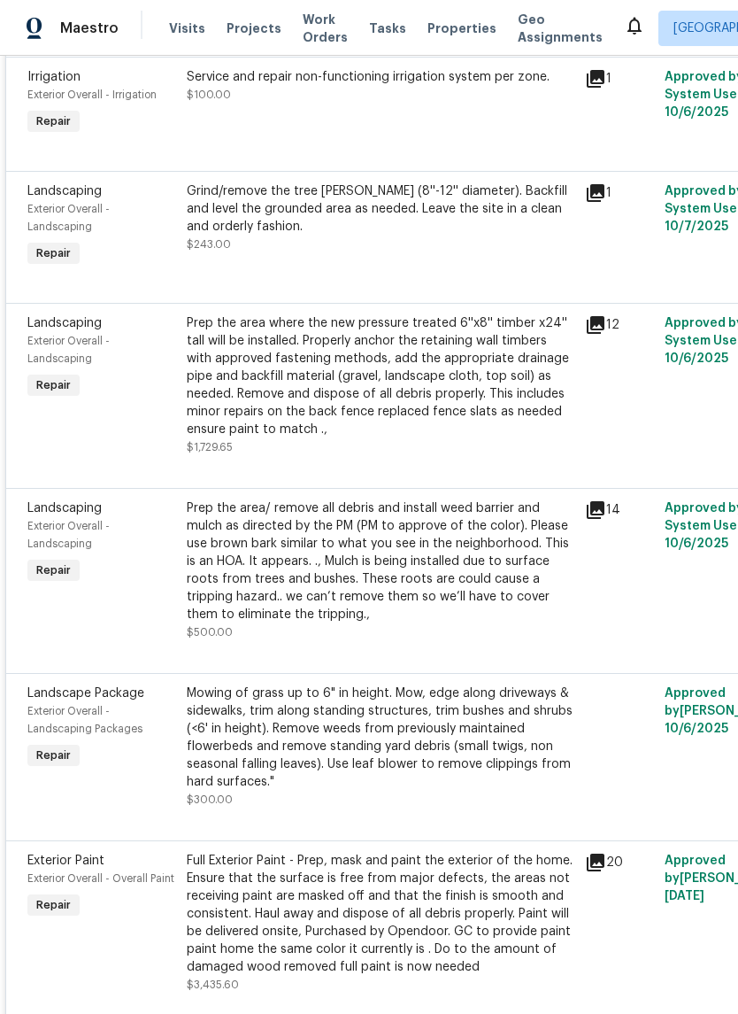
scroll to position [1106, 1]
click at [603, 335] on icon at bounding box center [594, 323] width 21 height 21
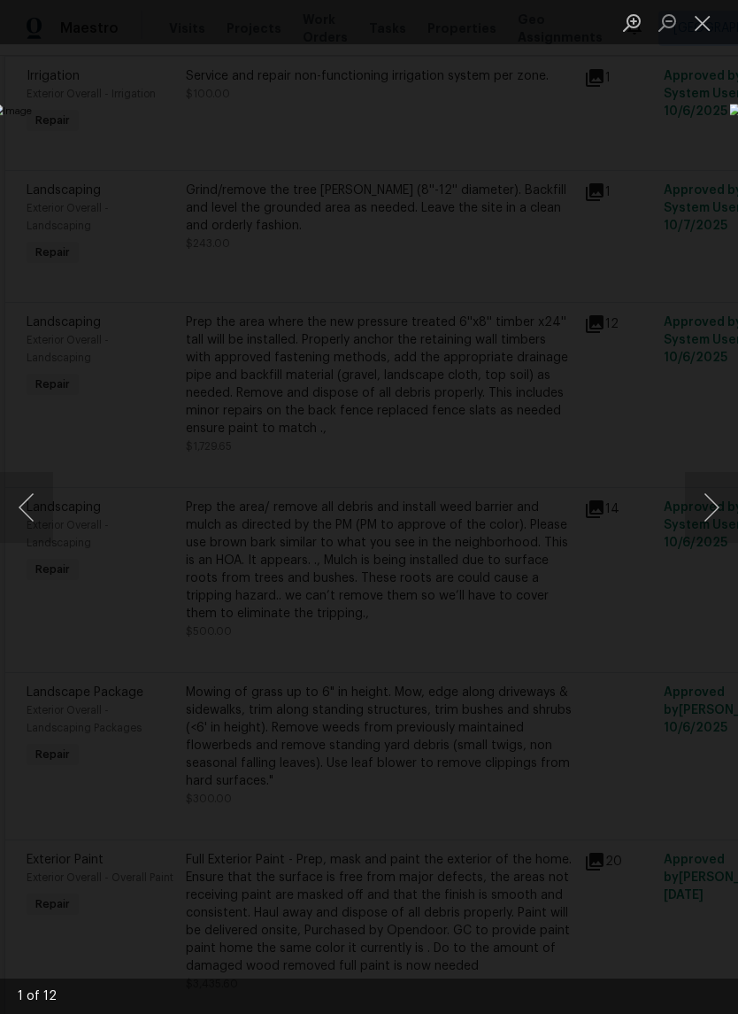
click at [714, 515] on button "Next image" at bounding box center [711, 507] width 53 height 71
click at [710, 508] on button "Next image" at bounding box center [711, 507] width 53 height 71
click at [711, 517] on button "Next image" at bounding box center [711, 507] width 53 height 71
click at [710, 508] on button "Next image" at bounding box center [711, 507] width 53 height 71
click at [710, 502] on button "Next image" at bounding box center [711, 507] width 53 height 71
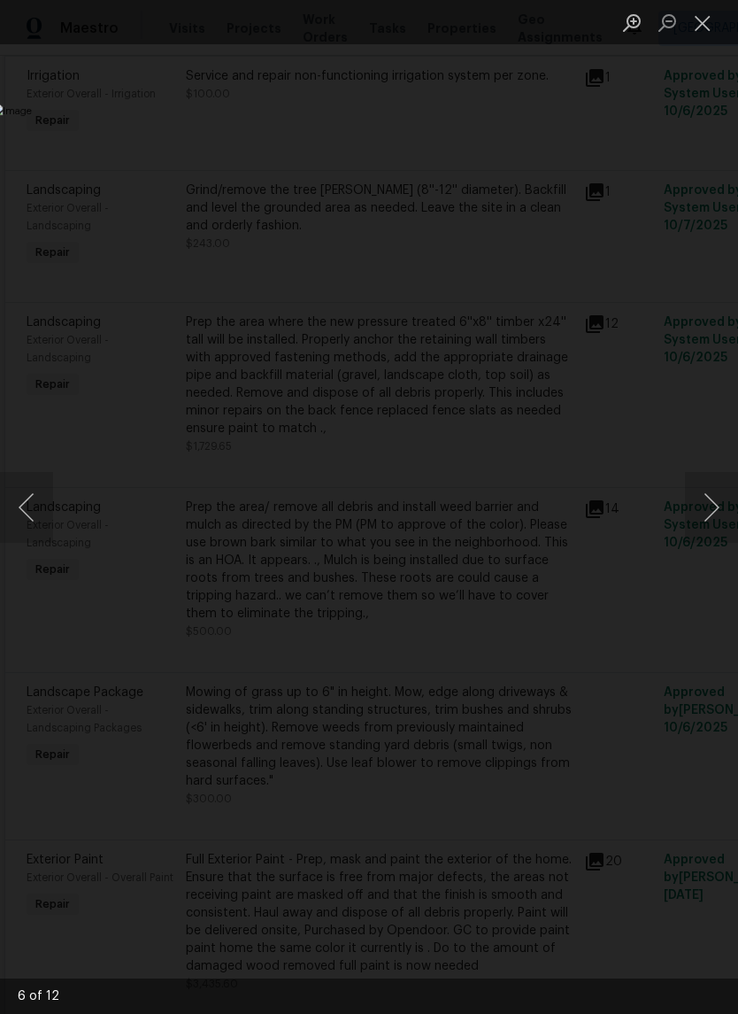
click at [710, 507] on button "Next image" at bounding box center [711, 507] width 53 height 71
click at [713, 514] on button "Next image" at bounding box center [711, 507] width 53 height 71
click at [708, 20] on button "Close lightbox" at bounding box center [702, 22] width 35 height 31
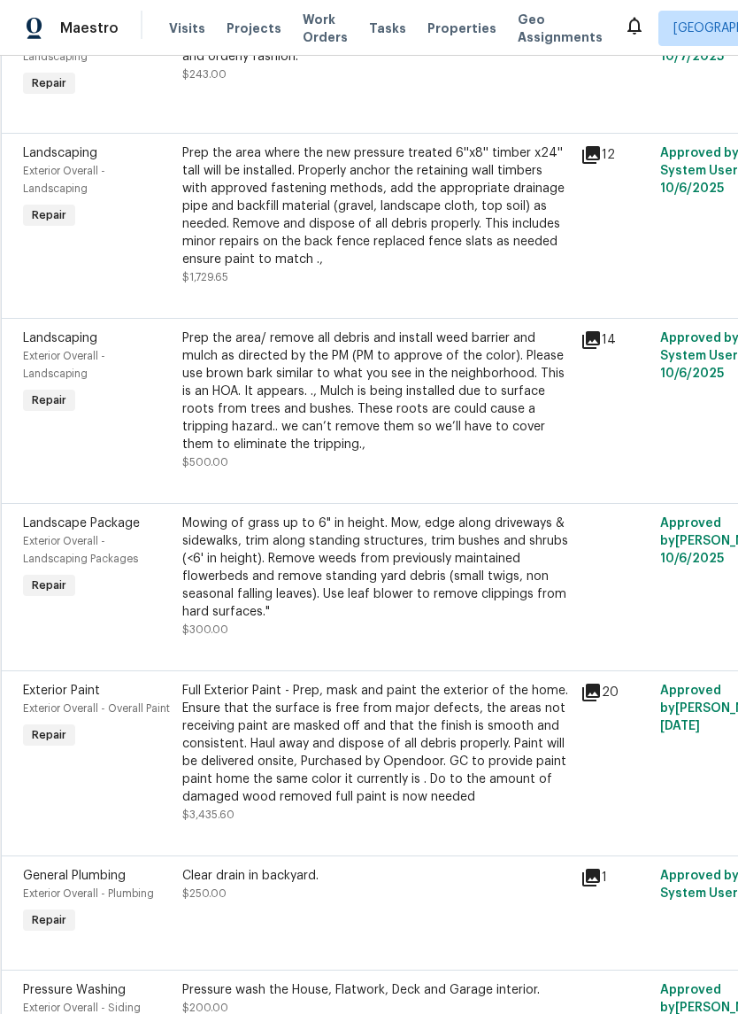
scroll to position [1276, 4]
click at [600, 342] on icon at bounding box center [591, 339] width 18 height 18
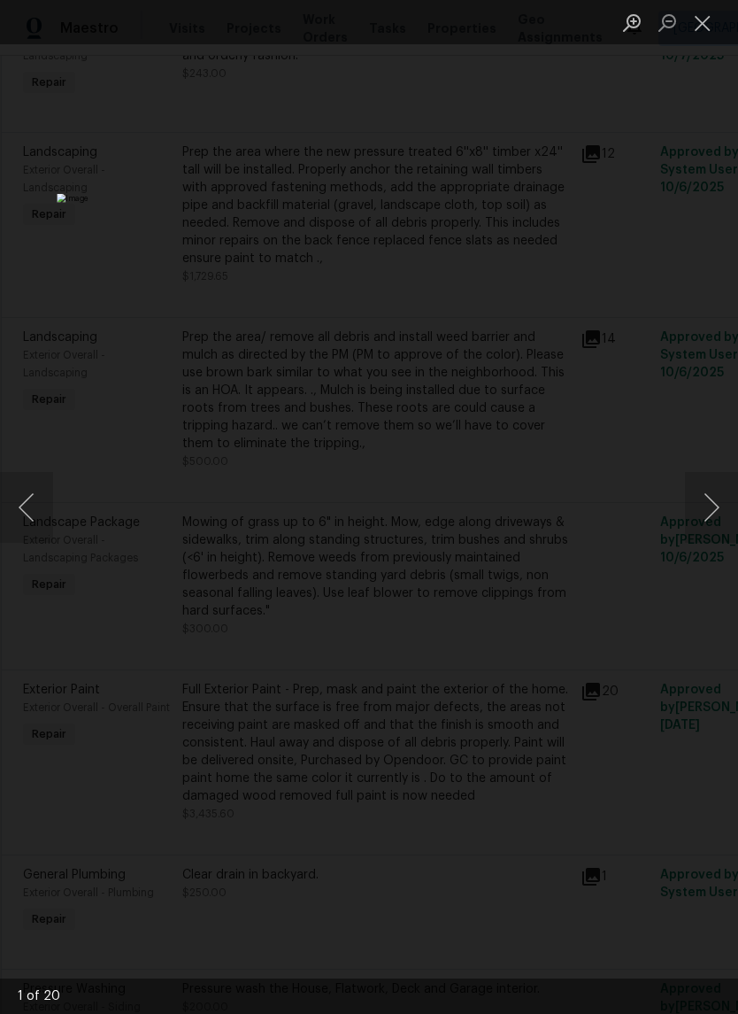
click at [702, 496] on button "Next image" at bounding box center [711, 507] width 53 height 71
click at [689, 511] on button "Next image" at bounding box center [711, 507] width 53 height 71
click at [694, 507] on button "Next image" at bounding box center [711, 507] width 53 height 71
click at [697, 26] on button "Close lightbox" at bounding box center [702, 22] width 35 height 31
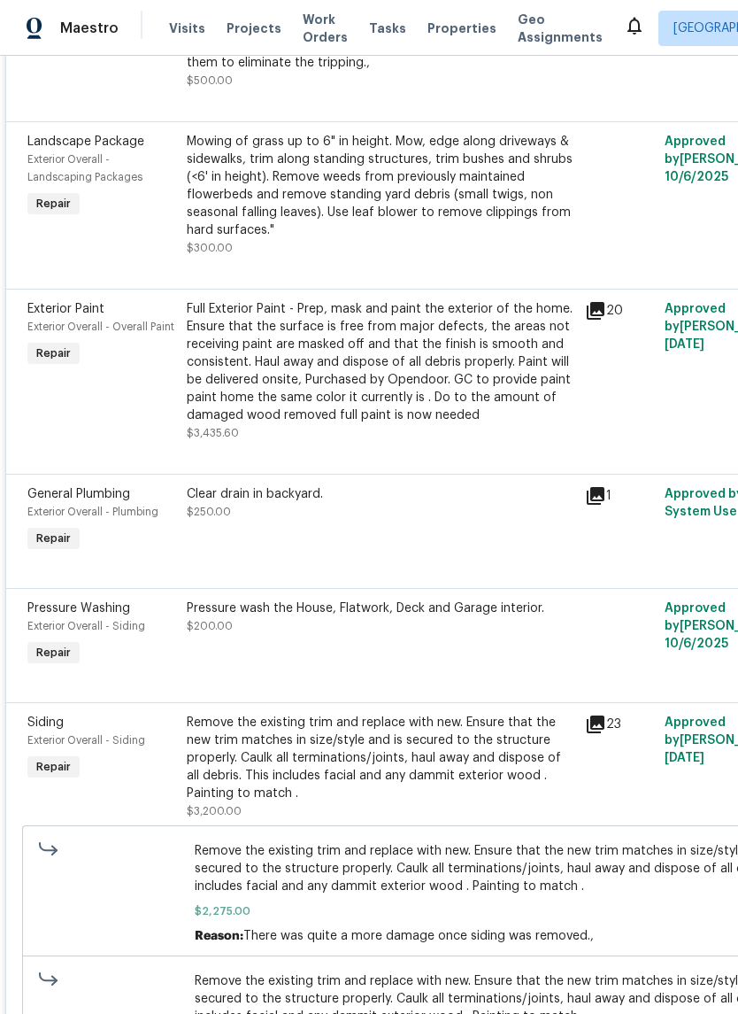
scroll to position [1657, 0]
click at [458, 388] on div "Full Exterior Paint - Prep, mask and paint the exterior of the home. Ensure tha…" at bounding box center [381, 361] width 388 height 124
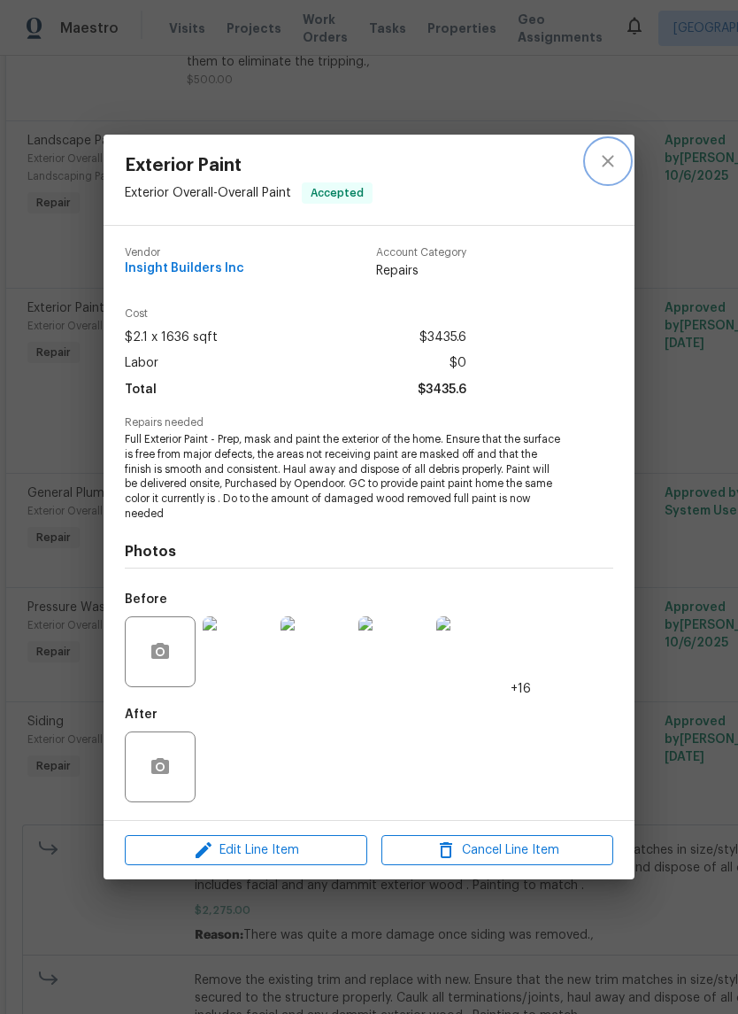
click at [625, 157] on button "close" at bounding box center [608, 161] width 42 height 42
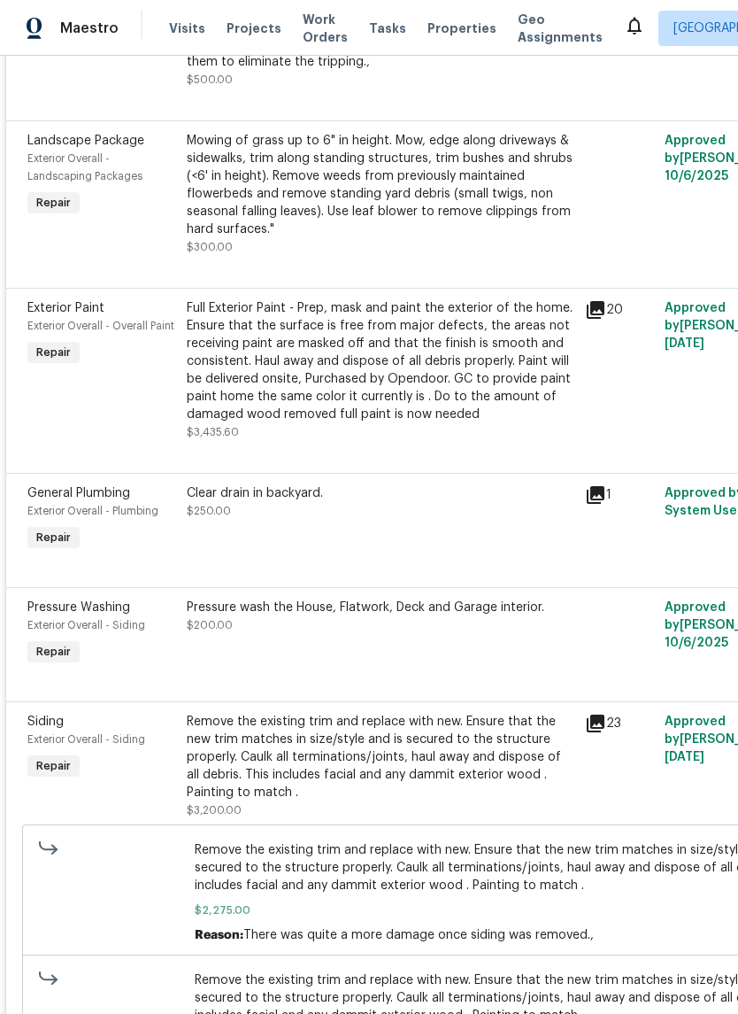
click at [605, 320] on icon at bounding box center [595, 309] width 21 height 21
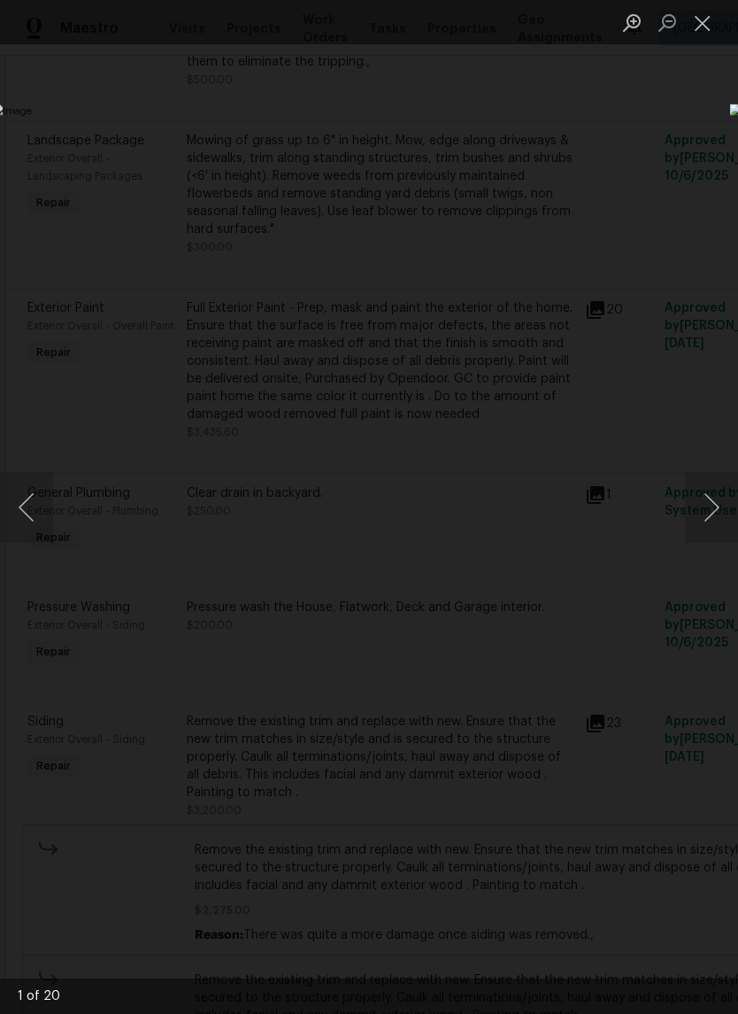
click at [710, 516] on button "Next image" at bounding box center [711, 507] width 53 height 71
click at [704, 520] on button "Next image" at bounding box center [711, 507] width 53 height 71
click at [706, 518] on button "Next image" at bounding box center [711, 507] width 53 height 71
click at [706, 514] on button "Next image" at bounding box center [711, 507] width 53 height 71
click at [709, 509] on button "Next image" at bounding box center [711, 507] width 53 height 71
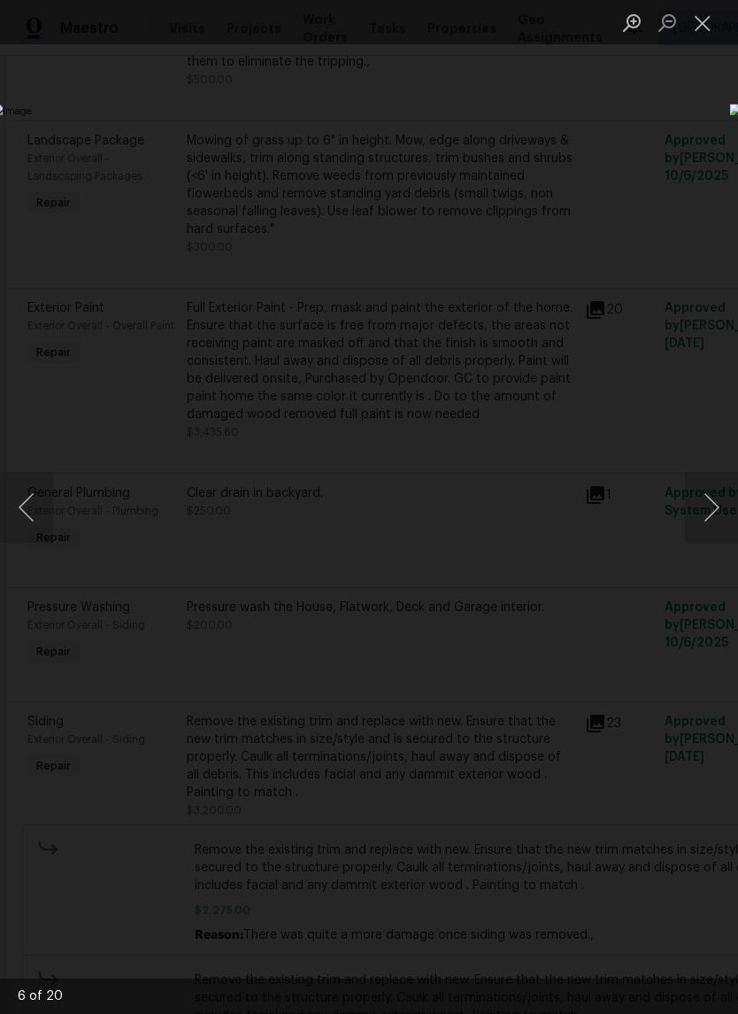
click at [706, 513] on button "Next image" at bounding box center [711, 507] width 53 height 71
click at [706, 507] on button "Next image" at bounding box center [711, 507] width 53 height 71
click at [704, 520] on button "Next image" at bounding box center [711, 507] width 53 height 71
click at [702, 513] on button "Next image" at bounding box center [711, 507] width 53 height 71
click at [706, 511] on button "Next image" at bounding box center [711, 507] width 53 height 71
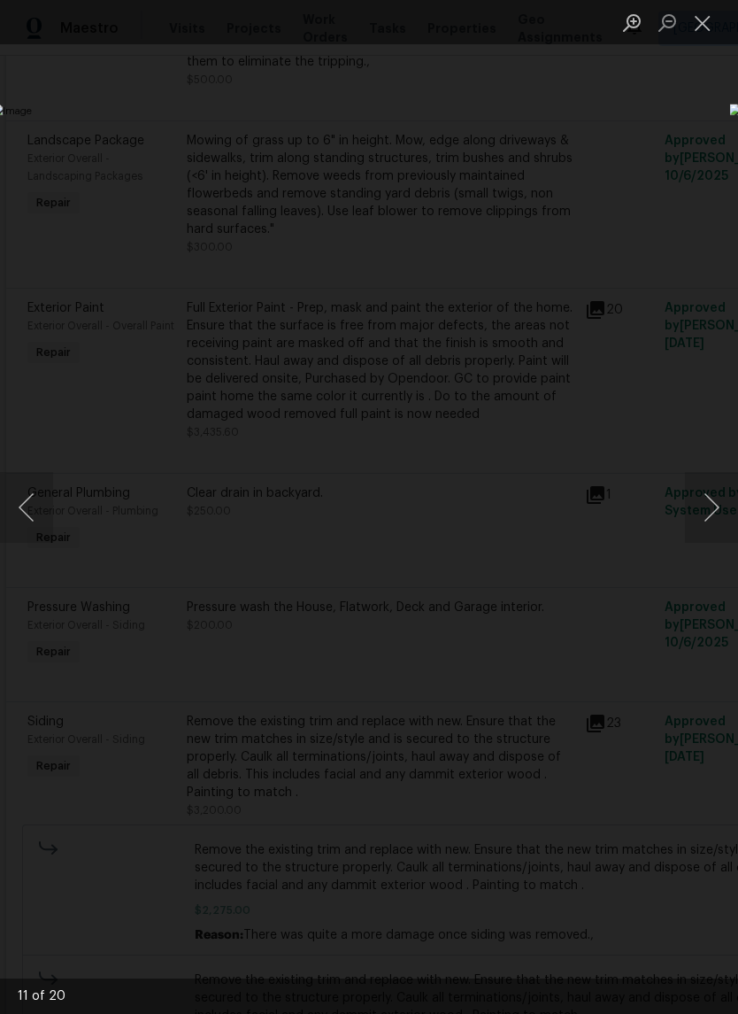
click at [705, 510] on button "Next image" at bounding box center [711, 507] width 53 height 71
click at [707, 504] on button "Next image" at bounding box center [711, 507] width 53 height 71
click at [708, 499] on button "Next image" at bounding box center [711, 507] width 53 height 71
click at [710, 501] on button "Next image" at bounding box center [711, 507] width 53 height 71
click at [709, 501] on button "Next image" at bounding box center [711, 507] width 53 height 71
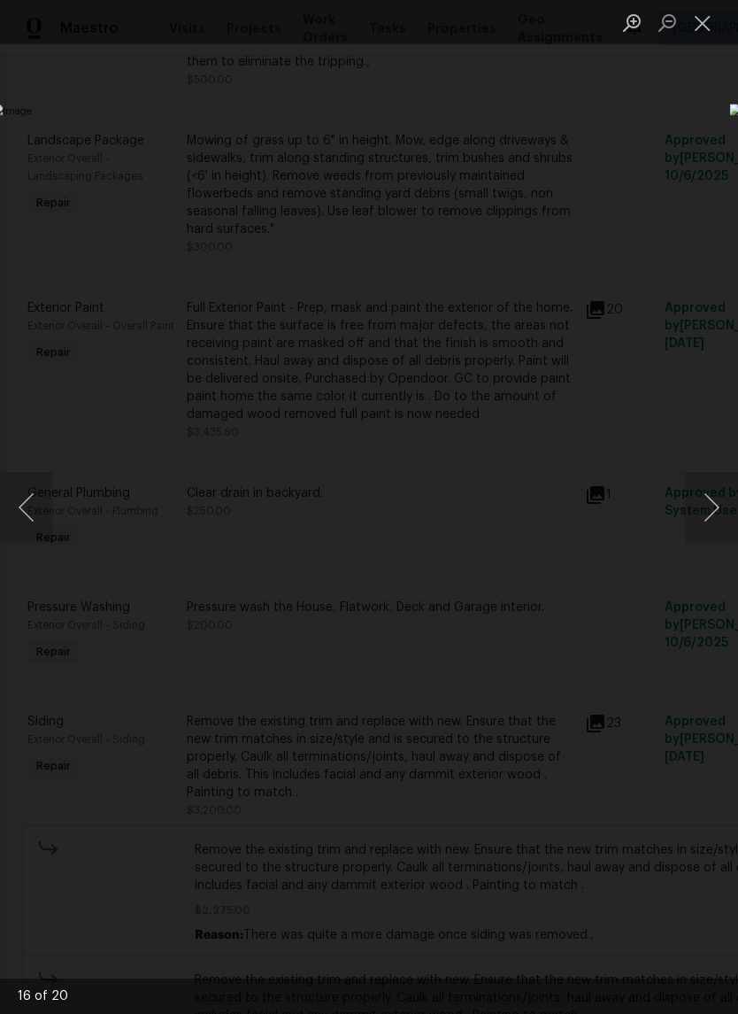
click at [706, 504] on button "Next image" at bounding box center [711, 507] width 53 height 71
click at [706, 506] on button "Next image" at bounding box center [711, 507] width 53 height 71
click at [708, 513] on button "Next image" at bounding box center [711, 507] width 53 height 71
click at [707, 512] on button "Next image" at bounding box center [711, 507] width 53 height 71
click at [706, 521] on button "Next image" at bounding box center [711, 507] width 53 height 71
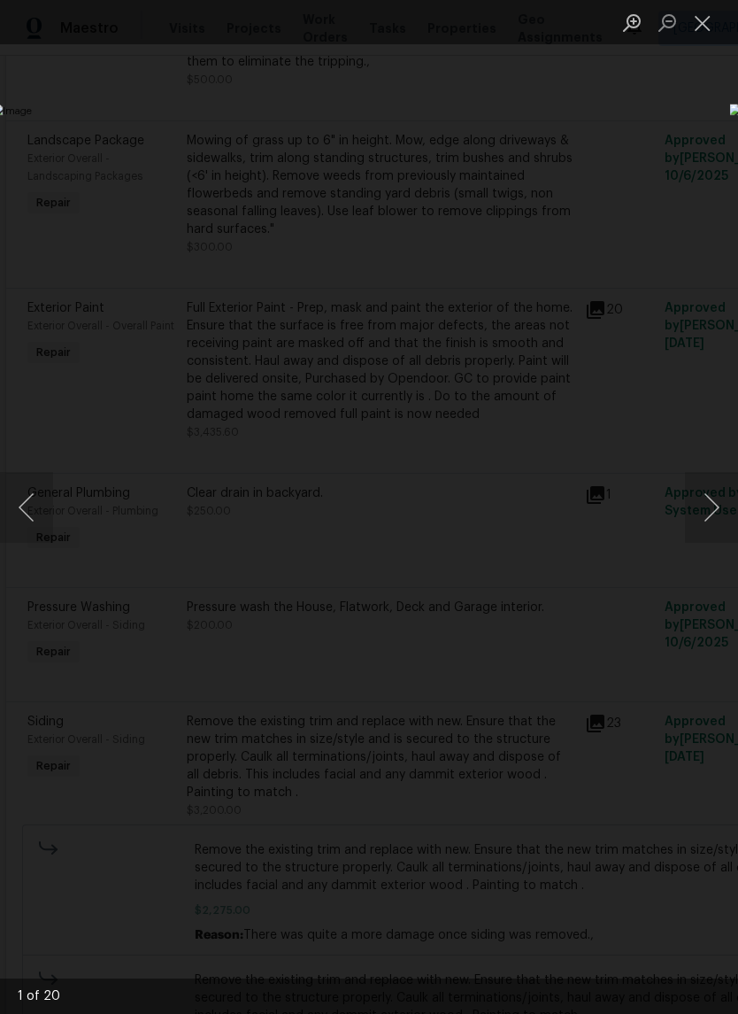
click at [710, 506] on button "Next image" at bounding box center [711, 507] width 53 height 71
click at [708, 517] on button "Next image" at bounding box center [711, 507] width 53 height 71
click at [697, 30] on button "Close lightbox" at bounding box center [702, 22] width 35 height 31
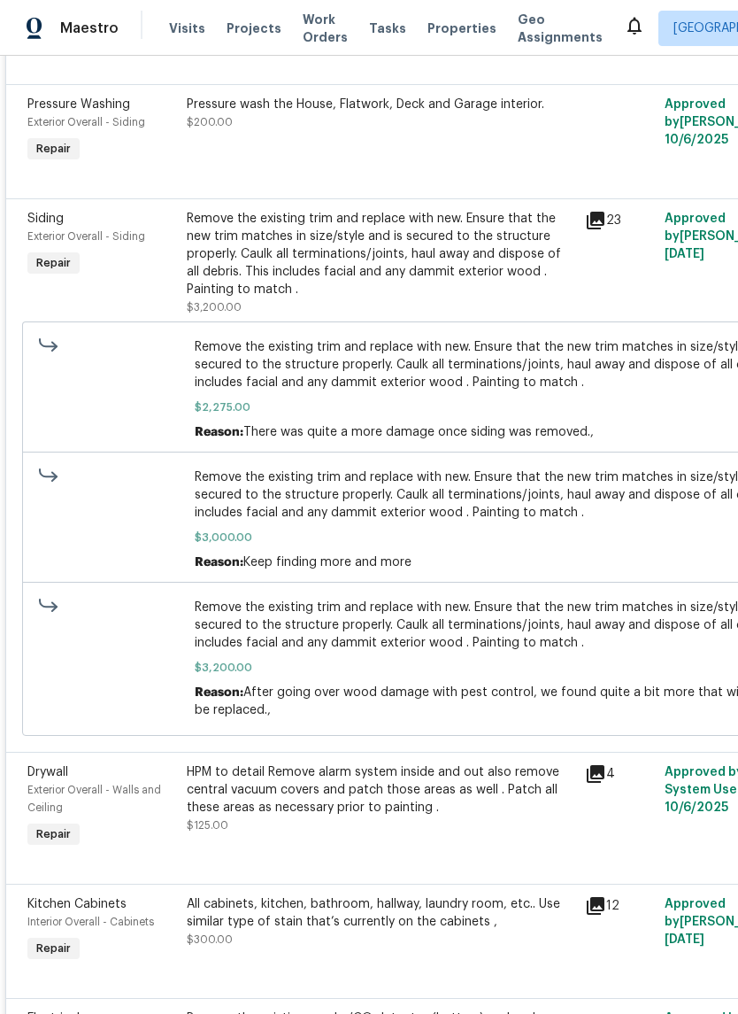
scroll to position [2161, 0]
click at [605, 230] on icon at bounding box center [595, 219] width 21 height 21
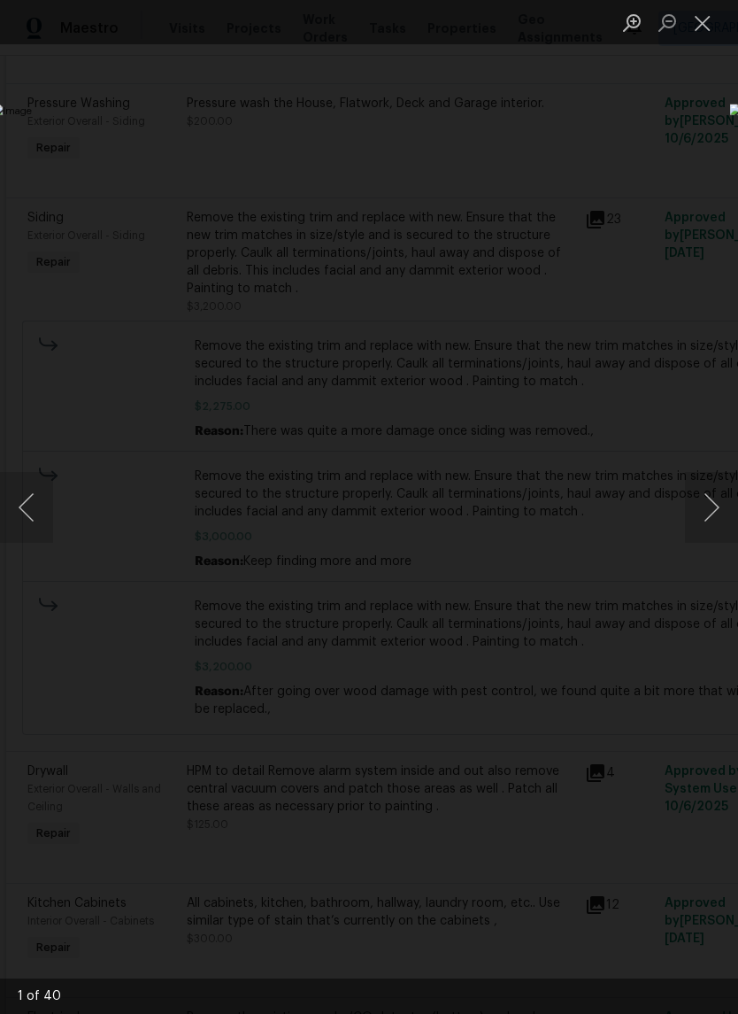
click at [710, 519] on button "Next image" at bounding box center [711, 507] width 53 height 71
click at [706, 519] on button "Next image" at bounding box center [711, 507] width 53 height 71
click at [704, 522] on button "Next image" at bounding box center [711, 507] width 53 height 71
click at [705, 513] on button "Next image" at bounding box center [711, 507] width 53 height 71
click at [708, 512] on button "Next image" at bounding box center [711, 507] width 53 height 71
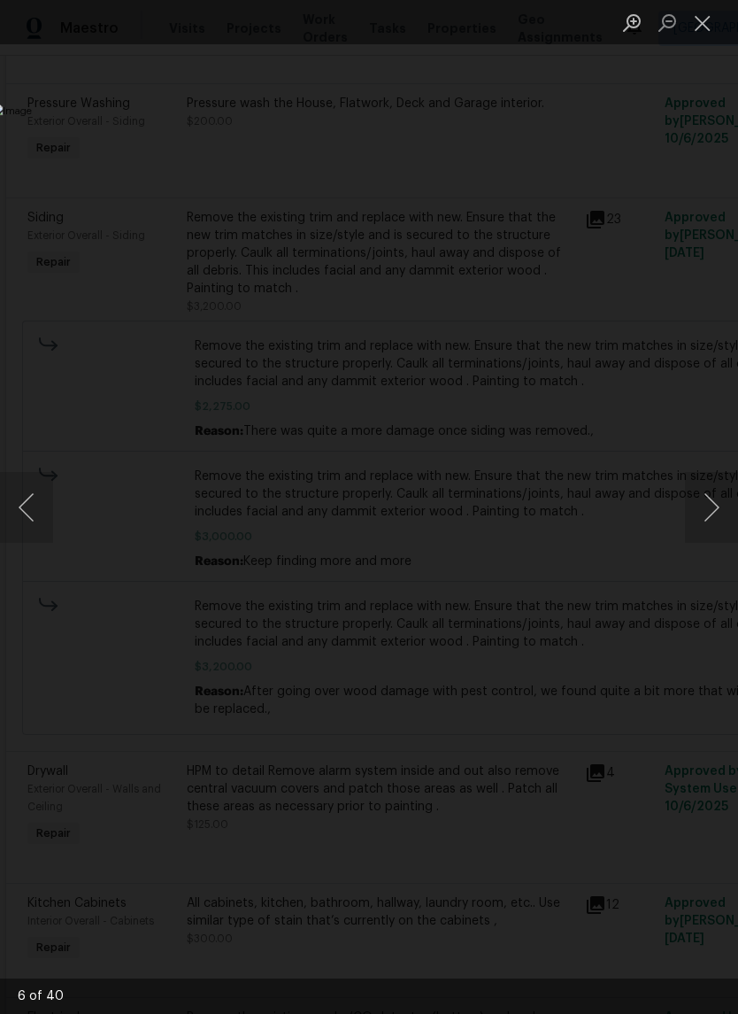
click at [708, 511] on button "Next image" at bounding box center [711, 507] width 53 height 71
click at [707, 511] on button "Next image" at bounding box center [711, 507] width 53 height 71
click at [705, 513] on button "Next image" at bounding box center [711, 507] width 53 height 71
click at [709, 505] on button "Next image" at bounding box center [711, 507] width 53 height 71
click at [708, 504] on button "Next image" at bounding box center [711, 507] width 53 height 71
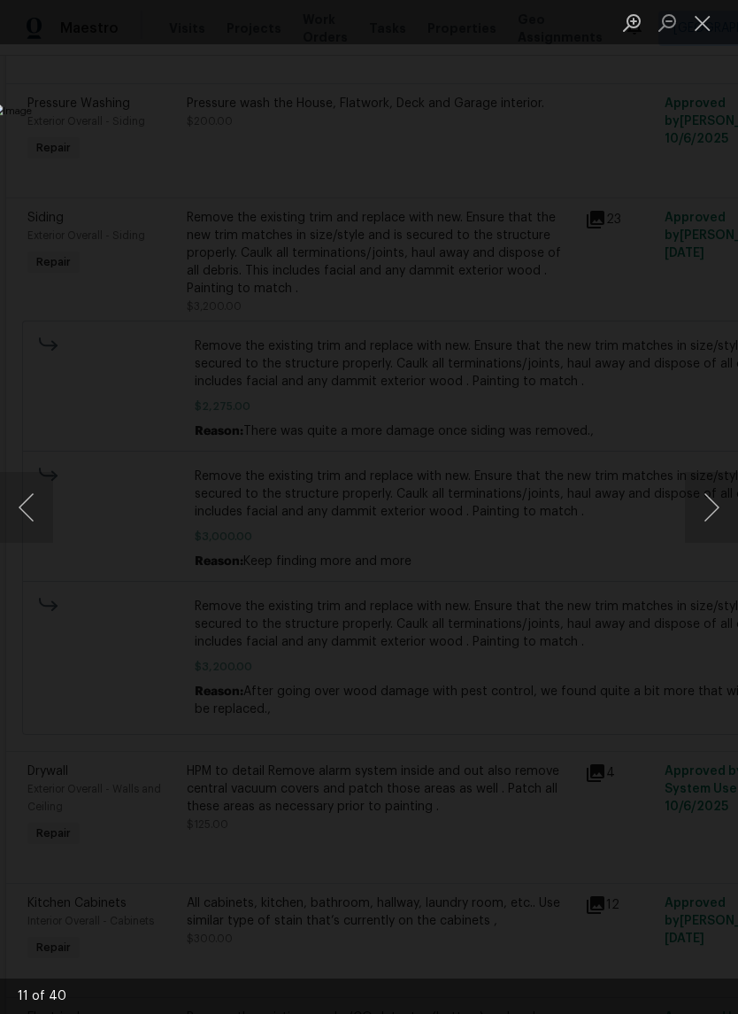
click at [708, 504] on button "Next image" at bounding box center [711, 507] width 53 height 71
click at [708, 508] on button "Next image" at bounding box center [711, 507] width 53 height 71
click at [709, 505] on button "Next image" at bounding box center [711, 507] width 53 height 71
click at [710, 505] on button "Next image" at bounding box center [711, 507] width 53 height 71
click at [708, 505] on button "Next image" at bounding box center [711, 507] width 53 height 71
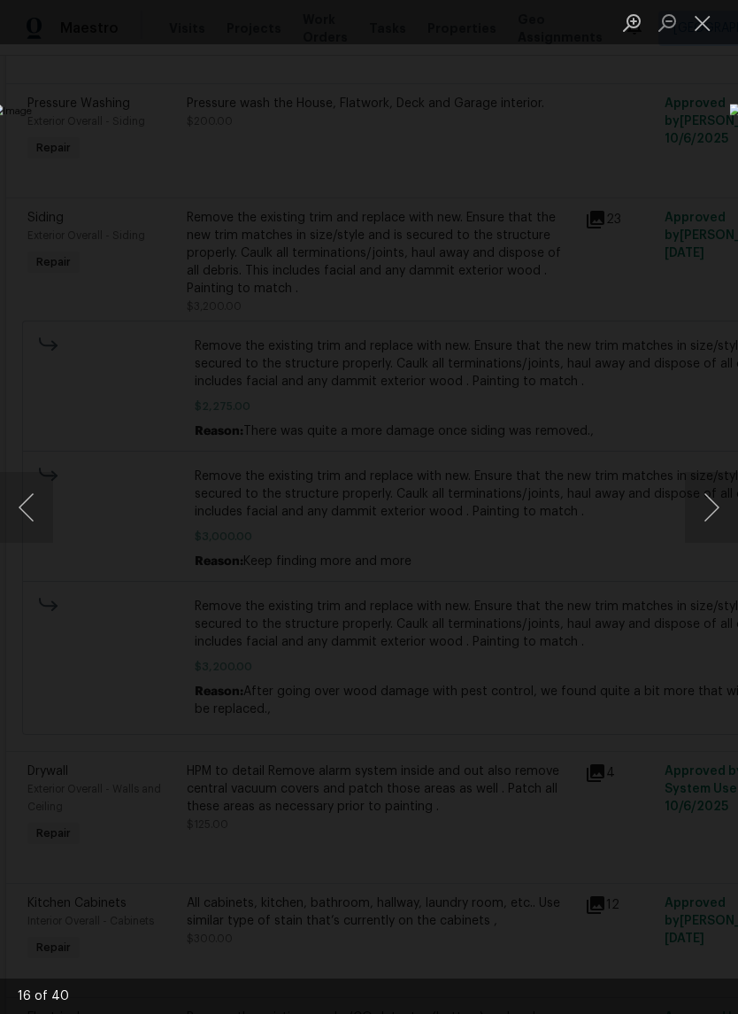
click at [709, 500] on button "Next image" at bounding box center [711, 507] width 53 height 71
click at [713, 497] on button "Next image" at bounding box center [711, 507] width 53 height 71
click at [710, 499] on button "Next image" at bounding box center [711, 507] width 53 height 71
click at [707, 503] on button "Next image" at bounding box center [711, 507] width 53 height 71
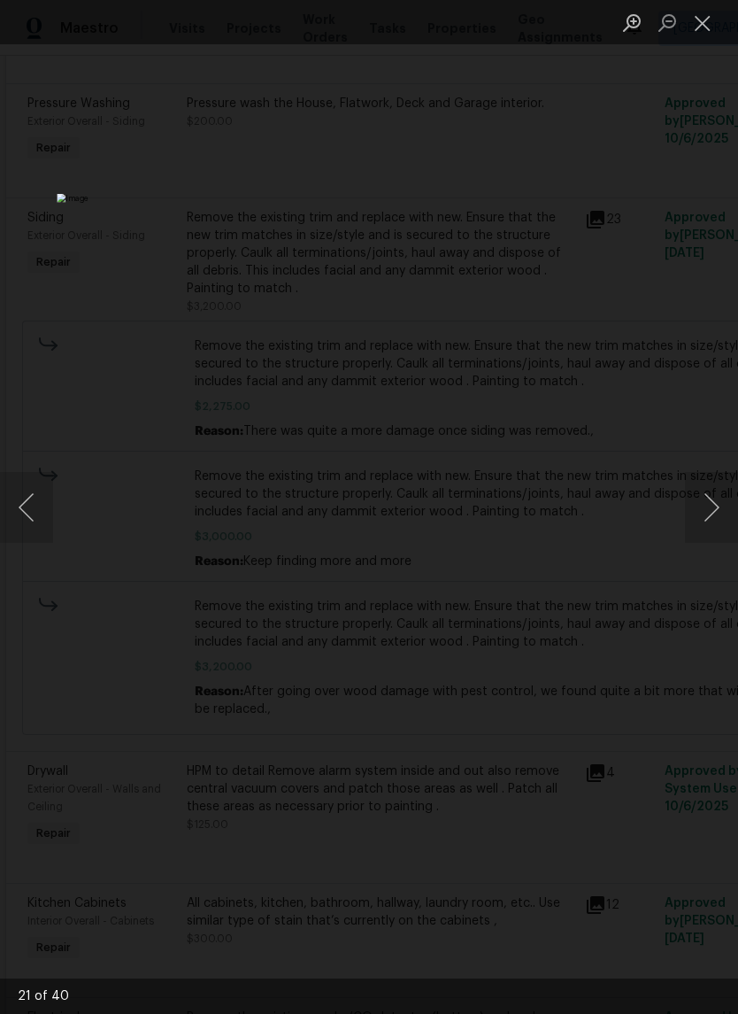
click at [705, 498] on button "Next image" at bounding box center [711, 507] width 53 height 71
click at [707, 499] on button "Next image" at bounding box center [711, 507] width 53 height 71
click at [707, 494] on button "Next image" at bounding box center [711, 507] width 53 height 71
click at [706, 494] on button "Next image" at bounding box center [711, 507] width 53 height 71
click at [696, 505] on button "Next image" at bounding box center [711, 507] width 53 height 71
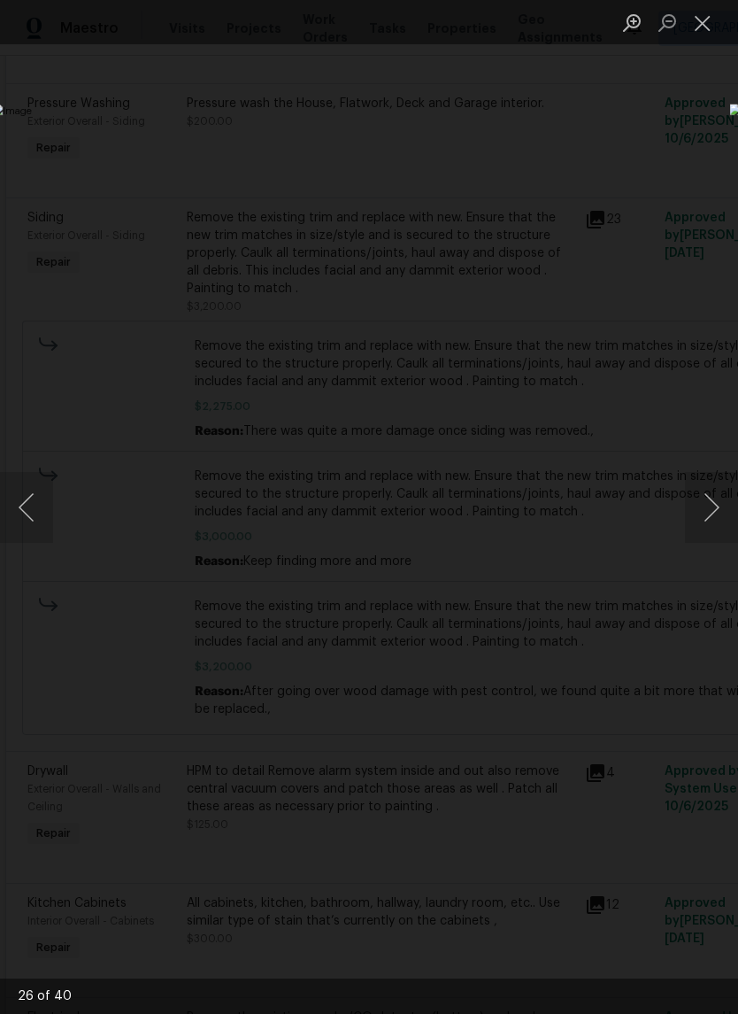
click at [707, 511] on button "Next image" at bounding box center [711, 507] width 53 height 71
click at [706, 500] on button "Next image" at bounding box center [711, 507] width 53 height 71
click at [709, 511] on button "Next image" at bounding box center [711, 507] width 53 height 71
click at [701, 510] on button "Next image" at bounding box center [711, 507] width 53 height 71
click at [723, 515] on button "Next image" at bounding box center [711, 507] width 53 height 71
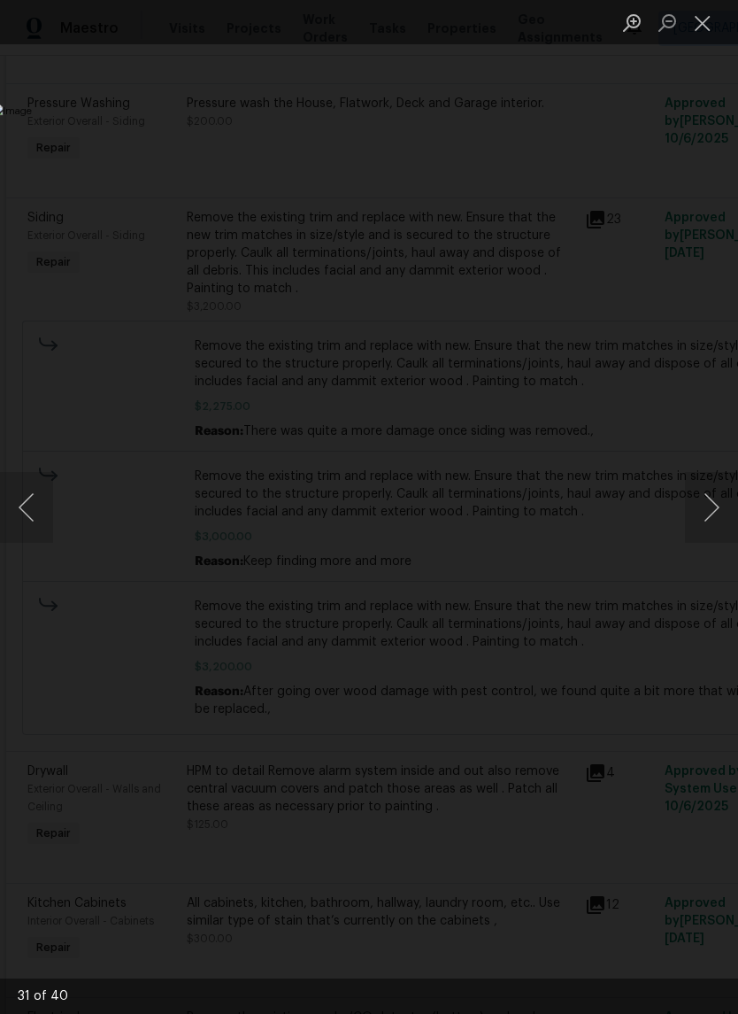
click at [721, 510] on button "Next image" at bounding box center [711, 507] width 53 height 71
click at [719, 511] on button "Next image" at bounding box center [711, 507] width 53 height 71
click at [725, 505] on button "Next image" at bounding box center [711, 507] width 53 height 71
click at [719, 506] on button "Next image" at bounding box center [711, 507] width 53 height 71
click at [719, 503] on button "Next image" at bounding box center [711, 507] width 53 height 71
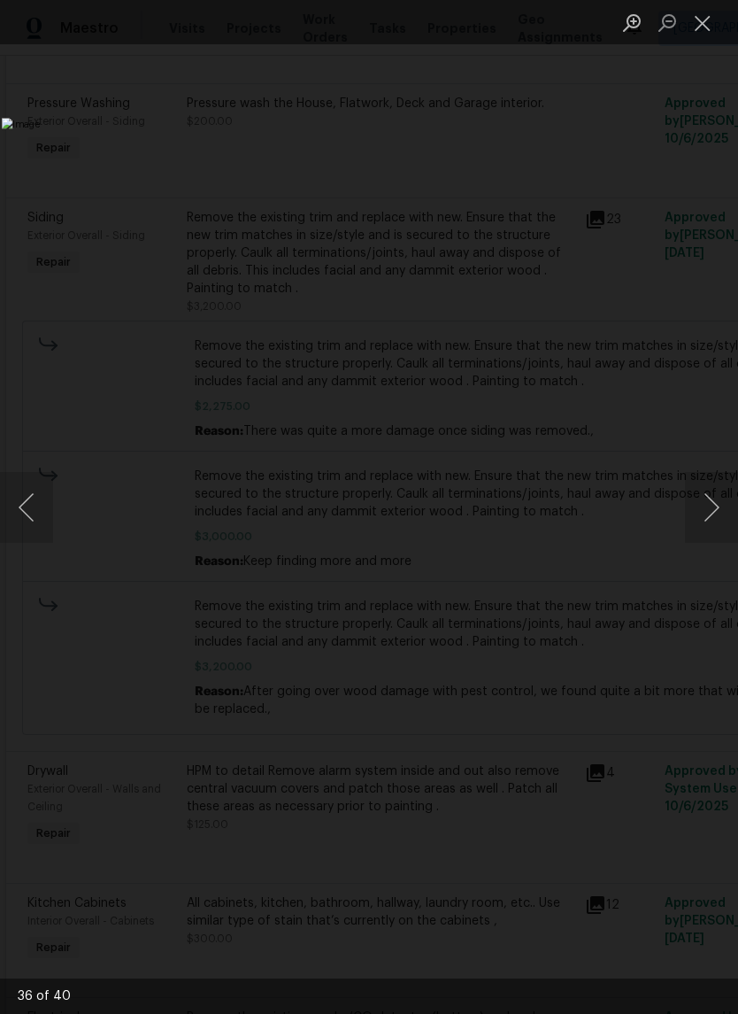
click at [721, 504] on button "Next image" at bounding box center [711, 507] width 53 height 71
click at [719, 503] on button "Next image" at bounding box center [711, 507] width 53 height 71
click at [720, 498] on button "Next image" at bounding box center [711, 507] width 53 height 71
click at [714, 500] on button "Next image" at bounding box center [711, 507] width 53 height 71
click at [719, 498] on button "Next image" at bounding box center [711, 507] width 53 height 71
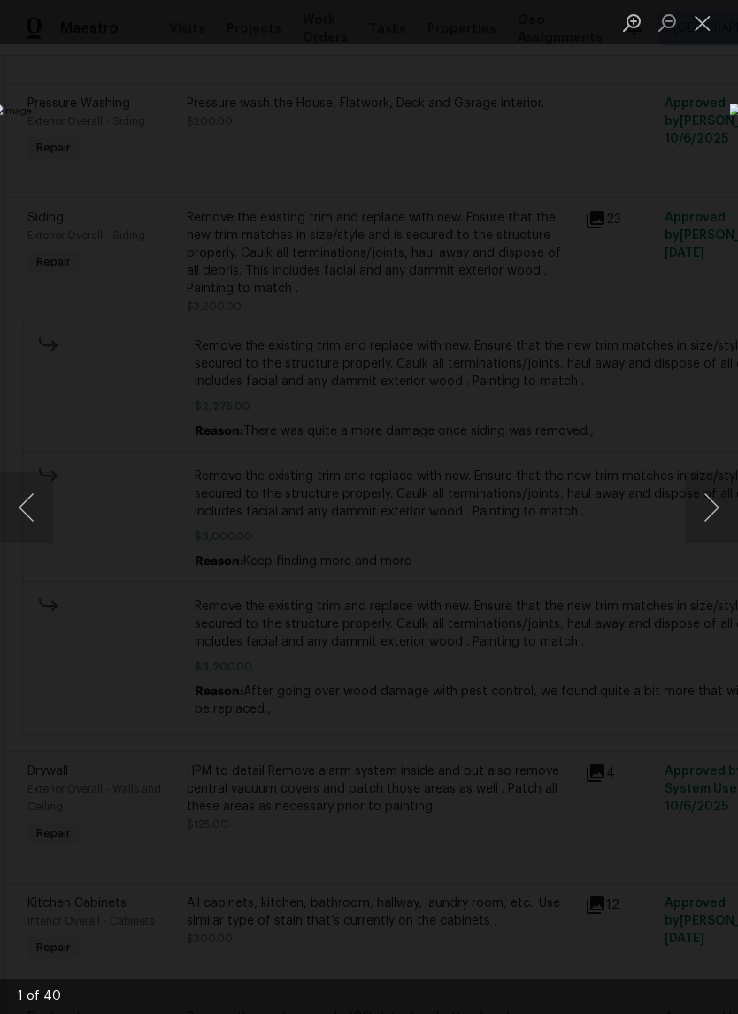
click at [721, 493] on button "Next image" at bounding box center [711, 507] width 53 height 71
click at [720, 492] on button "Next image" at bounding box center [711, 507] width 53 height 71
click at [719, 494] on button "Next image" at bounding box center [711, 507] width 53 height 71
click at [579, 407] on img "Lightbox" at bounding box center [285, 507] width 587 height 806
click at [708, 32] on button "Close lightbox" at bounding box center [702, 22] width 35 height 31
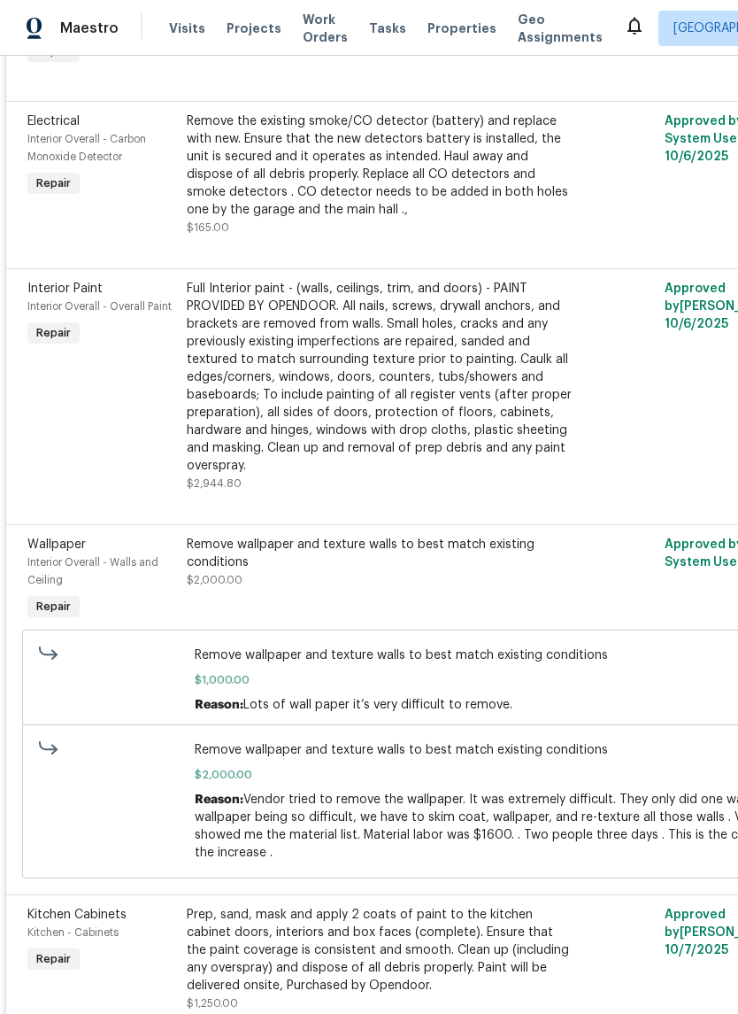
scroll to position [3057, 0]
click at [451, 390] on div "Full Interior paint - (walls, ceilings, trim, and doors) - PAINT PROVIDED BY OP…" at bounding box center [381, 377] width 388 height 195
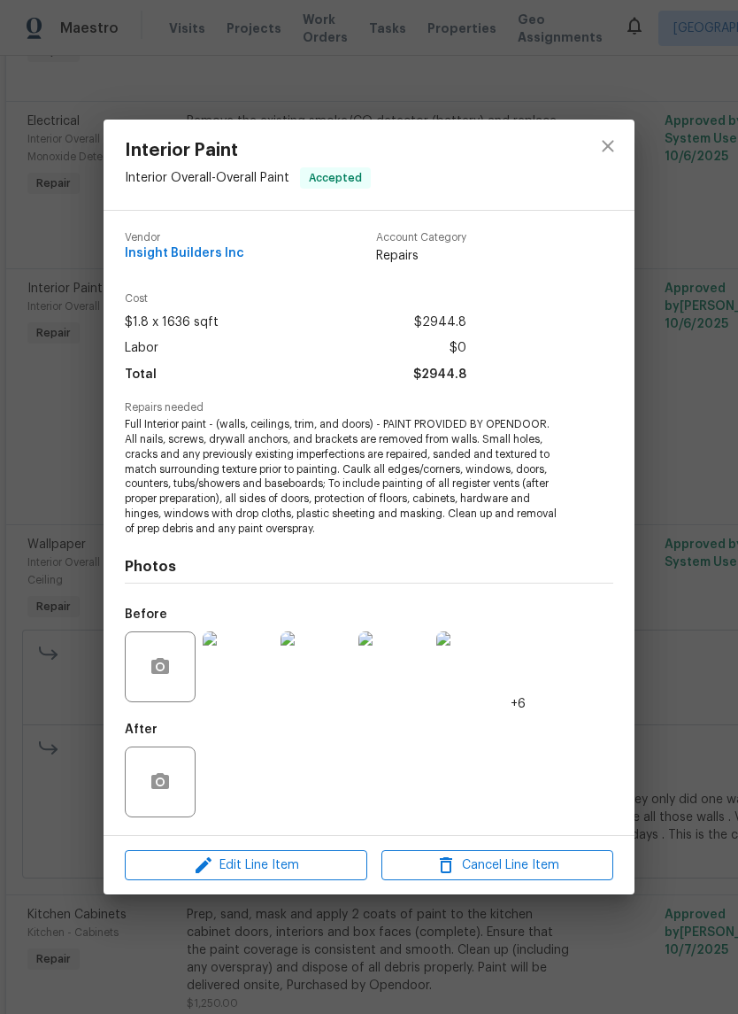
click at [243, 654] on img at bounding box center [238, 666] width 71 height 71
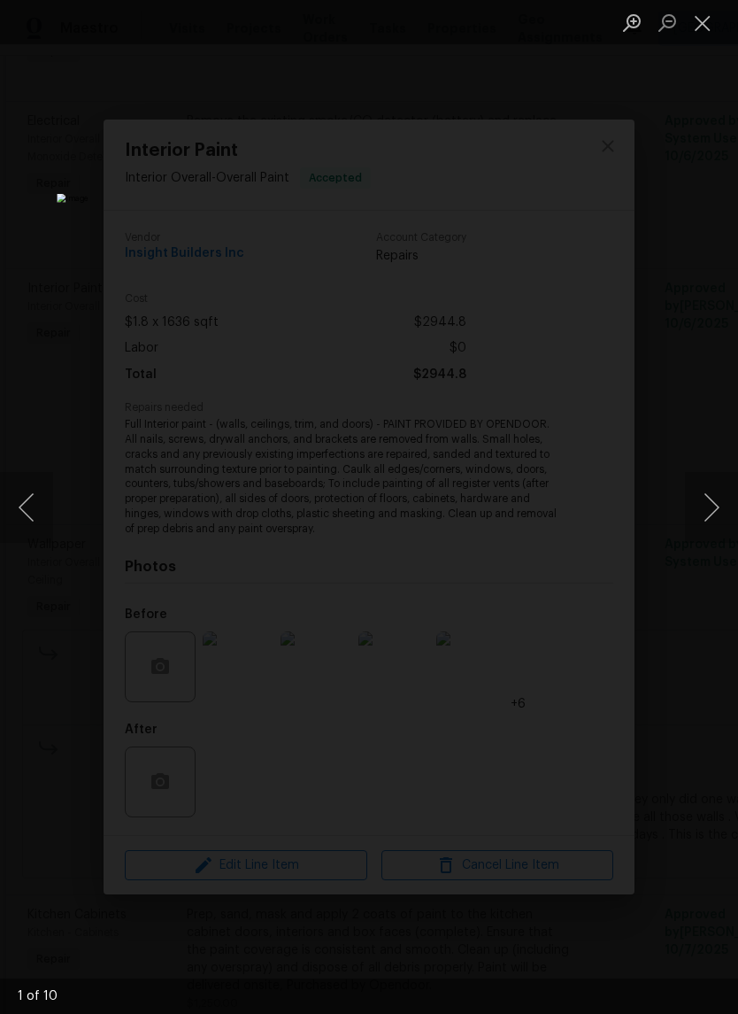
click at [708, 502] on button "Next image" at bounding box center [711, 507] width 53 height 71
click at [711, 515] on button "Next image" at bounding box center [711, 507] width 53 height 71
click at [707, 522] on button "Next image" at bounding box center [711, 507] width 53 height 71
click at [708, 521] on button "Next image" at bounding box center [711, 507] width 53 height 71
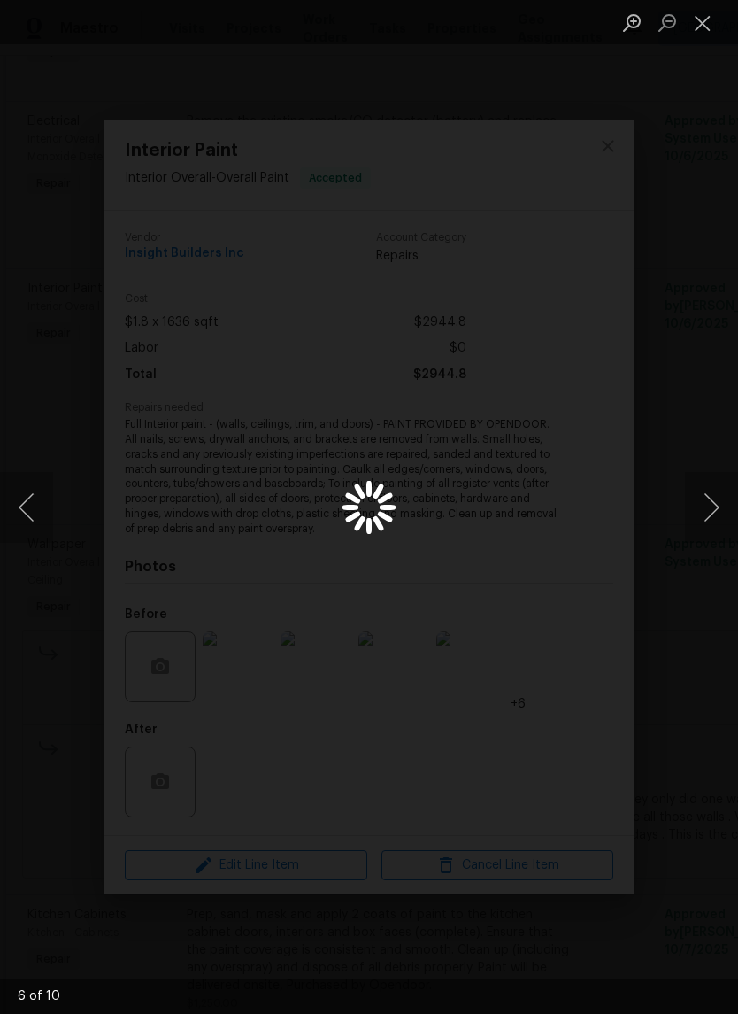
click at [704, 523] on button "Next image" at bounding box center [711, 507] width 53 height 71
click at [25, 514] on button "Previous image" at bounding box center [26, 507] width 53 height 71
click at [49, 513] on button "Previous image" at bounding box center [26, 507] width 53 height 71
click at [705, 525] on button "Next image" at bounding box center [711, 507] width 53 height 71
click at [704, 525] on button "Next image" at bounding box center [711, 507] width 53 height 71
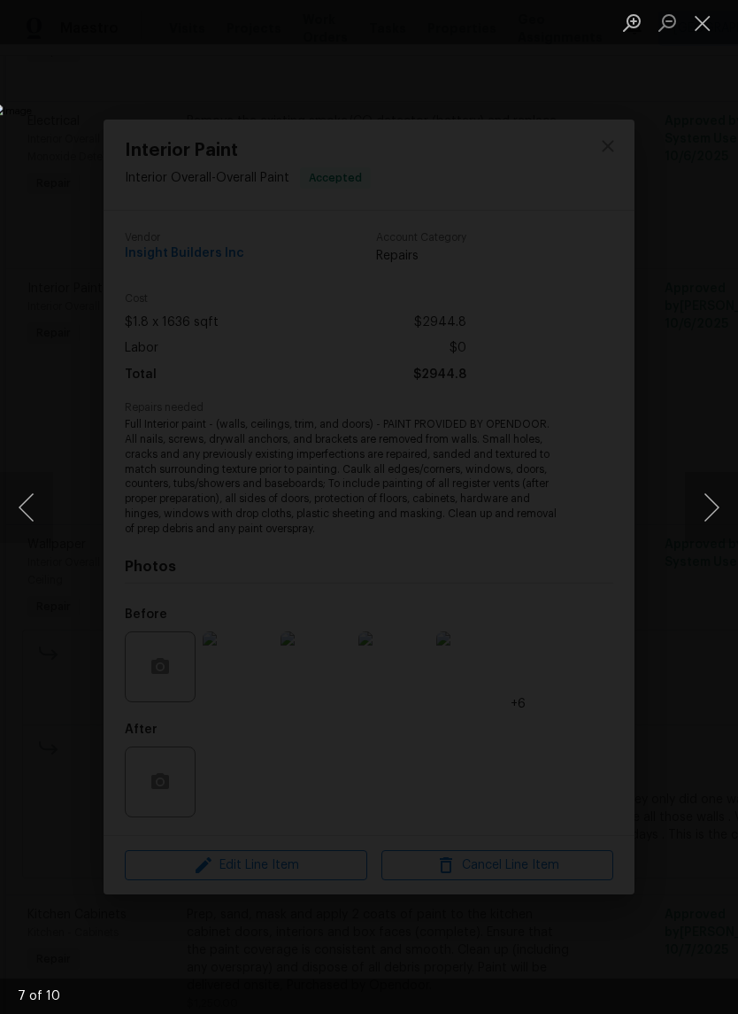
click at [706, 512] on button "Next image" at bounding box center [711, 507] width 53 height 71
click at [702, 513] on button "Next image" at bounding box center [711, 507] width 53 height 71
click at [700, 519] on button "Next image" at bounding box center [711, 507] width 53 height 71
click at [705, 522] on button "Next image" at bounding box center [711, 507] width 53 height 71
click at [698, 527] on button "Next image" at bounding box center [711, 507] width 53 height 71
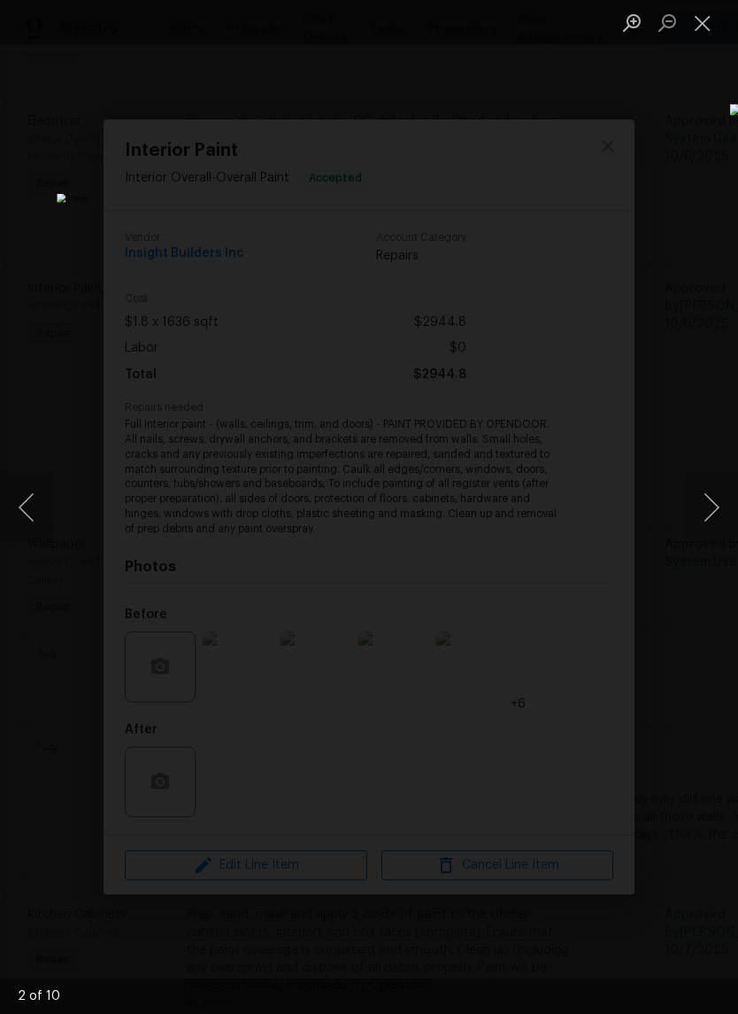
click at [693, 530] on button "Next image" at bounding box center [711, 507] width 53 height 71
click at [692, 533] on button "Next image" at bounding box center [711, 507] width 53 height 71
click at [698, 21] on button "Close lightbox" at bounding box center [702, 22] width 35 height 31
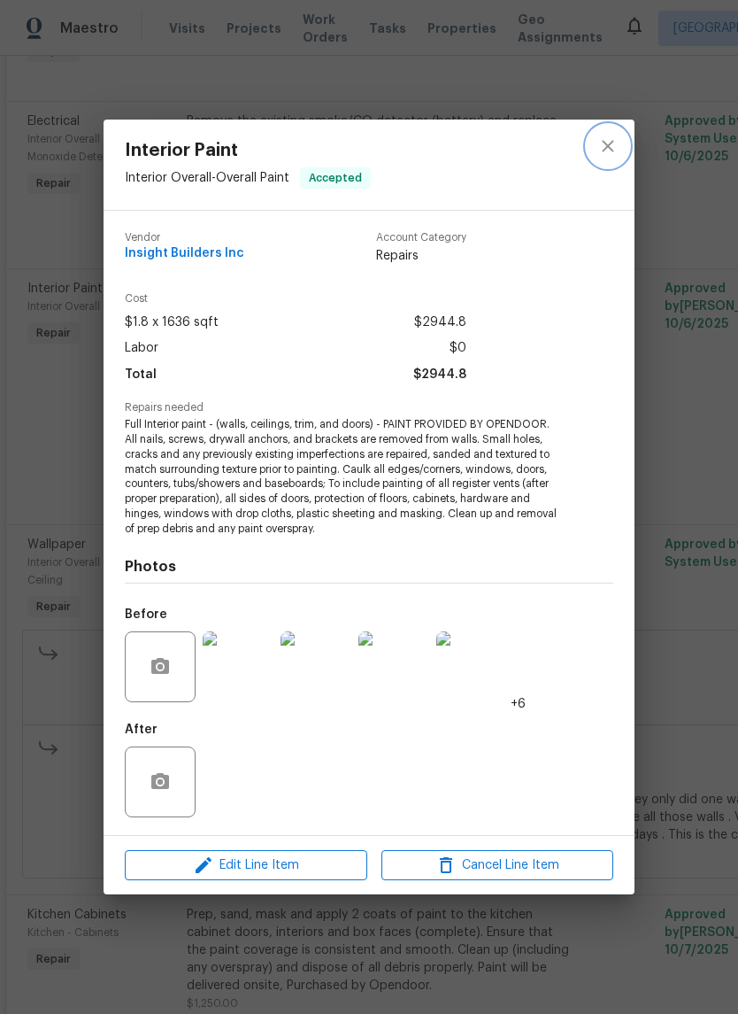
click at [608, 142] on icon "close" at bounding box center [608, 145] width 21 height 21
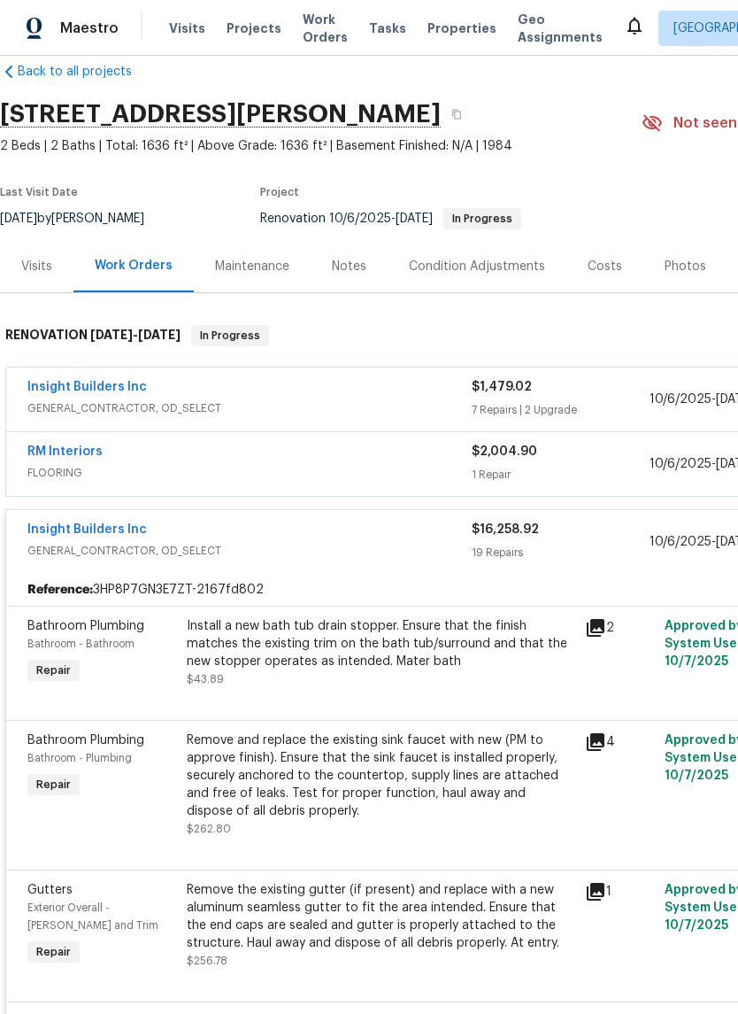
scroll to position [29, 0]
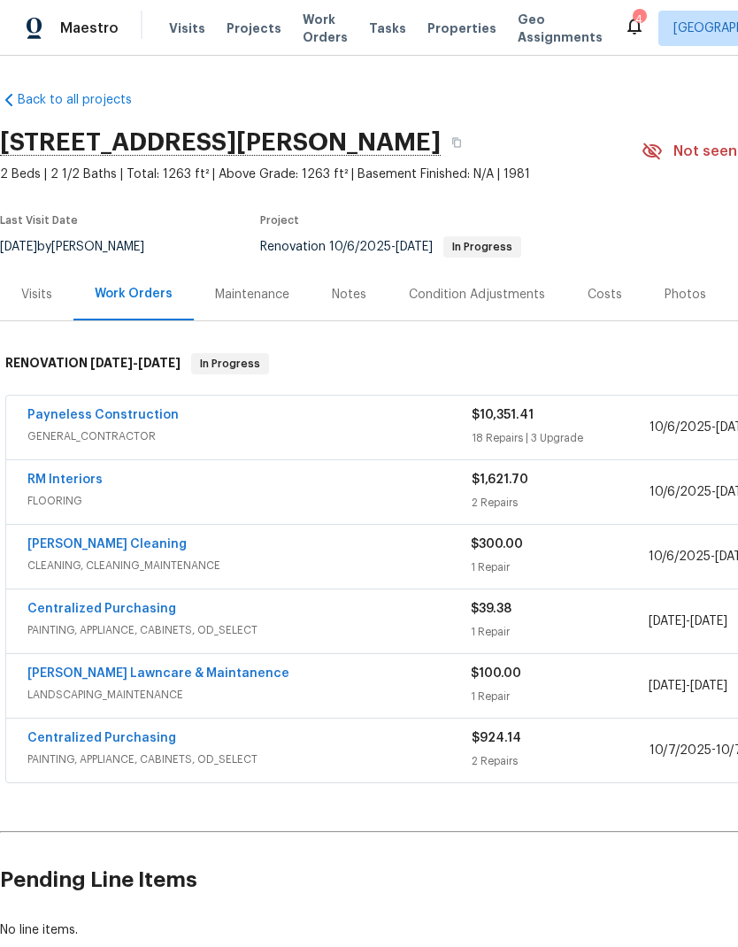
click at [82, 482] on link "RM Interiors" at bounding box center [64, 480] width 75 height 12
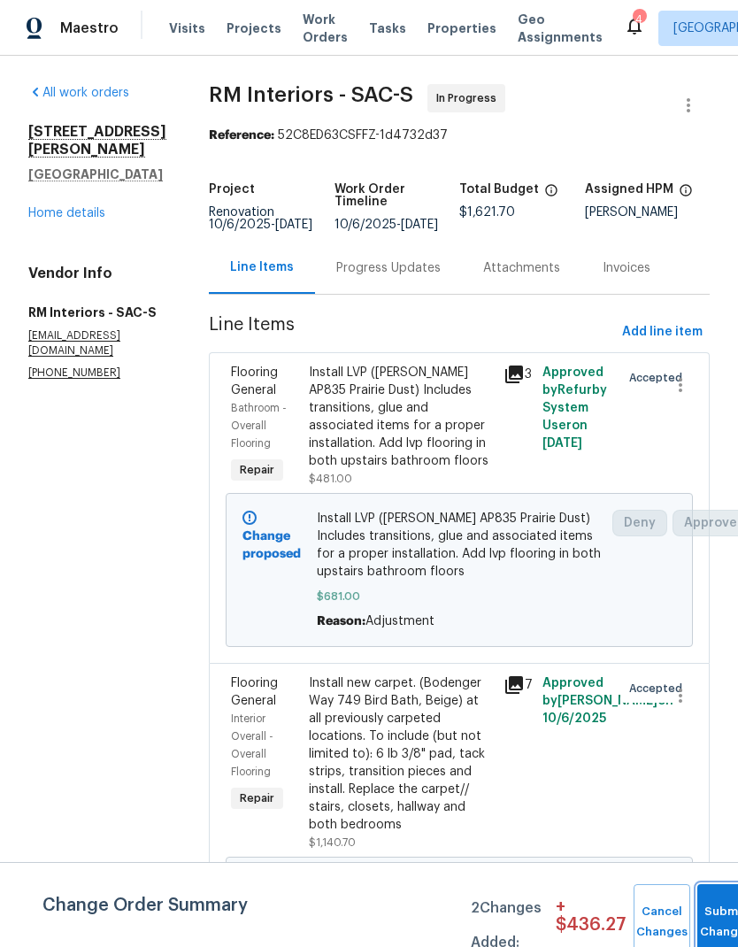
click at [712, 909] on button "Submit Changes" at bounding box center [726, 922] width 57 height 76
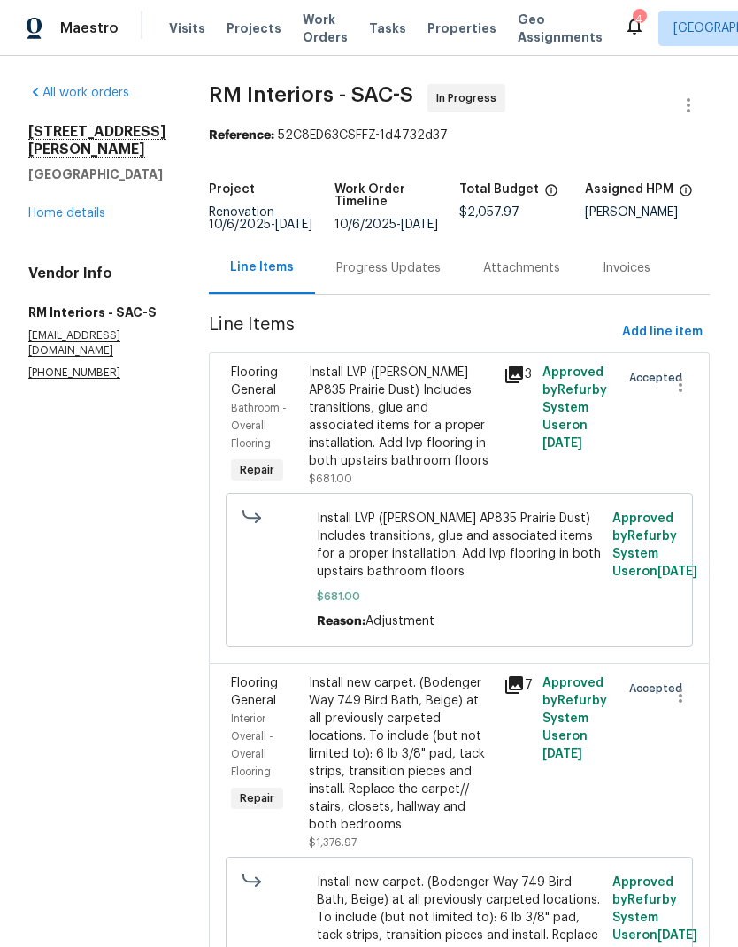
click at [78, 216] on link "Home details" at bounding box center [66, 213] width 77 height 12
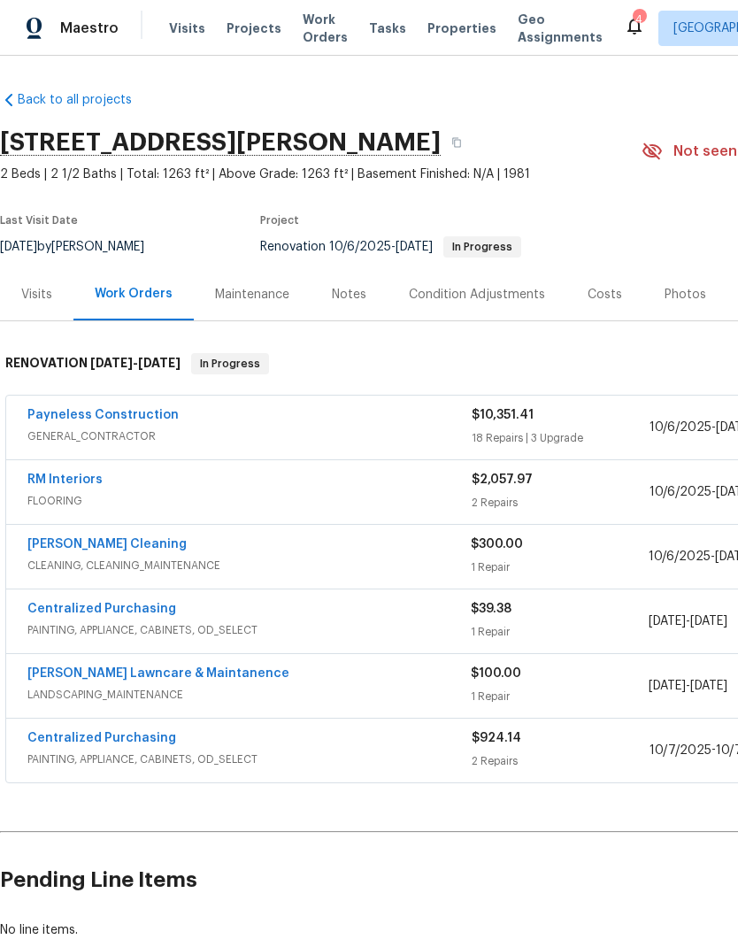
click at [606, 301] on div "Costs" at bounding box center [605, 295] width 35 height 18
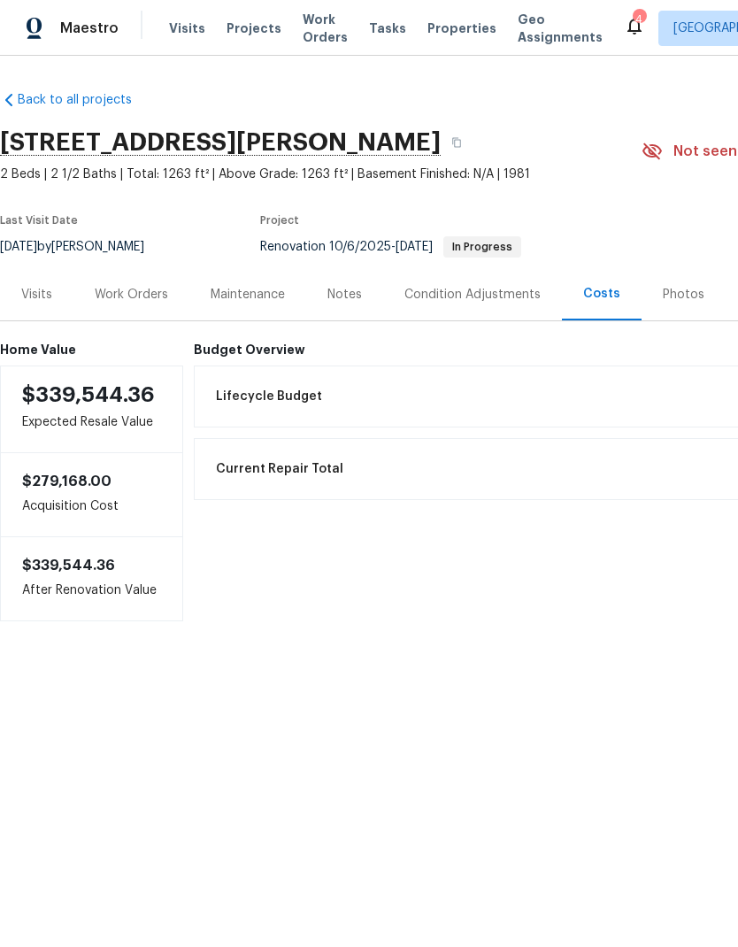
click at [149, 291] on div "Work Orders" at bounding box center [131, 295] width 73 height 18
